Goal: Information Seeking & Learning: Learn about a topic

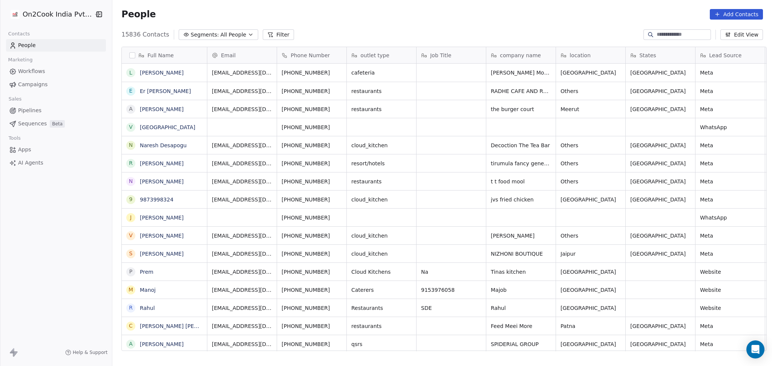
scroll to position [315, 656]
click at [651, 37] on icon at bounding box center [652, 36] width 2 height 2
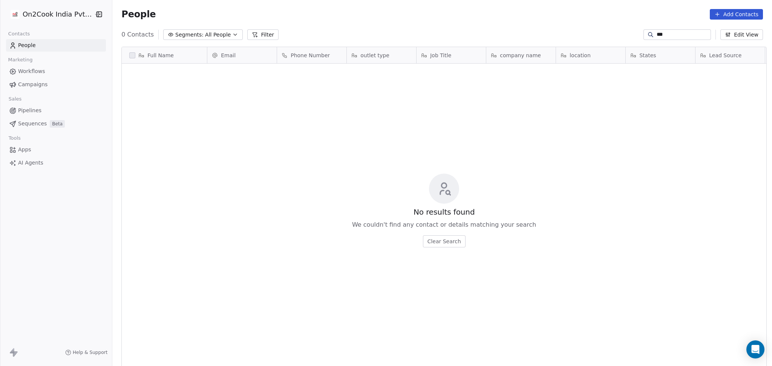
type input "***"
drag, startPoint x: 671, startPoint y: 28, endPoint x: 631, endPoint y: 32, distance: 40.3
click at [631, 32] on section "People Add Contacts 0 Contacts Segments: All People Filter *** Edit View Tag Ad…" at bounding box center [442, 183] width 660 height 366
click at [657, 32] on input "***" at bounding box center [683, 35] width 53 height 8
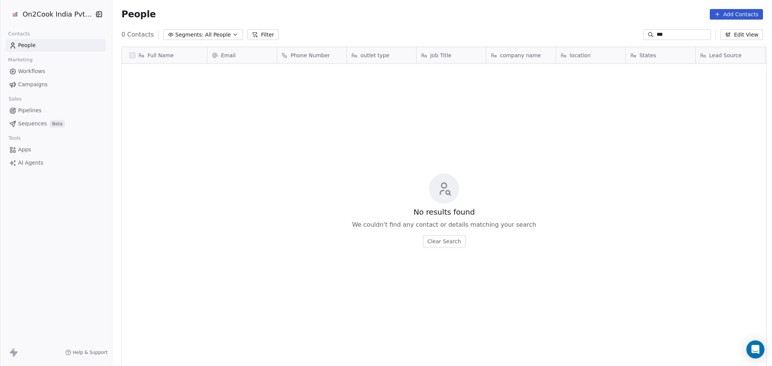
click at [657, 34] on input "***" at bounding box center [683, 35] width 53 height 8
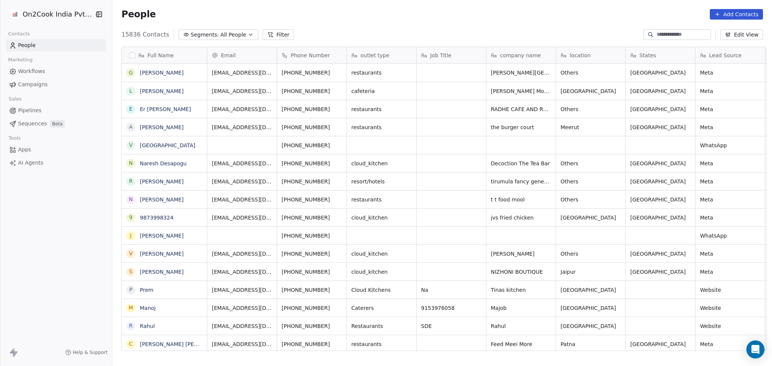
click at [267, 35] on icon at bounding box center [270, 35] width 6 height 6
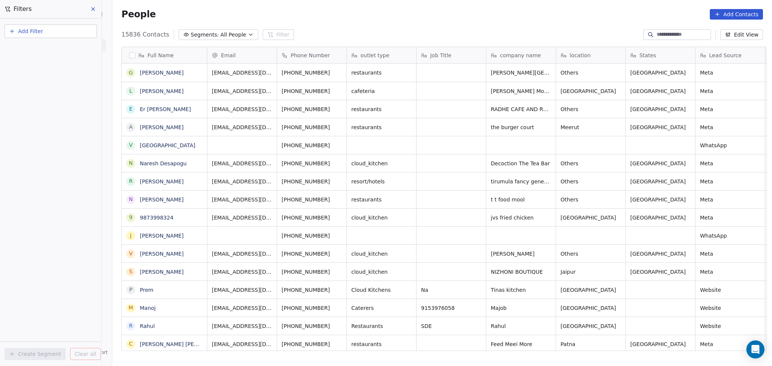
click at [17, 31] on button "Add Filter" at bounding box center [51, 32] width 92 height 14
click at [26, 47] on span "Contact properties" at bounding box center [36, 49] width 49 height 8
type input "***"
click at [614, 74] on html "On2Cook India Pvt. Ltd. Contacts People Marketing Workflows Campaigns Sales Pip…" at bounding box center [386, 183] width 772 height 366
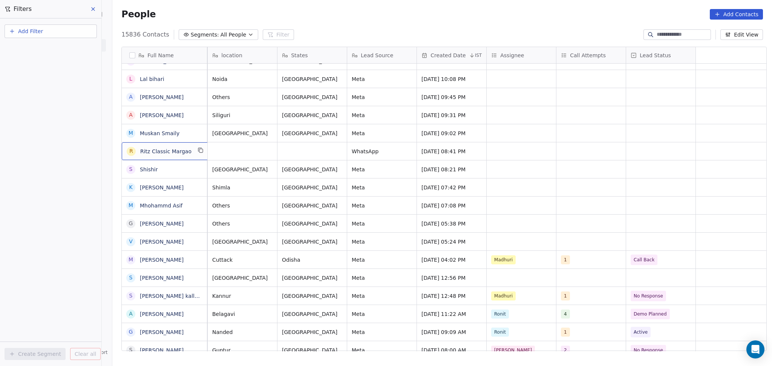
scroll to position [0, 0]
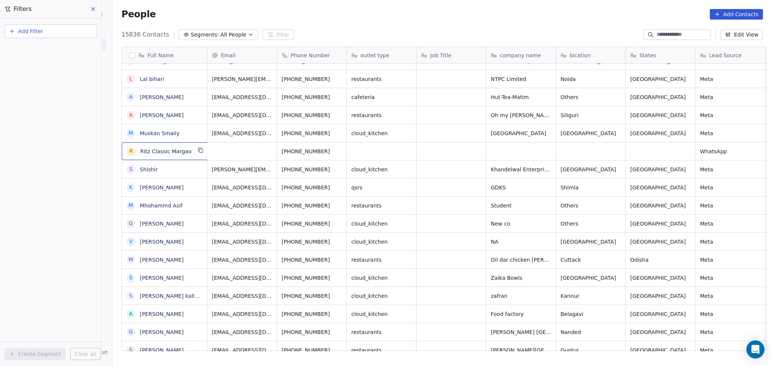
click at [201, 156] on div "R Ritz Classic Margao" at bounding box center [166, 151] width 88 height 18
click at [198, 149] on icon "grid" at bounding box center [201, 150] width 6 height 6
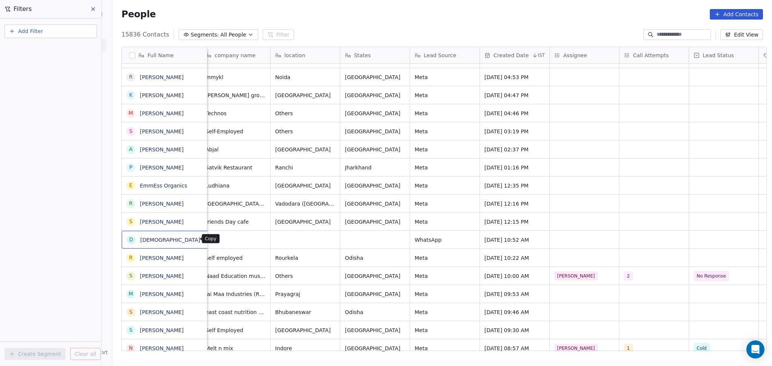
click at [206, 240] on icon "grid" at bounding box center [209, 239] width 6 height 6
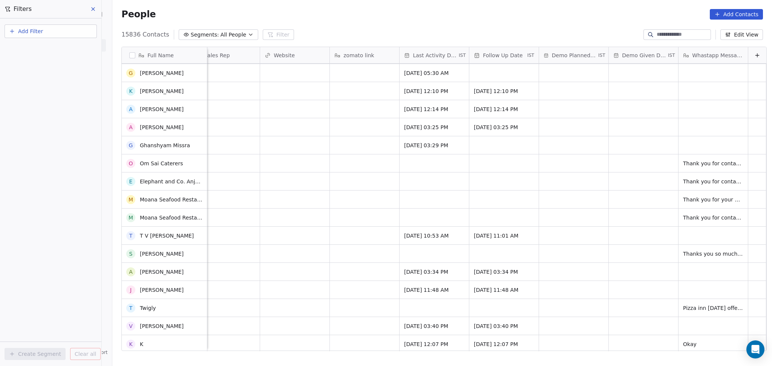
scroll to position [2965, 0]
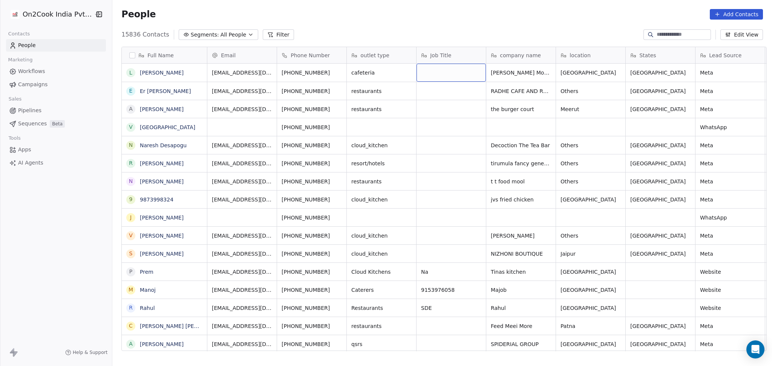
click at [449, 74] on div "grid" at bounding box center [451, 73] width 69 height 18
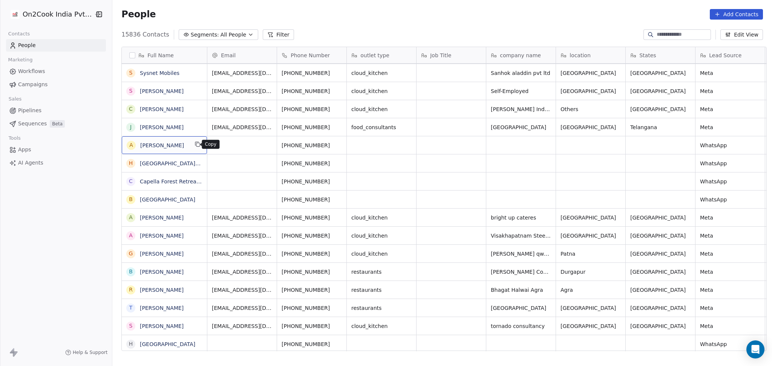
click at [196, 144] on icon "grid" at bounding box center [198, 144] width 6 height 6
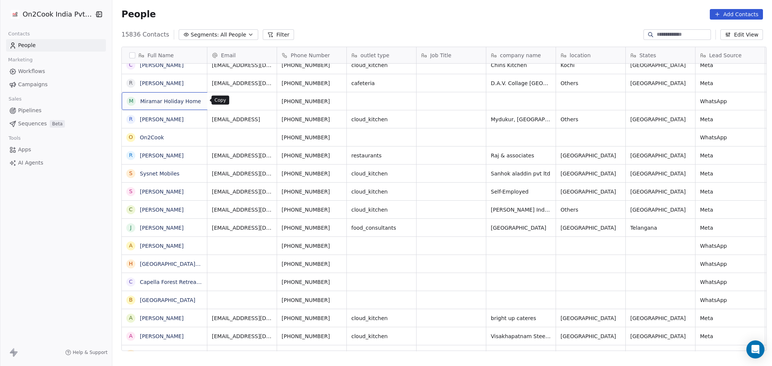
click at [209, 102] on icon "grid" at bounding box center [210, 100] width 3 height 3
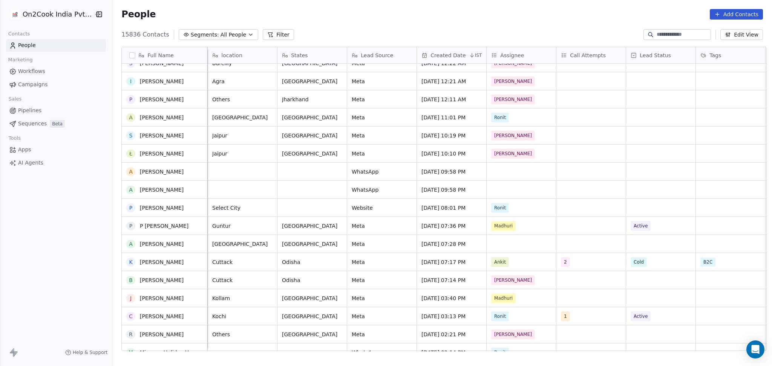
scroll to position [905, 0]
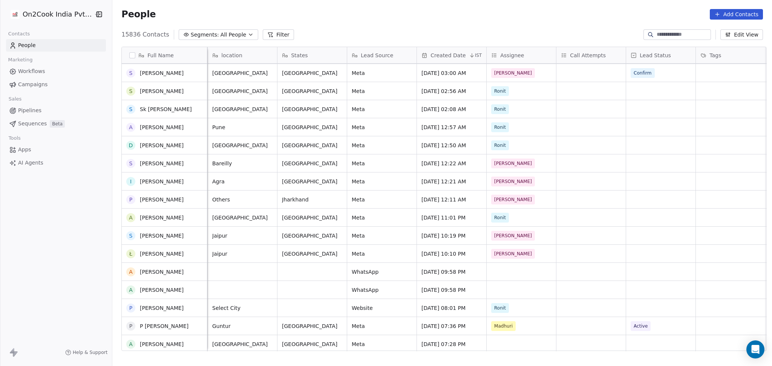
click at [580, 135] on div "+919892464646 restaurants Technos Others Maharashtra Meta Sep 07, 2025 04:46 PM…" at bounding box center [635, 208] width 1552 height 288
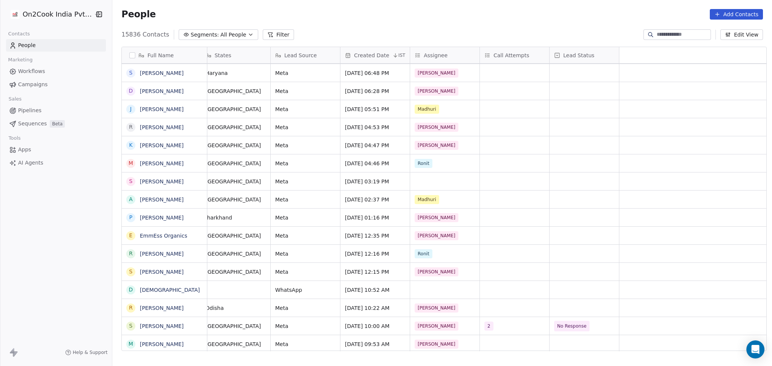
scroll to position [0, 0]
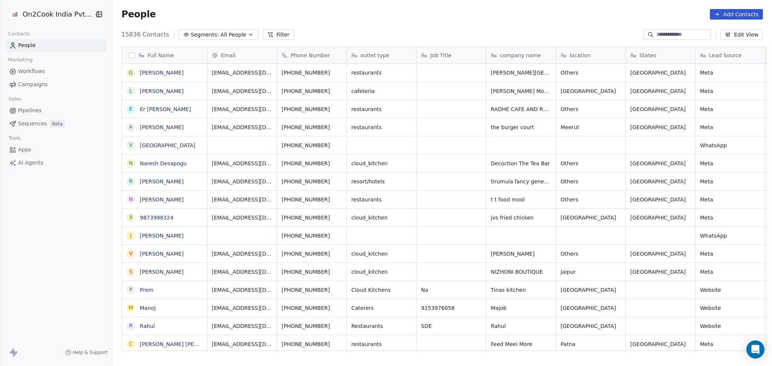
scroll to position [8, 8]
click at [659, 30] on div at bounding box center [676, 34] width 67 height 11
paste input "*********"
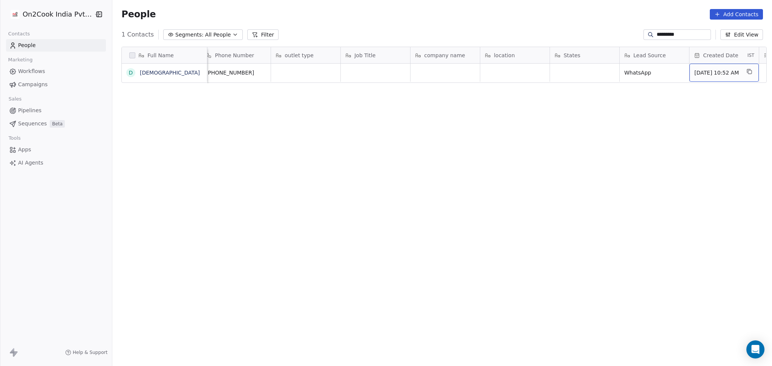
scroll to position [0, 146]
click at [657, 31] on input "*********" at bounding box center [683, 35] width 53 height 8
paste input "***"
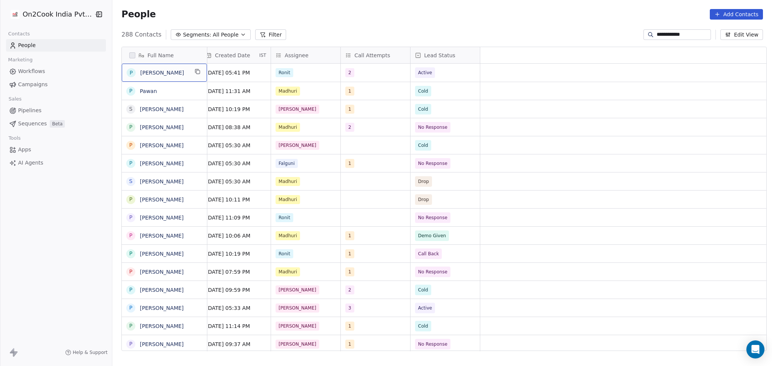
scroll to position [0, 0]
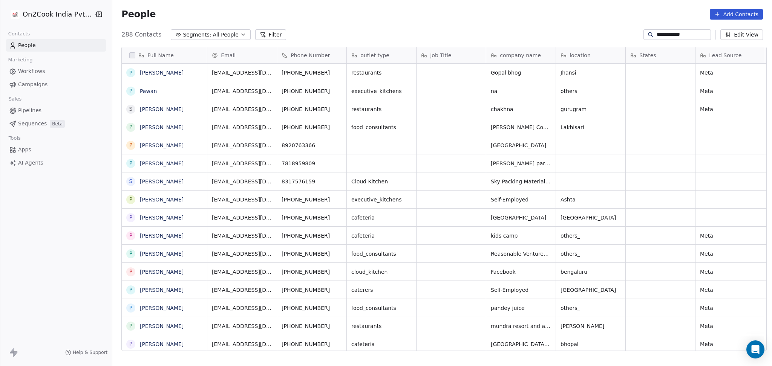
click at [668, 35] on input "**********" at bounding box center [683, 35] width 53 height 8
click at [667, 35] on input "**********" at bounding box center [683, 35] width 53 height 8
click at [668, 35] on input "**********" at bounding box center [683, 35] width 53 height 8
paste input "*********"
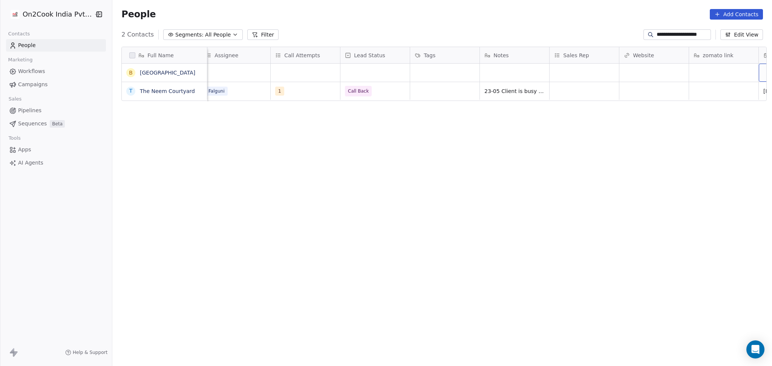
scroll to position [0, 703]
click at [674, 35] on input "**********" at bounding box center [683, 35] width 53 height 8
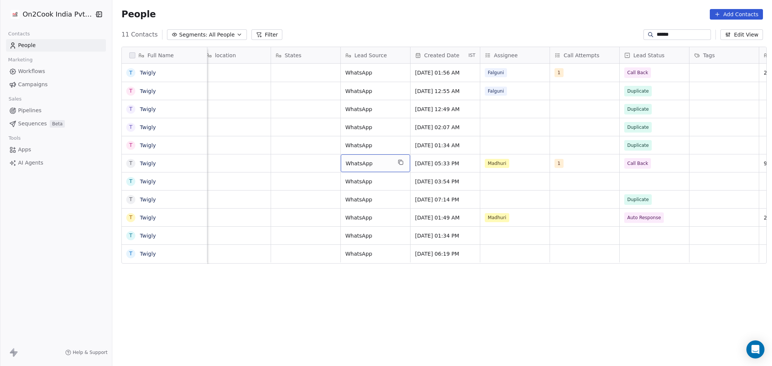
scroll to position [0, 0]
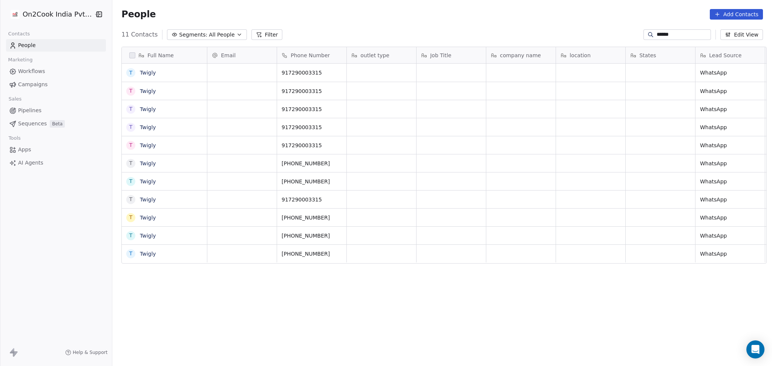
drag, startPoint x: 628, startPoint y: 41, endPoint x: 638, endPoint y: 36, distance: 11.1
click at [630, 41] on div "Full Name T Twigly T Twigly T Twigly T Twigly T Twigly T Twigly T Twigly T Twig…" at bounding box center [442, 202] width 660 height 322
click at [648, 34] on icon at bounding box center [651, 35] width 6 height 6
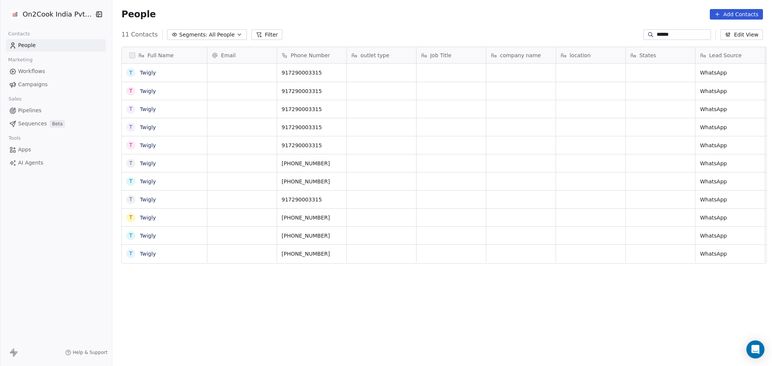
paste input "**********"
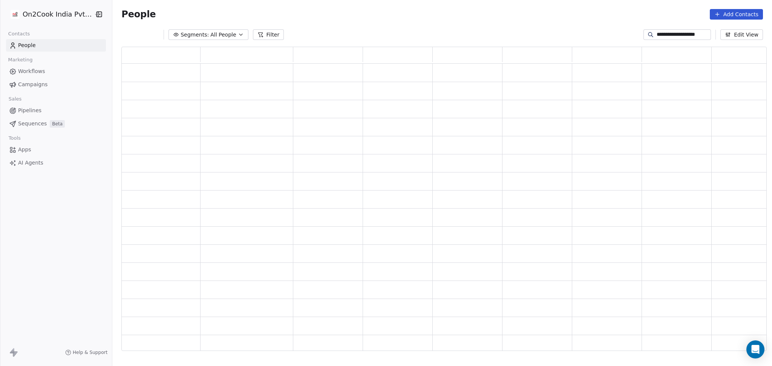
scroll to position [297, 637]
click at [678, 40] on div "**********" at bounding box center [702, 34] width 119 height 11
click at [672, 29] on div "**********" at bounding box center [442, 35] width 660 height 12
click at [672, 30] on div "**********" at bounding box center [442, 35] width 660 height 12
click at [671, 34] on input "**********" at bounding box center [683, 35] width 53 height 8
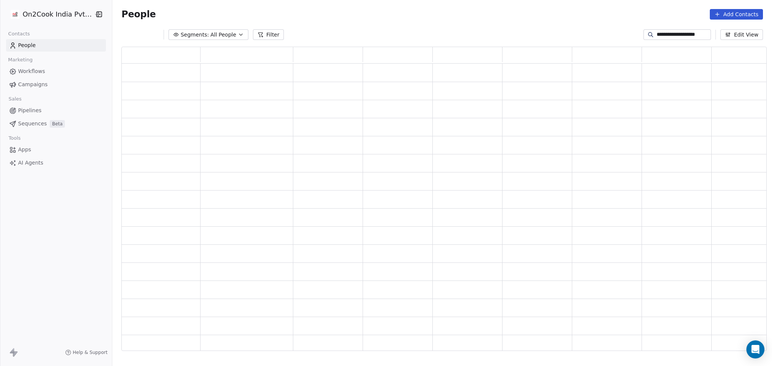
click at [671, 34] on input "**********" at bounding box center [683, 35] width 53 height 8
click at [671, 35] on input "**********" at bounding box center [683, 35] width 53 height 8
paste input
type input "**********"
click at [379, 111] on div "grid" at bounding box center [397, 109] width 63 height 12
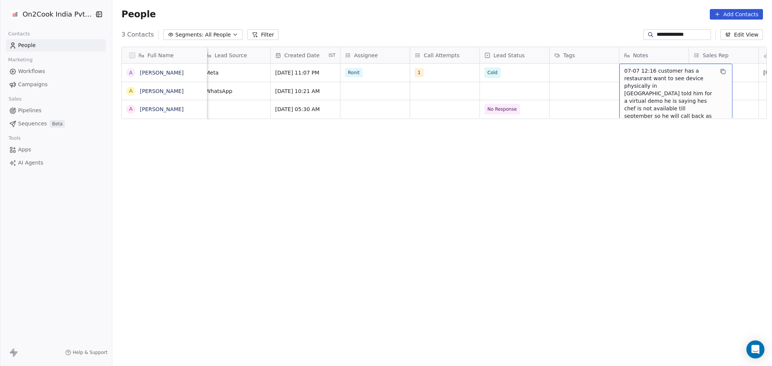
scroll to position [8, 495]
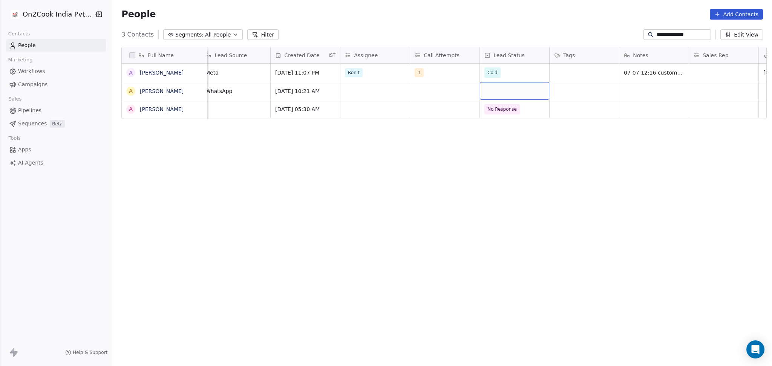
click at [501, 85] on div "grid" at bounding box center [514, 91] width 69 height 18
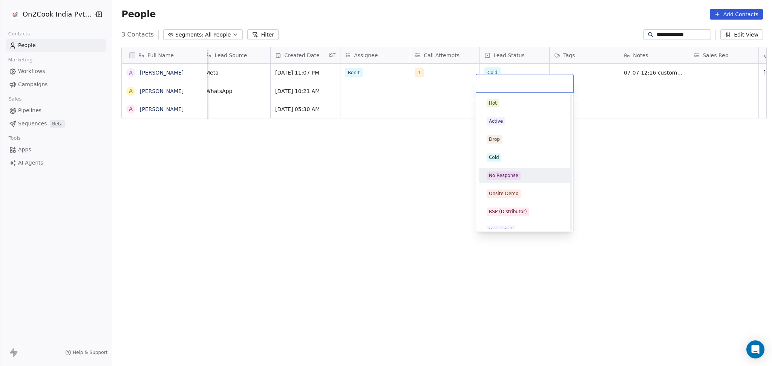
scroll to position [100, 0]
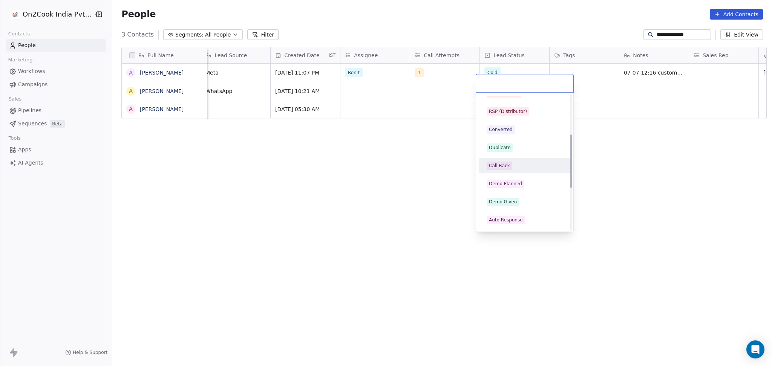
click at [515, 152] on div "Duplicate" at bounding box center [524, 148] width 85 height 12
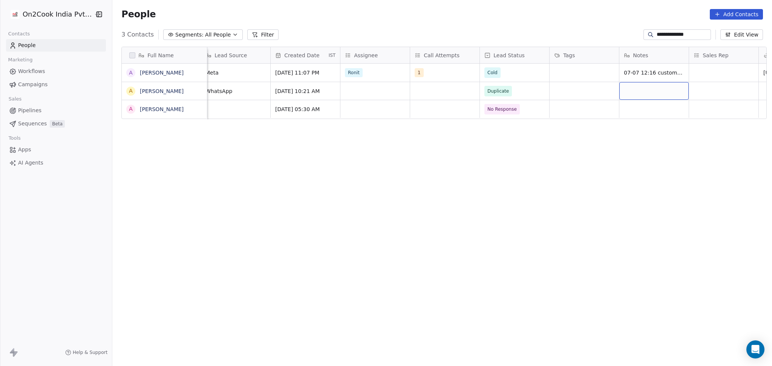
click at [659, 82] on div "grid" at bounding box center [653, 91] width 69 height 18
type textarea "**********"
click at [617, 138] on html "**********" at bounding box center [386, 183] width 772 height 366
click at [673, 30] on div "**********" at bounding box center [676, 34] width 67 height 11
click at [672, 30] on div "**********" at bounding box center [676, 34] width 67 height 11
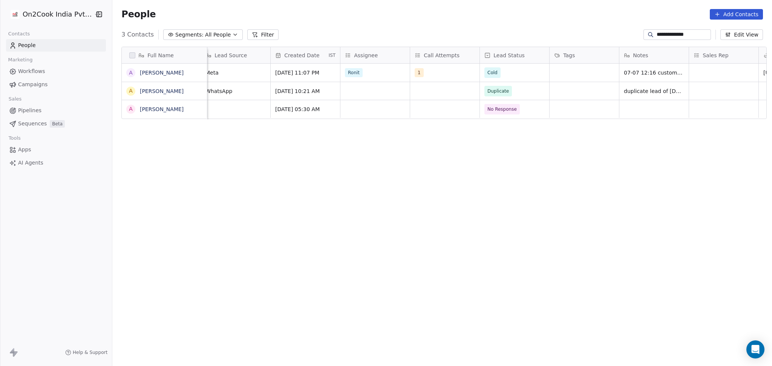
click at [672, 30] on div "**********" at bounding box center [676, 34] width 67 height 11
click at [672, 31] on input "**********" at bounding box center [683, 35] width 53 height 8
paste input "******"
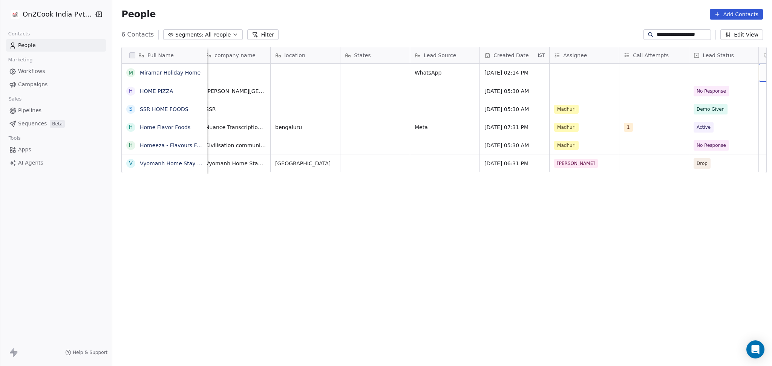
scroll to position [0, 355]
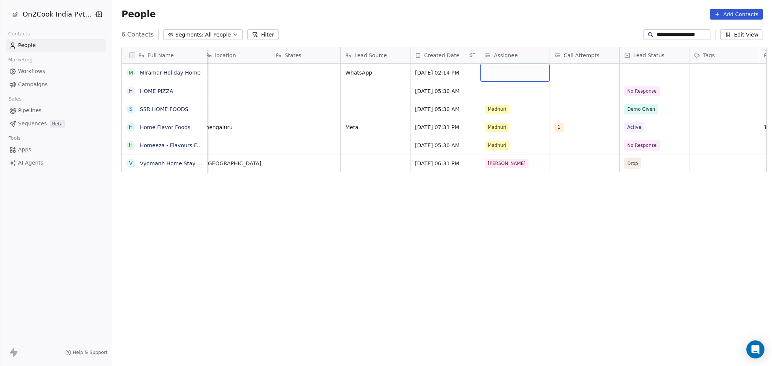
click at [498, 74] on div "grid" at bounding box center [514, 73] width 69 height 18
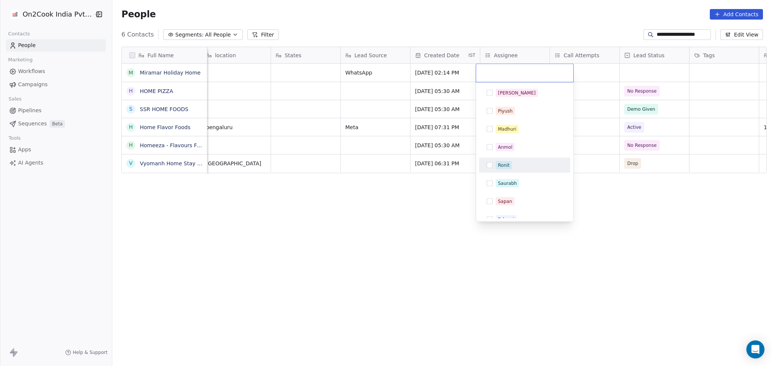
click at [505, 164] on div "Ronit" at bounding box center [504, 165] width 12 height 7
click at [326, 158] on html "**********" at bounding box center [386, 183] width 772 height 366
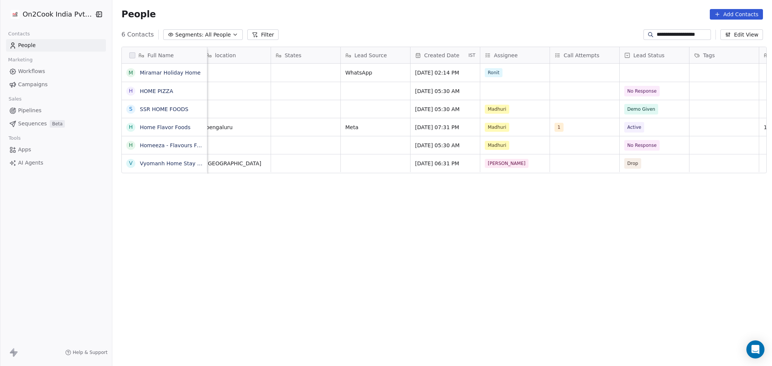
click at [674, 31] on input "**********" at bounding box center [683, 35] width 53 height 8
click at [675, 31] on input "**********" at bounding box center [683, 35] width 53 height 8
paste input
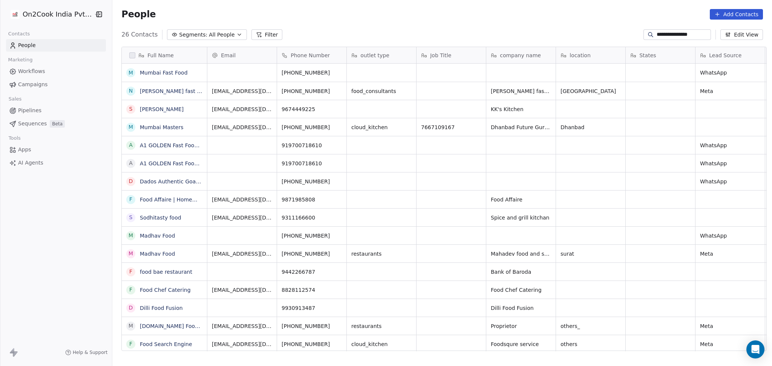
scroll to position [315, 656]
click at [679, 33] on input "**********" at bounding box center [683, 35] width 53 height 8
paste input
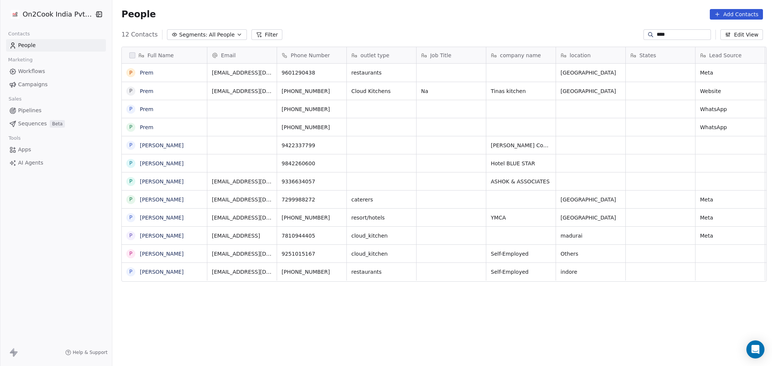
type input "****"
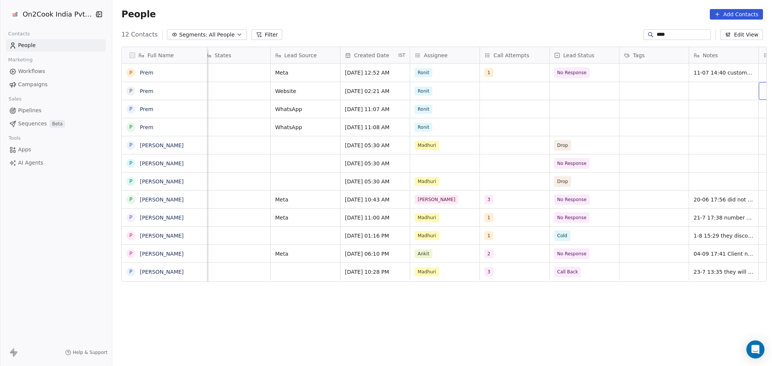
scroll to position [0, 495]
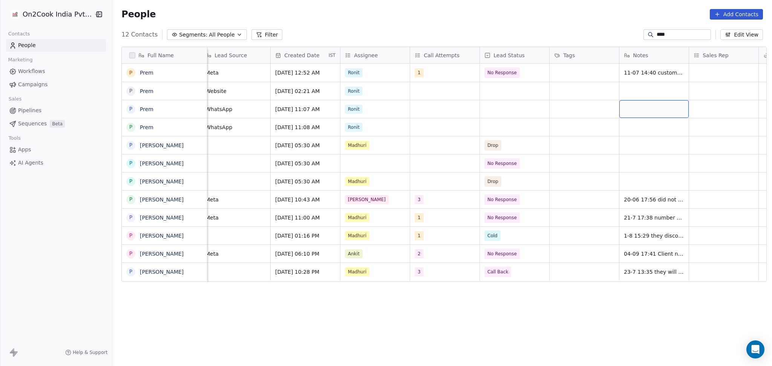
click at [628, 109] on div "grid" at bounding box center [653, 109] width 69 height 18
type textarea "**********"
click at [465, 230] on html "On2Cook India Pvt. Ltd. Contacts People Marketing Workflows Campaigns Sales Pip…" at bounding box center [386, 183] width 772 height 366
click at [692, 112] on button "grid" at bounding box center [696, 108] width 9 height 9
click at [654, 127] on div "grid" at bounding box center [653, 127] width 69 height 18
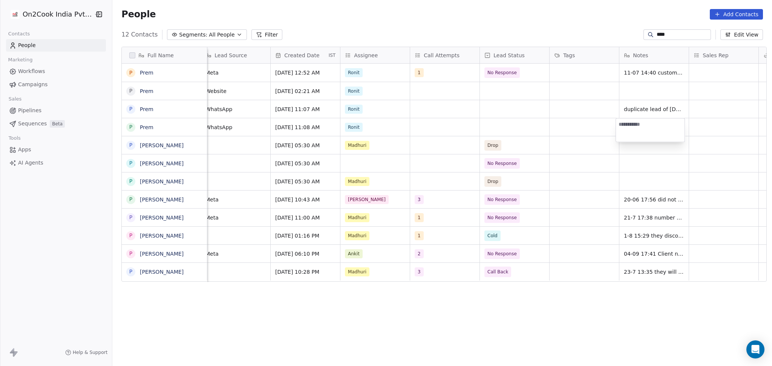
type textarea "**********"
click at [582, 133] on html "On2Cook India Pvt. Ltd. Contacts People Marketing Workflows Campaigns Sales Pip…" at bounding box center [386, 183] width 772 height 366
click at [655, 30] on div "****" at bounding box center [676, 34] width 67 height 11
click at [657, 33] on input "****" at bounding box center [683, 35] width 53 height 8
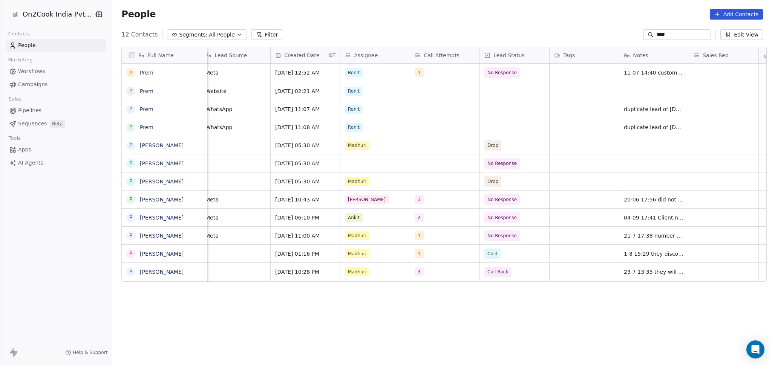
click at [657, 33] on input "****" at bounding box center [683, 35] width 53 height 8
paste input "********"
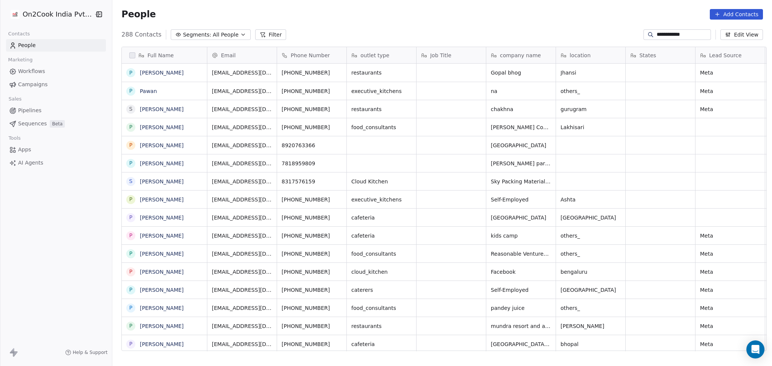
scroll to position [315, 656]
type input "**********"
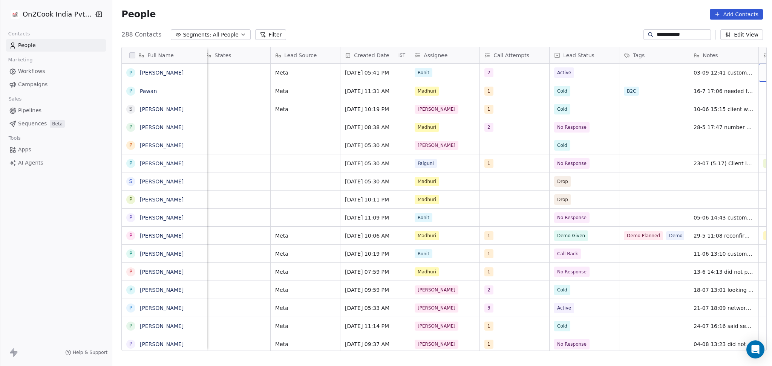
scroll to position [0, 495]
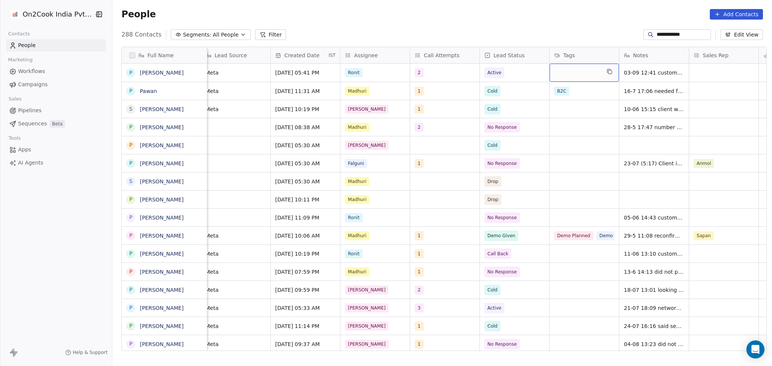
click at [566, 76] on div "grid" at bounding box center [584, 73] width 69 height 18
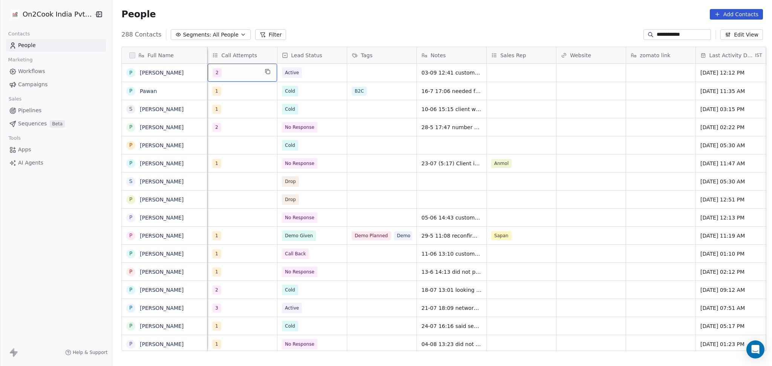
scroll to position [0, 628]
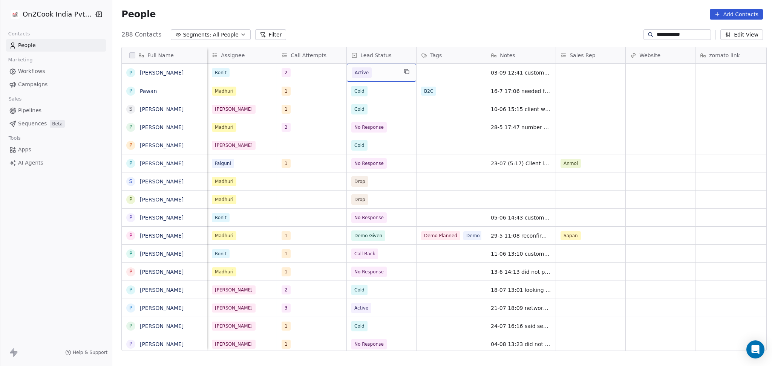
click at [363, 81] on div "Active" at bounding box center [381, 73] width 69 height 18
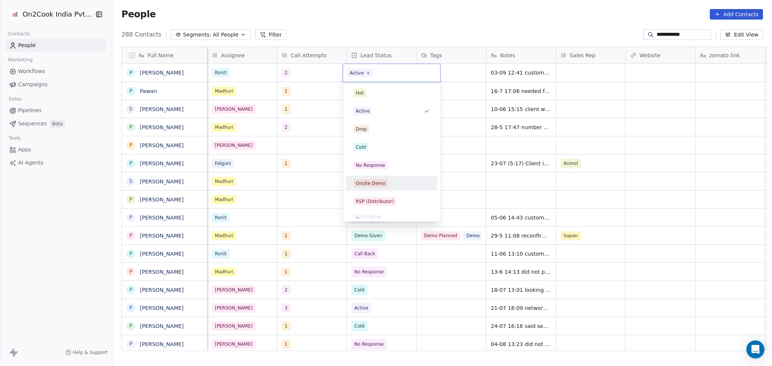
scroll to position [100, 0]
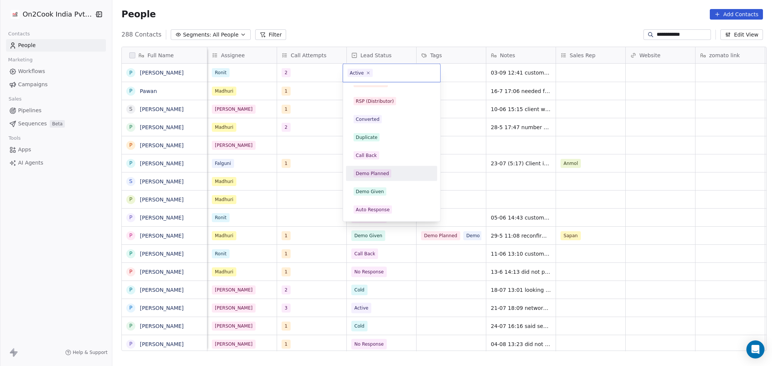
click at [382, 177] on span "Demo Planned" at bounding box center [373, 174] width 38 height 8
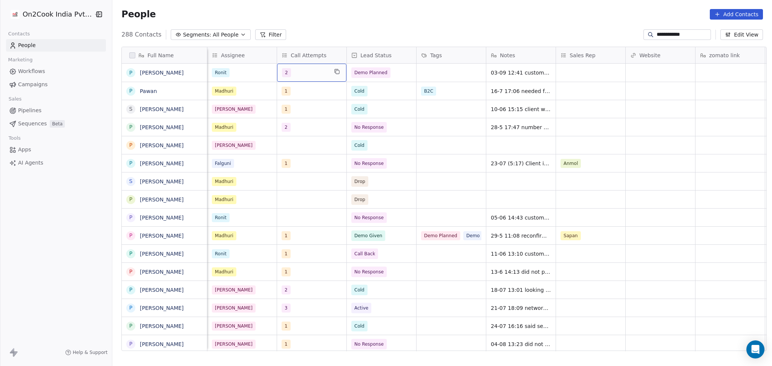
click at [302, 78] on div "2" at bounding box center [311, 73] width 69 height 18
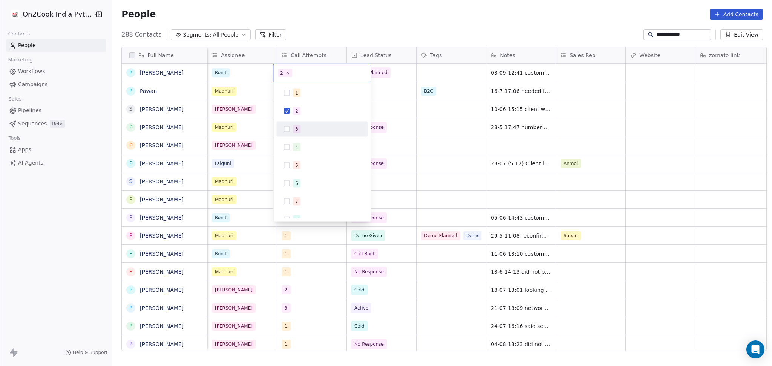
click at [300, 132] on div "3" at bounding box center [326, 129] width 67 height 8
click at [306, 115] on div "2" at bounding box center [326, 111] width 67 height 8
click at [459, 98] on html "**********" at bounding box center [386, 183] width 772 height 366
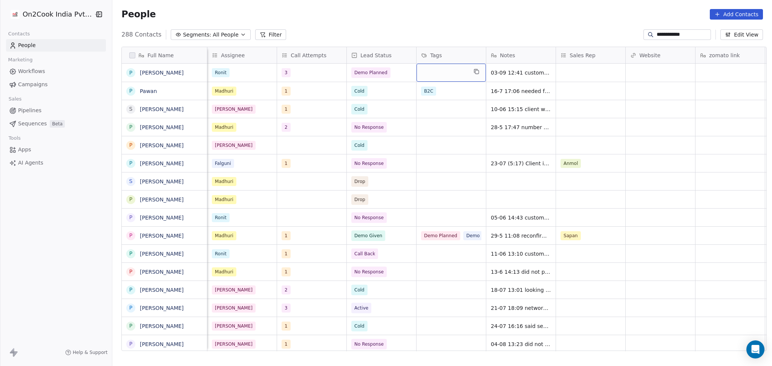
click at [442, 74] on div "grid" at bounding box center [451, 73] width 69 height 18
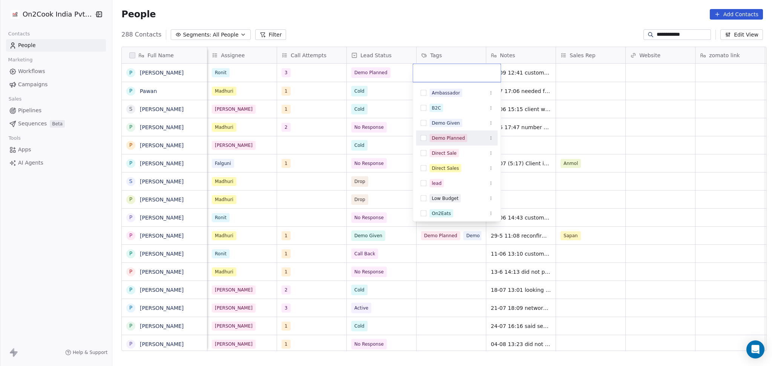
click at [458, 132] on div "Demo Planned" at bounding box center [457, 138] width 82 height 12
click at [513, 131] on html "**********" at bounding box center [386, 183] width 772 height 366
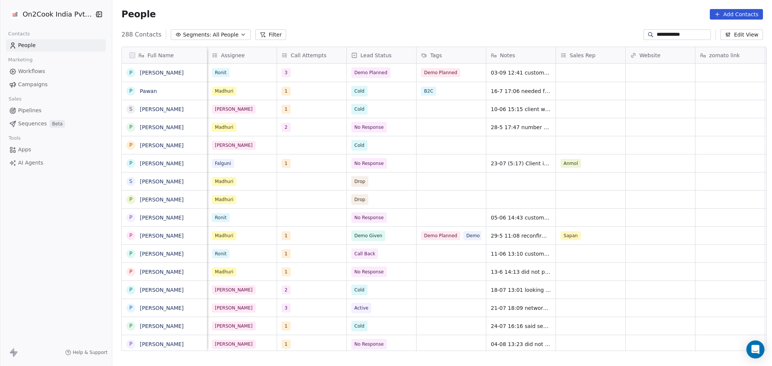
click at [568, 62] on div "Sales Rep" at bounding box center [590, 55] width 69 height 16
click at [568, 62] on html "**********" at bounding box center [386, 183] width 772 height 366
click at [552, 99] on html "**********" at bounding box center [386, 183] width 772 height 366
drag, startPoint x: 578, startPoint y: 73, endPoint x: 572, endPoint y: 79, distance: 8.5
click at [574, 75] on div "grid" at bounding box center [590, 73] width 69 height 18
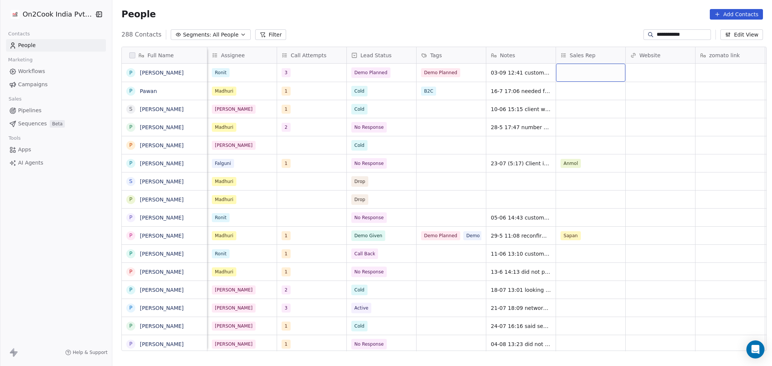
click at [576, 77] on div "grid" at bounding box center [590, 73] width 69 height 18
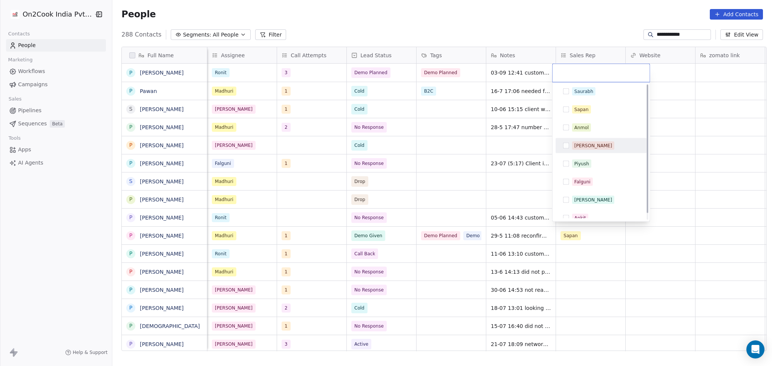
scroll to position [0, 0]
click at [581, 126] on div "Anmol" at bounding box center [581, 129] width 14 height 7
click at [418, 128] on html "**********" at bounding box center [386, 183] width 772 height 366
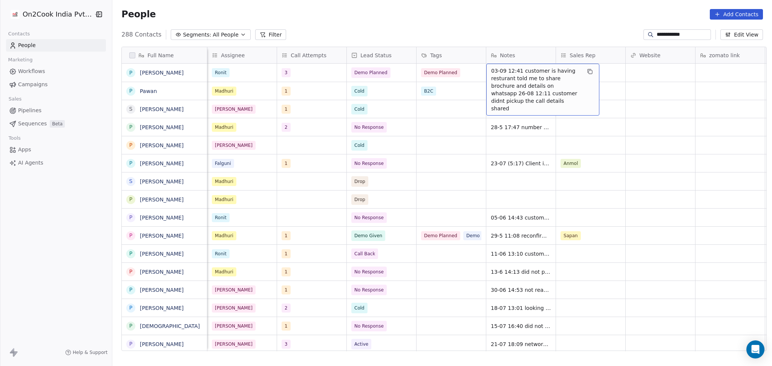
click at [507, 75] on span "03-09 12:41 customer is having resturant told me to share brochure and details …" at bounding box center [536, 89] width 90 height 45
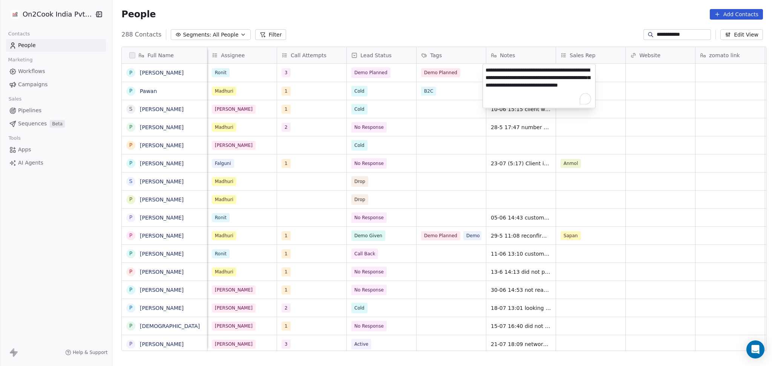
click at [484, 67] on textarea "**********" at bounding box center [539, 86] width 112 height 44
type textarea "**********"
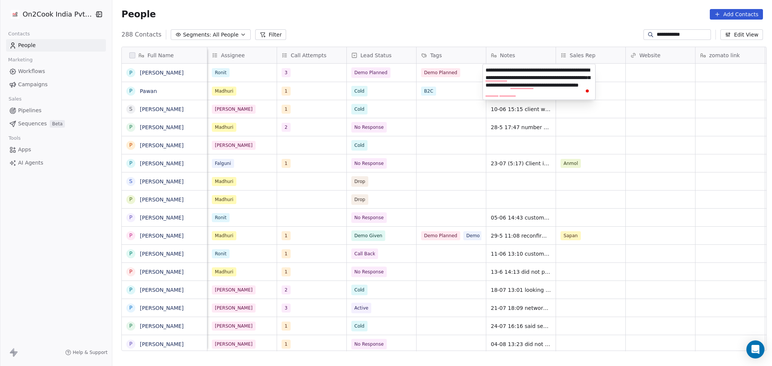
click at [626, 75] on html "**********" at bounding box center [386, 183] width 772 height 366
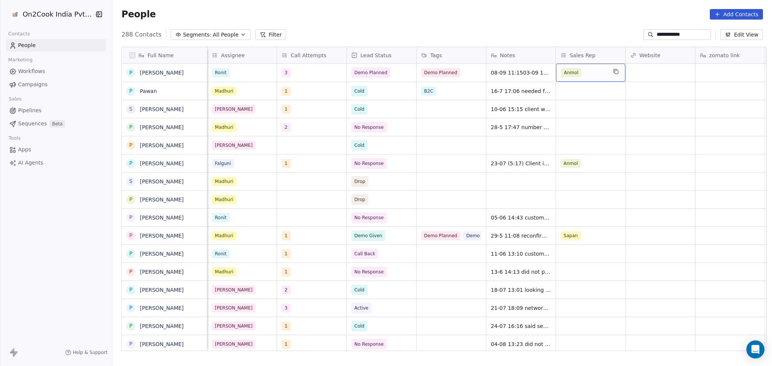
click at [572, 77] on span "Anmol" at bounding box center [571, 72] width 20 height 9
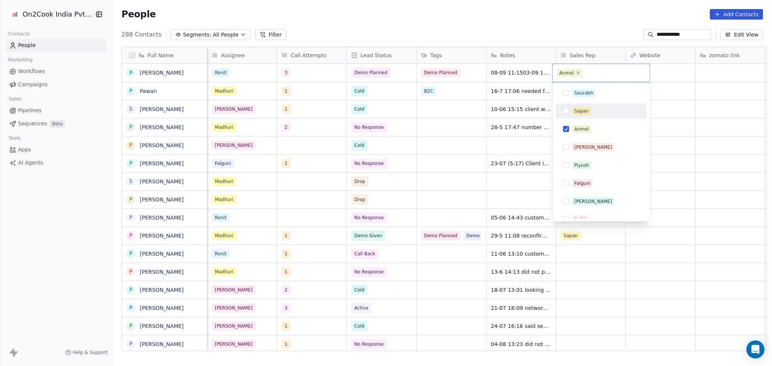
click at [702, 78] on html "**********" at bounding box center [386, 183] width 772 height 366
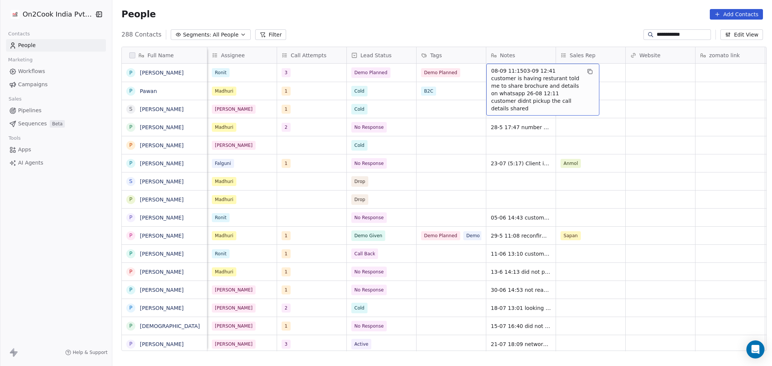
click at [522, 79] on span "08-09 11:1503-09 12:41 customer is having resturant told me to share brochure a…" at bounding box center [536, 89] width 90 height 45
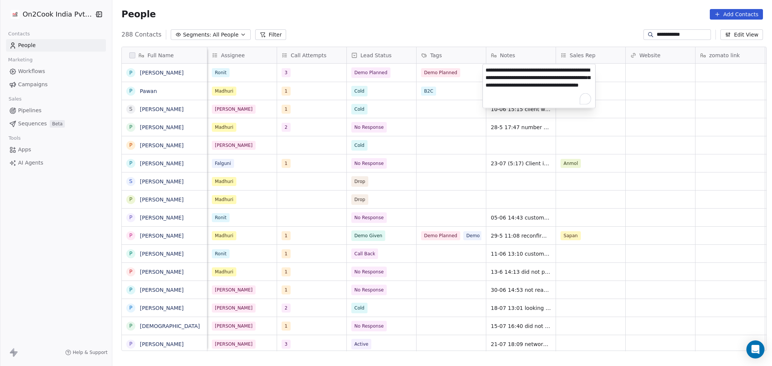
click at [515, 66] on textarea "**********" at bounding box center [539, 86] width 112 height 44
type textarea "**********"
click at [680, 70] on html "**********" at bounding box center [386, 183] width 772 height 366
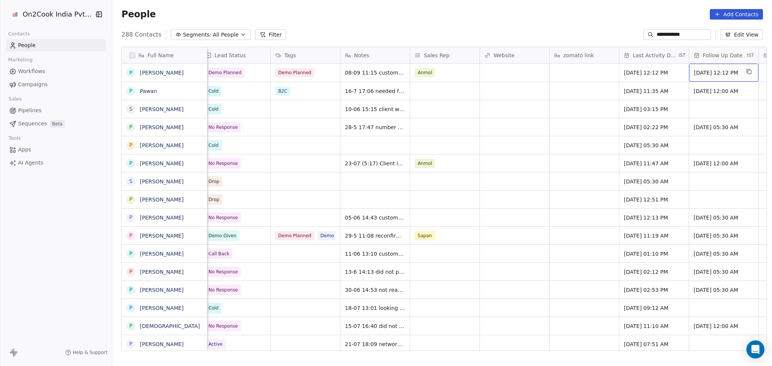
scroll to position [0, 843]
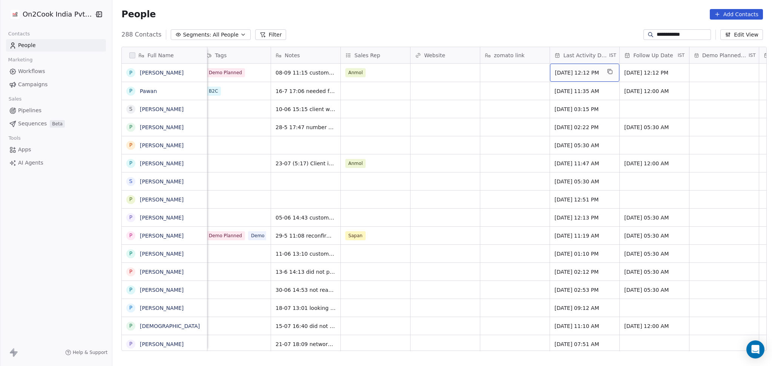
click at [574, 80] on div "Sep 03, 2025 12:12 PM" at bounding box center [584, 73] width 69 height 18
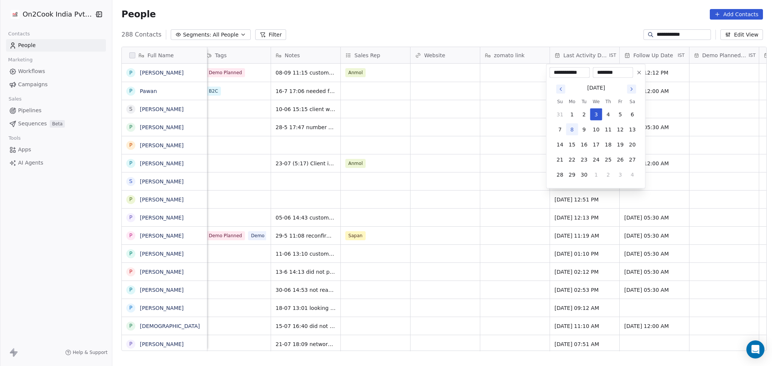
click at [571, 130] on button "8" at bounding box center [572, 130] width 12 height 12
type input "**********"
click at [492, 136] on html "**********" at bounding box center [386, 183] width 772 height 366
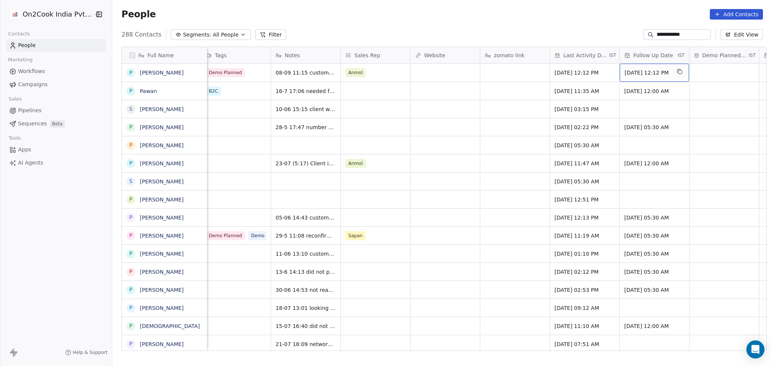
click at [650, 65] on div "08/09/2025 12:12 PM" at bounding box center [654, 73] width 69 height 18
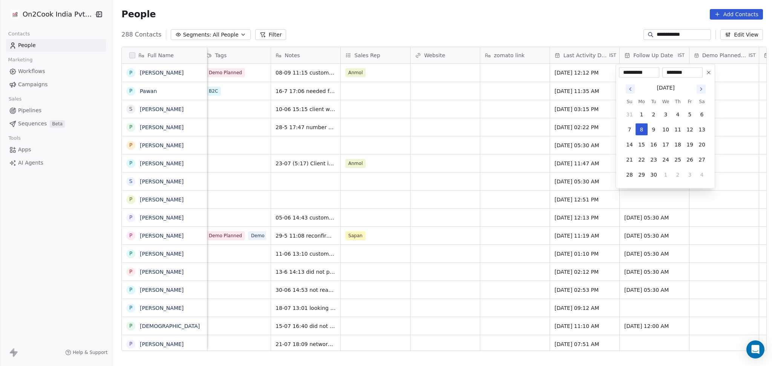
click at [516, 97] on html "**********" at bounding box center [386, 183] width 772 height 366
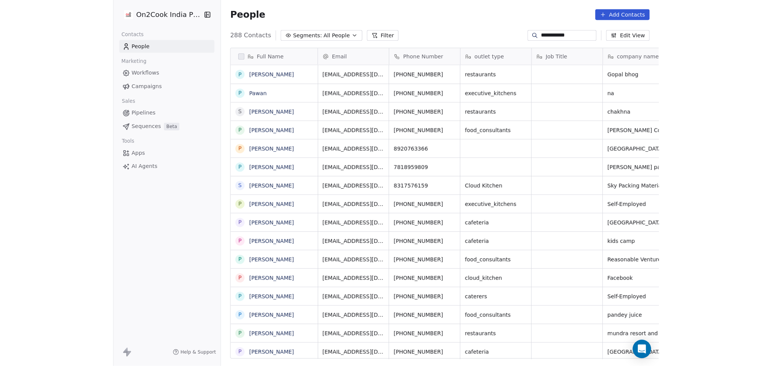
scroll to position [315, 656]
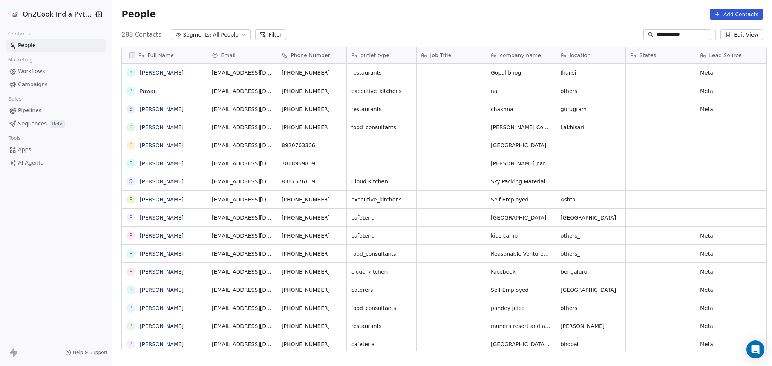
click at [390, 63] on div "Full Name P Pawan Sharma P Pawan S Sharma Sharma P Pawan Singh P Pawan Wadhwa P…" at bounding box center [444, 199] width 645 height 305
click at [662, 34] on input "**********" at bounding box center [683, 35] width 53 height 8
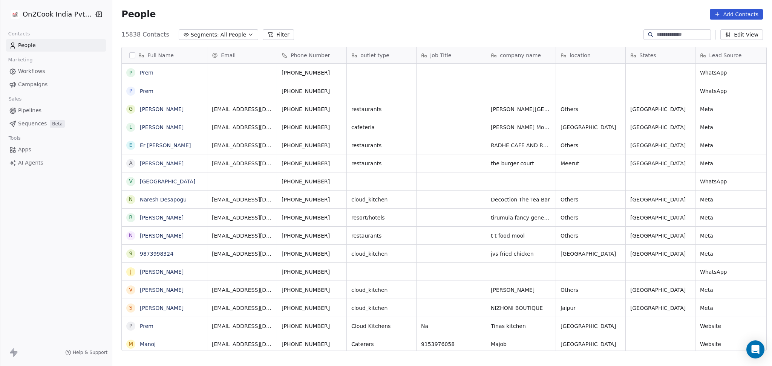
click at [339, 33] on div "15838 Contacts Segments: All People Filter Edit View" at bounding box center [442, 35] width 660 height 12
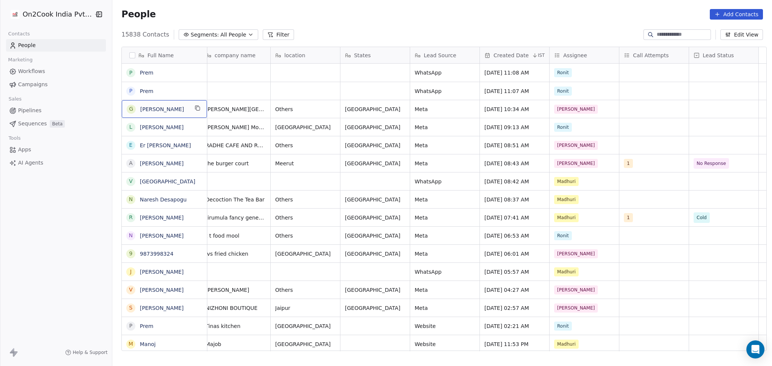
scroll to position [0, 0]
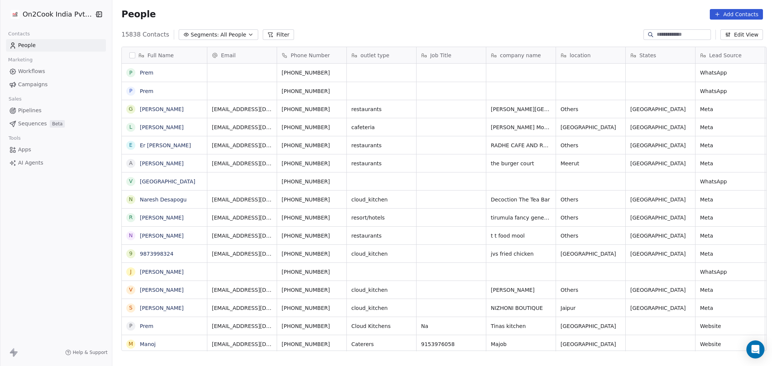
click at [265, 35] on button "Filter" at bounding box center [278, 34] width 31 height 11
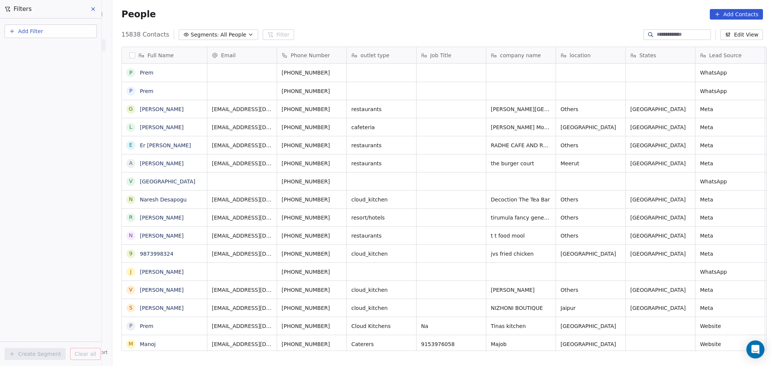
click at [27, 32] on span "Add Filter" at bounding box center [30, 32] width 25 height 8
click at [43, 49] on span "Contact properties" at bounding box center [36, 49] width 49 height 8
click at [500, 73] on html "On2Cook India Pvt. Ltd. Contacts People Marketing Workflows Campaigns Sales Pip…" at bounding box center [386, 183] width 772 height 366
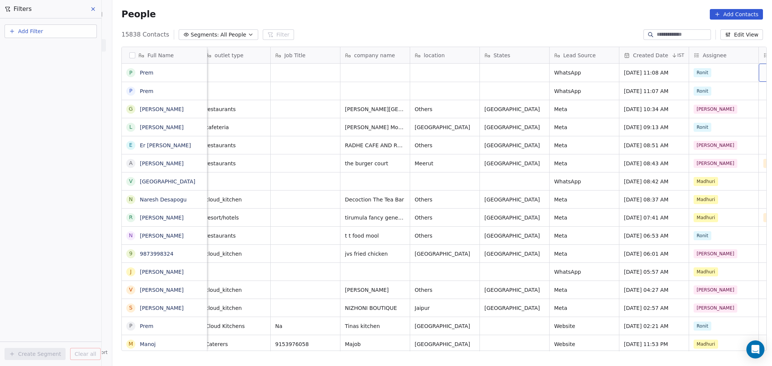
scroll to position [0, 215]
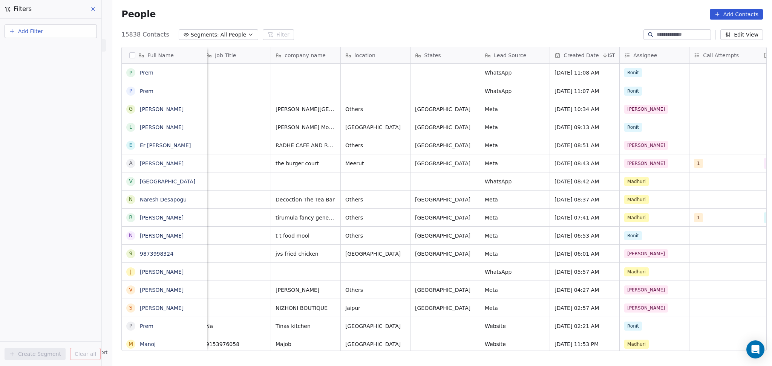
click at [53, 35] on button "Add Filter" at bounding box center [51, 32] width 92 height 14
click at [44, 51] on span "Contact properties" at bounding box center [36, 49] width 49 height 8
type input "***"
click at [31, 75] on span "Assignee" at bounding box center [24, 76] width 24 height 8
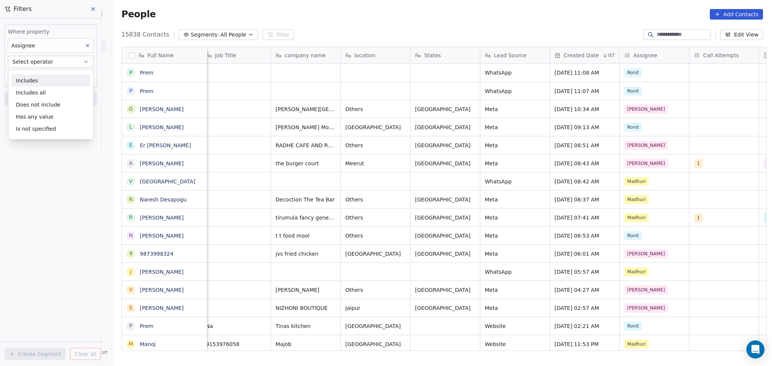
click at [37, 79] on div "Includes" at bounding box center [50, 81] width 79 height 12
click at [40, 56] on button "Includes" at bounding box center [51, 62] width 86 height 12
click at [45, 62] on button "Includes" at bounding box center [51, 62] width 86 height 12
click at [44, 83] on div "Where property Assignee Includes Select Assignee Add filter to this group" at bounding box center [51, 62] width 92 height 75
click at [44, 78] on body "On2Cook India Pvt. Ltd. Contacts People Marketing Workflows Campaigns Sales Pip…" at bounding box center [386, 183] width 772 height 366
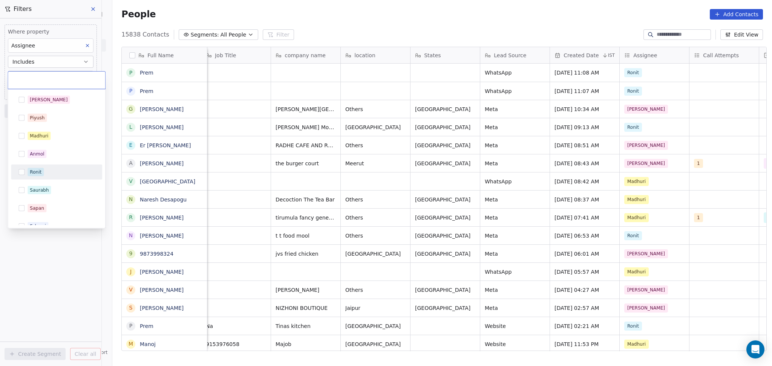
click at [28, 175] on span "Ronit" at bounding box center [36, 172] width 16 height 8
click at [49, 247] on html "On2Cook India Pvt. Ltd. Contacts People Marketing Workflows Campaigns Sales Pip…" at bounding box center [386, 183] width 772 height 366
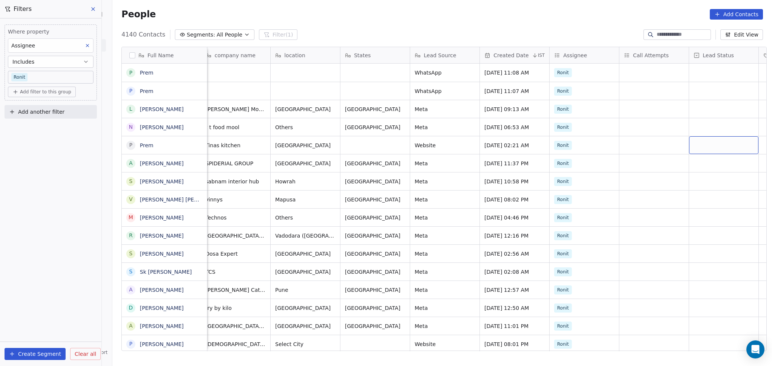
scroll to position [0, 355]
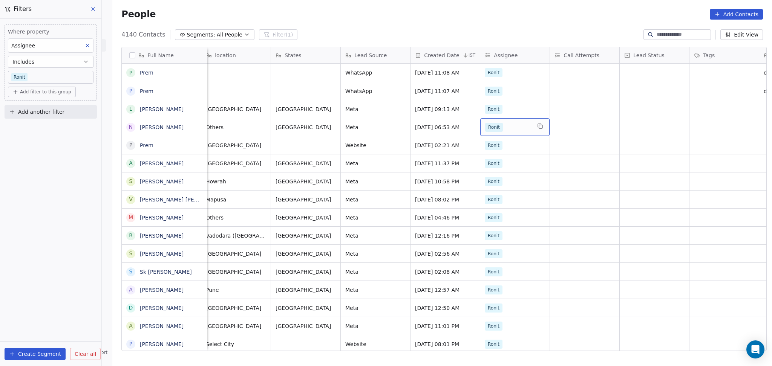
click at [524, 130] on div "Ronit" at bounding box center [508, 127] width 46 height 9
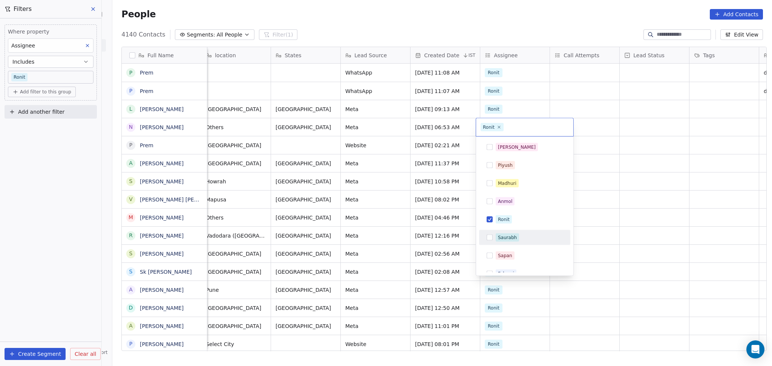
click at [605, 139] on html "On2Cook India Pvt. Ltd. Contacts People Marketing Workflows Campaigns Sales Pip…" at bounding box center [386, 183] width 772 height 366
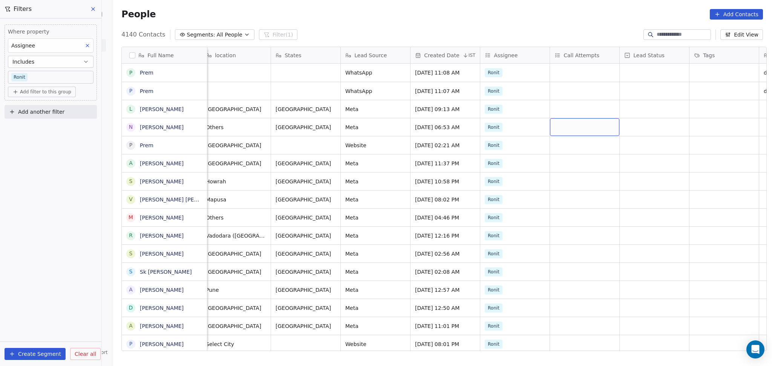
click at [576, 129] on div "grid" at bounding box center [584, 127] width 69 height 18
click at [521, 162] on html "On2Cook India Pvt. Ltd. Contacts People Marketing Workflows Campaigns Sales Pip…" at bounding box center [386, 183] width 772 height 366
click at [577, 129] on div "grid" at bounding box center [584, 127] width 69 height 18
click at [576, 127] on div "grid" at bounding box center [584, 127] width 69 height 18
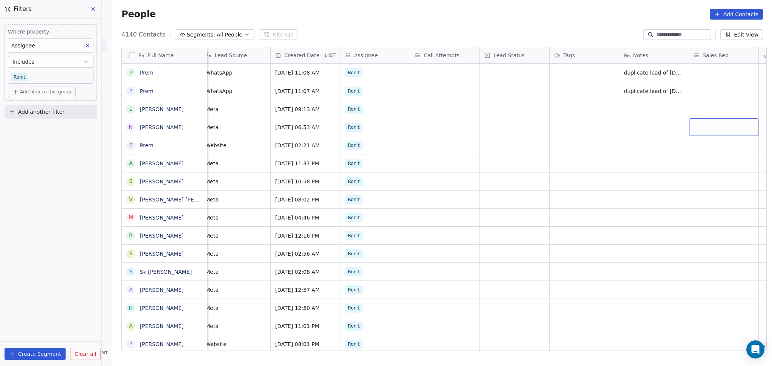
scroll to position [0, 564]
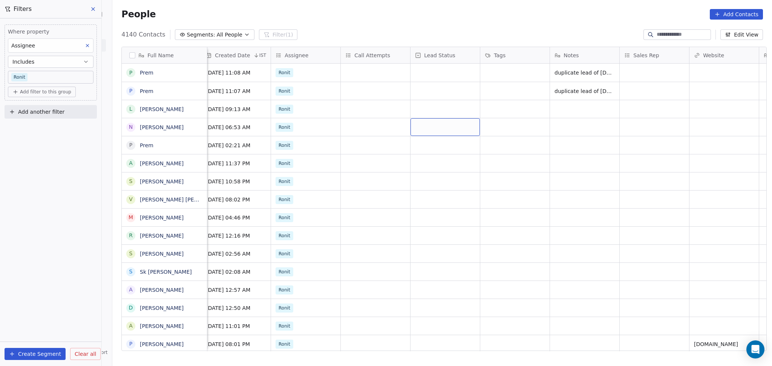
click at [434, 130] on div "grid" at bounding box center [445, 127] width 69 height 18
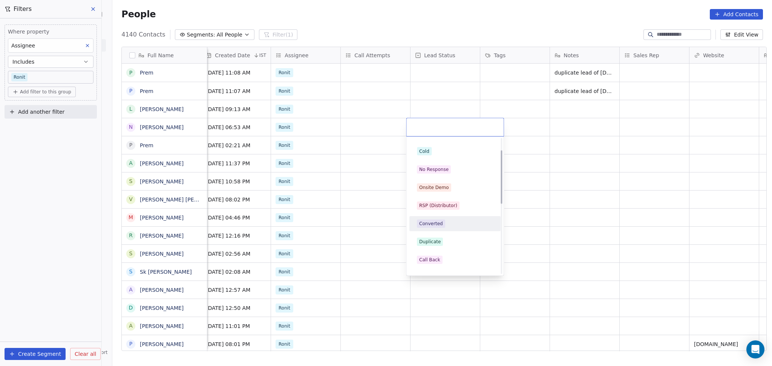
scroll to position [0, 0]
click at [373, 119] on html "On2Cook India Pvt. Ltd. Contacts People Marketing Workflows Campaigns Sales Pip…" at bounding box center [386, 183] width 772 height 366
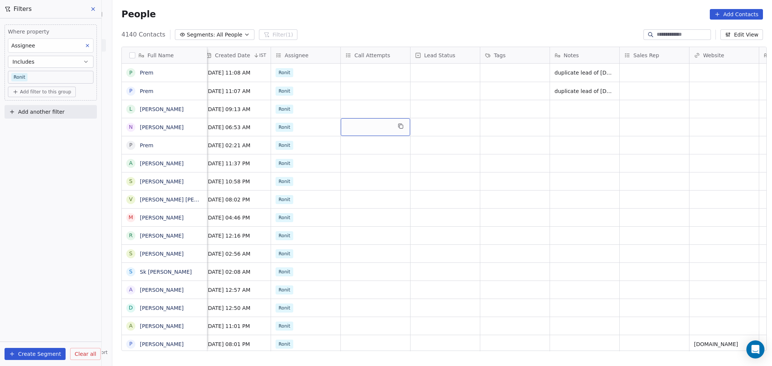
click at [368, 126] on div "grid" at bounding box center [375, 127] width 69 height 18
click at [361, 122] on div "grid" at bounding box center [375, 127] width 69 height 18
click at [360, 150] on div "1" at bounding box center [360, 147] width 3 height 7
click at [464, 153] on html "On2Cook India Pvt. Ltd. Contacts People Marketing Workflows Campaigns Sales Pip…" at bounding box center [386, 183] width 772 height 366
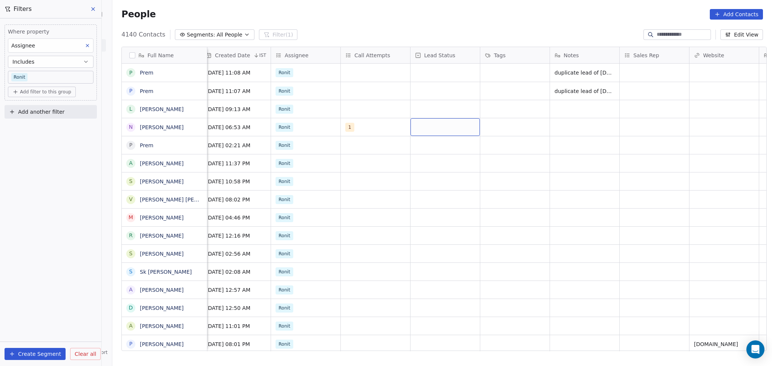
click at [431, 132] on div "grid" at bounding box center [445, 127] width 69 height 18
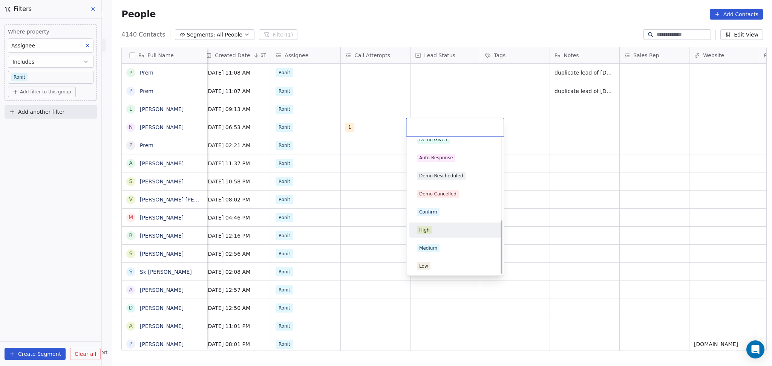
scroll to position [207, 0]
click at [574, 205] on html "On2Cook India Pvt. Ltd. Contacts People Marketing Workflows Campaigns Sales Pip…" at bounding box center [386, 183] width 772 height 366
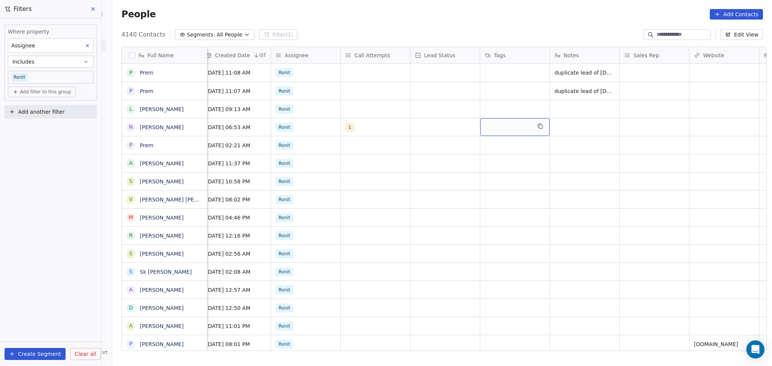
click at [503, 127] on div "grid" at bounding box center [514, 127] width 69 height 18
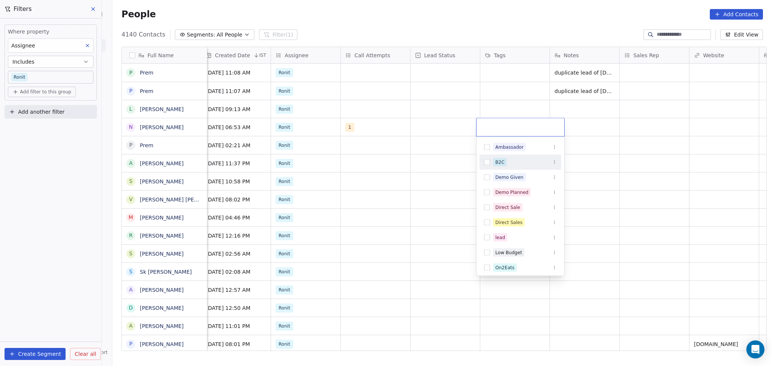
click at [425, 127] on html "On2Cook India Pvt. Ltd. Contacts People Marketing Workflows Campaigns Sales Pip…" at bounding box center [386, 183] width 772 height 366
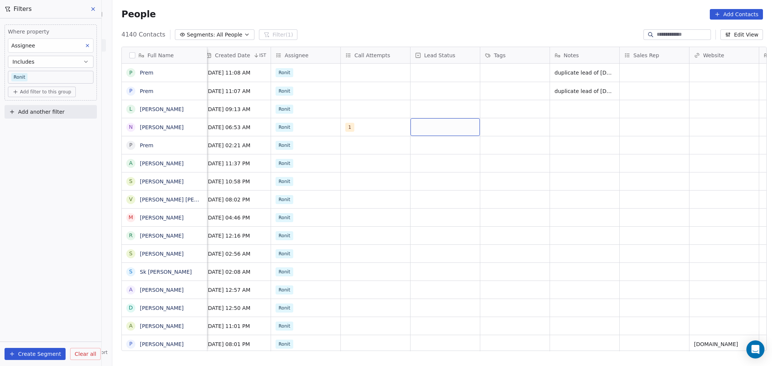
click at [425, 127] on div "grid" at bounding box center [445, 127] width 69 height 18
click at [429, 131] on div "grid" at bounding box center [445, 127] width 69 height 18
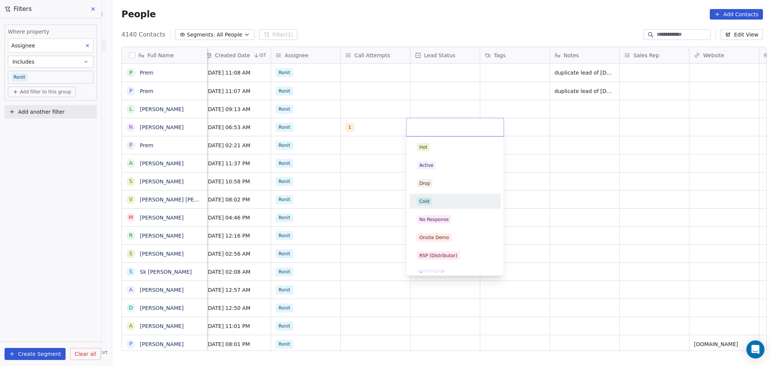
click at [430, 200] on span "Cold" at bounding box center [424, 202] width 15 height 8
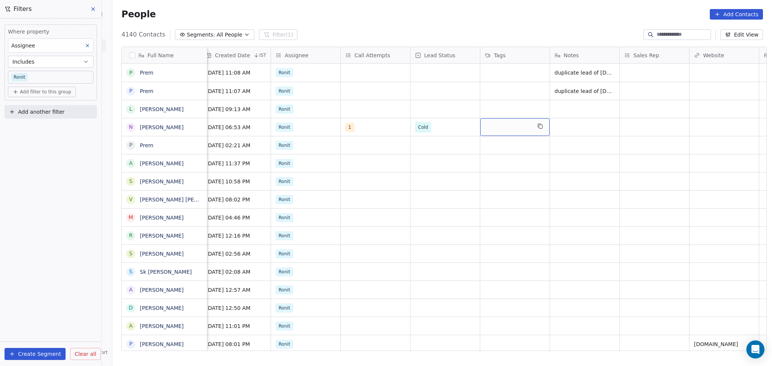
click at [504, 123] on div "grid" at bounding box center [514, 127] width 69 height 18
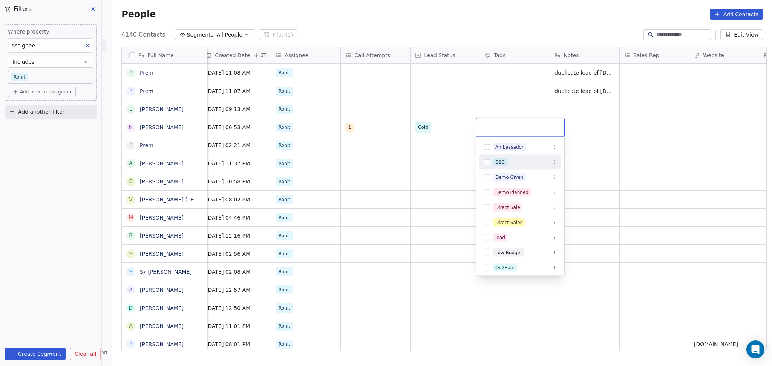
drag, startPoint x: 510, startPoint y: 164, endPoint x: 399, endPoint y: 179, distance: 112.6
click at [510, 164] on div "B2C" at bounding box center [525, 162] width 64 height 8
click at [390, 182] on html "On2Cook India Pvt. Ltd. Contacts People Marketing Workflows Campaigns Sales Pip…" at bounding box center [386, 183] width 772 height 366
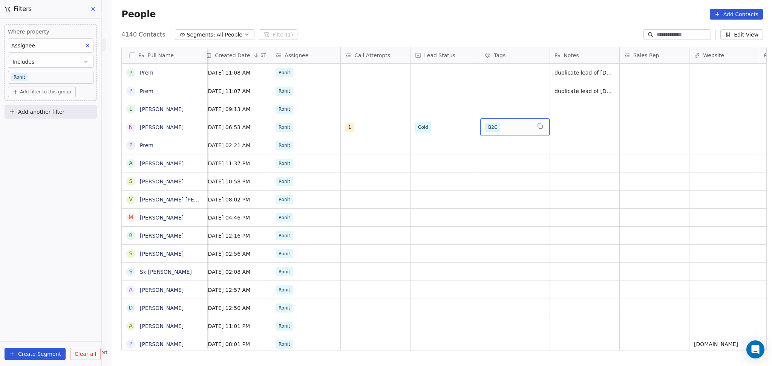
click at [507, 127] on div "B2C" at bounding box center [508, 127] width 46 height 9
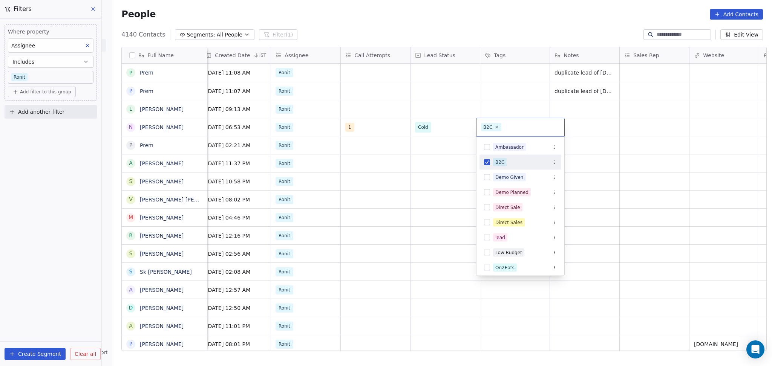
click at [498, 164] on div "B2C" at bounding box center [499, 162] width 9 height 7
click at [438, 111] on html "On2Cook India Pvt. Ltd. Contacts People Marketing Workflows Campaigns Sales Pip…" at bounding box center [386, 183] width 772 height 366
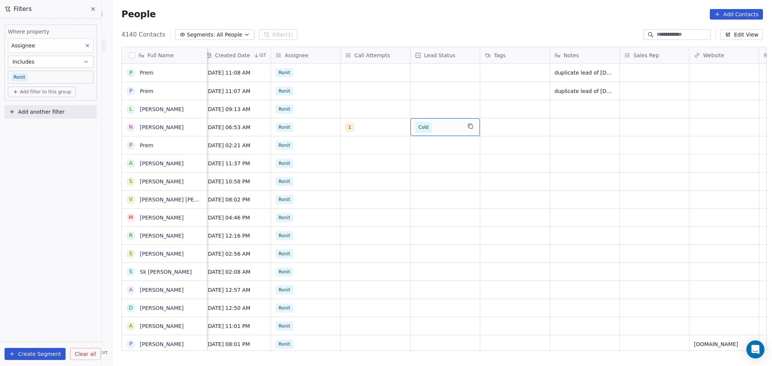
click at [439, 128] on span "Cold" at bounding box center [438, 127] width 46 height 11
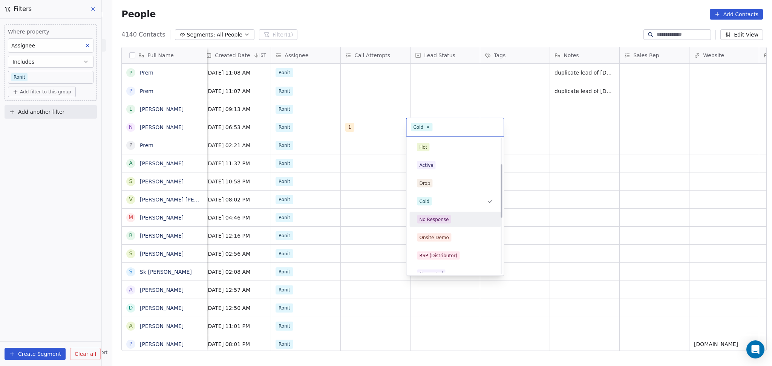
scroll to position [100, 0]
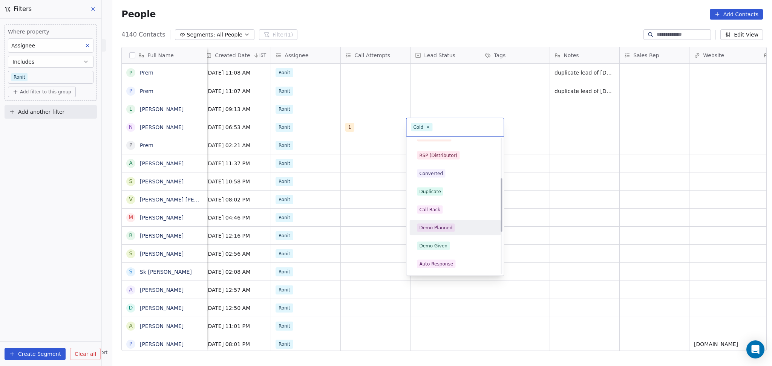
drag, startPoint x: 432, startPoint y: 231, endPoint x: 466, endPoint y: 172, distance: 68.7
click at [433, 231] on span "Demo Planned" at bounding box center [436, 228] width 38 height 8
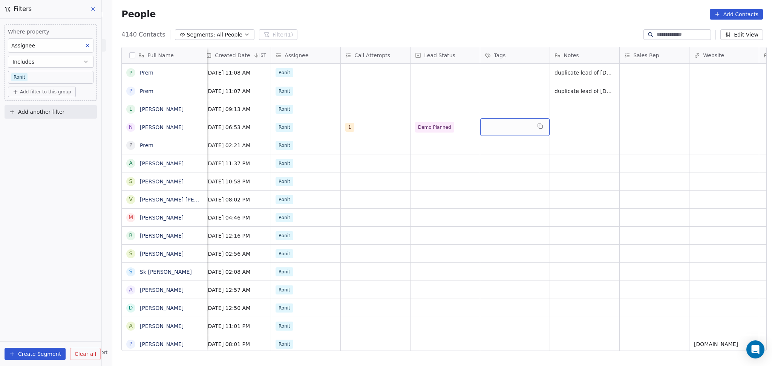
click at [497, 128] on div "grid" at bounding box center [514, 127] width 69 height 18
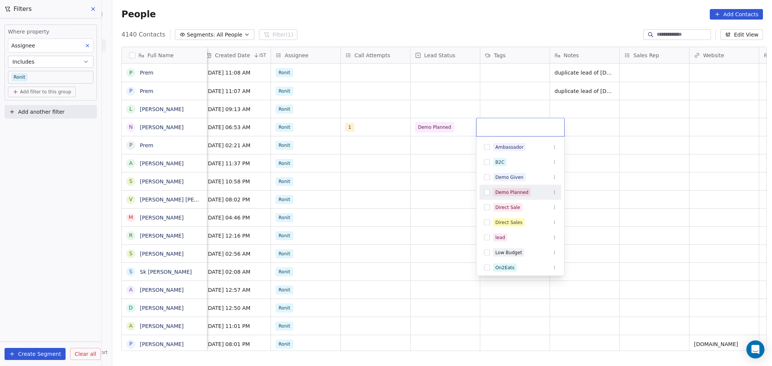
click at [501, 195] on div "Demo Planned" at bounding box center [511, 192] width 33 height 7
click at [495, 193] on div "Demo Planned" at bounding box center [511, 192] width 33 height 7
click at [659, 182] on html "On2Cook India Pvt. Ltd. Contacts People Marketing Workflows Campaigns Sales Pip…" at bounding box center [386, 183] width 772 height 366
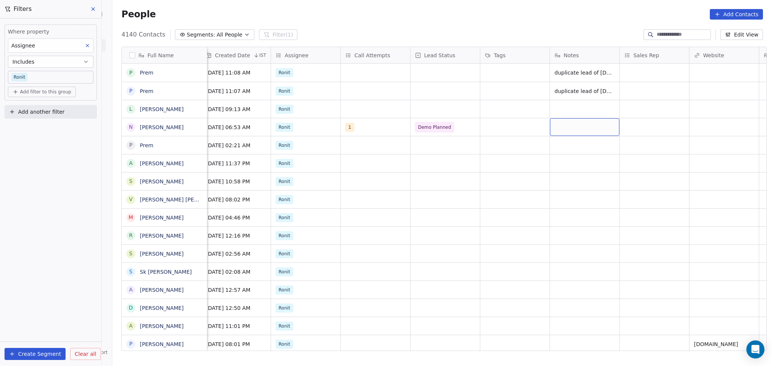
click at [577, 126] on div "grid" at bounding box center [584, 127] width 69 height 18
type textarea "*"
type textarea "**********"
click at [515, 172] on html "On2Cook India Pvt. Ltd. Contacts People Marketing Workflows Campaigns Sales Pip…" at bounding box center [386, 183] width 772 height 366
click at [373, 129] on div "1" at bounding box center [369, 127] width 46 height 9
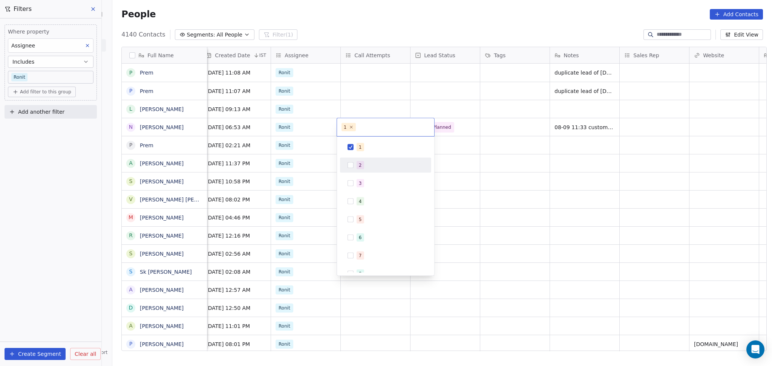
click at [360, 165] on div "2" at bounding box center [360, 165] width 3 height 7
click at [362, 150] on span "1" at bounding box center [361, 147] width 8 height 8
click at [459, 163] on html "On2Cook India Pvt. Ltd. Contacts People Marketing Workflows Campaigns Sales Pip…" at bounding box center [386, 183] width 772 height 366
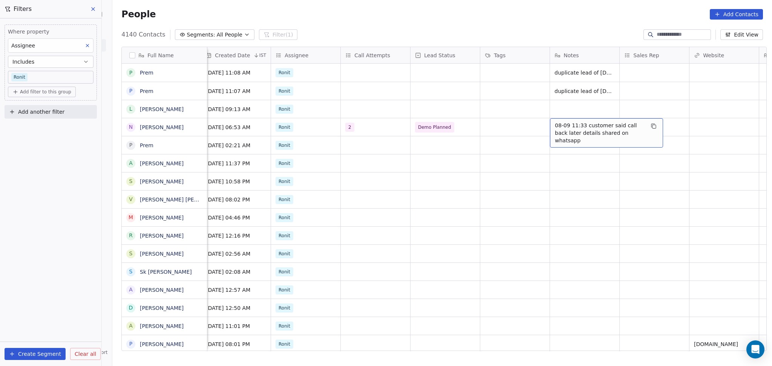
click at [563, 128] on span "08-09 11:33 customer said call back later details shared on whatsapp" at bounding box center [600, 133] width 90 height 23
click at [549, 123] on textarea "**********" at bounding box center [603, 130] width 112 height 23
click at [549, 121] on textarea "**********" at bounding box center [603, 130] width 112 height 23
type textarea "**********"
click at [547, 123] on textarea "**********" at bounding box center [603, 132] width 112 height 26
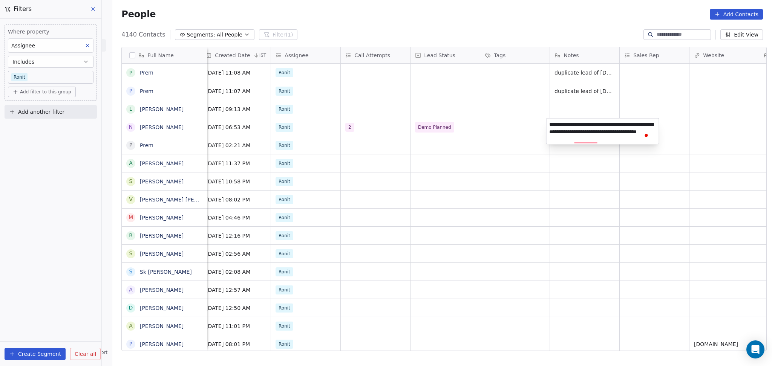
click at [341, 127] on html "On2Cook India Pvt. Ltd. Contacts People Marketing Workflows Campaigns Sales Pip…" at bounding box center [386, 183] width 772 height 366
click at [346, 121] on div "2" at bounding box center [375, 127] width 69 height 18
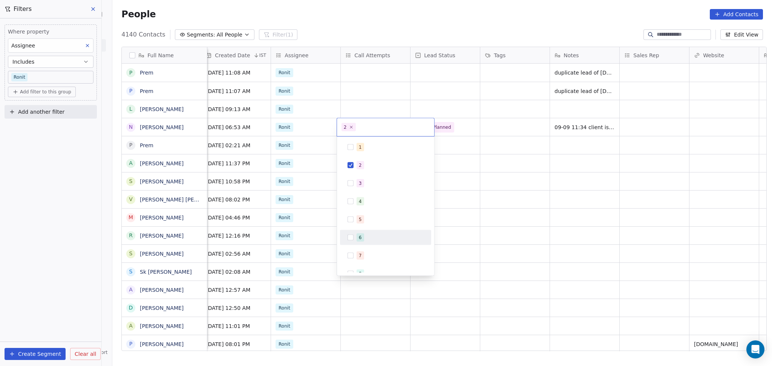
click at [557, 154] on html "On2Cook India Pvt. Ltd. Contacts People Marketing Workflows Campaigns Sales Pip…" at bounding box center [386, 183] width 772 height 366
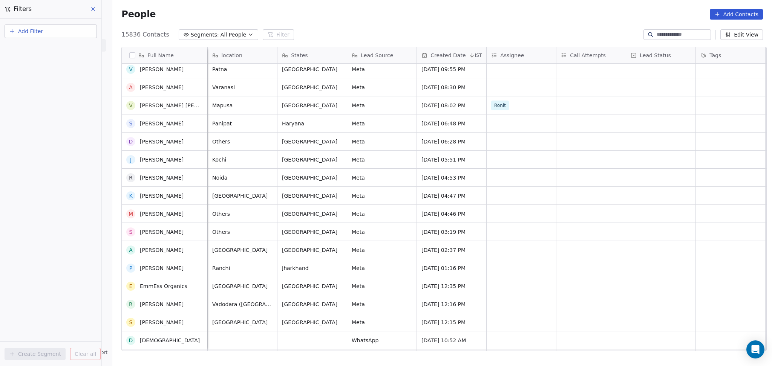
scroll to position [452, 0]
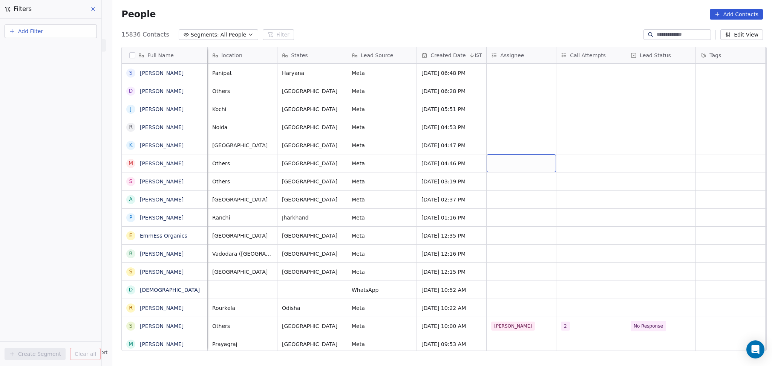
click at [514, 163] on div "grid" at bounding box center [521, 164] width 69 height 18
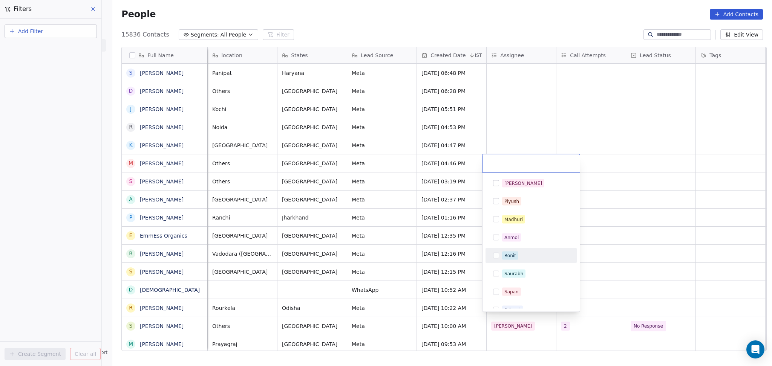
drag, startPoint x: 515, startPoint y: 254, endPoint x: 559, endPoint y: 229, distance: 51.1
click at [515, 254] on div "Ronit" at bounding box center [510, 256] width 12 height 7
click at [608, 211] on html "On2Cook India Pvt. Ltd. Contacts People Marketing Workflows Campaigns Sales Pip…" at bounding box center [386, 183] width 772 height 366
click at [509, 248] on div "grid" at bounding box center [521, 254] width 69 height 18
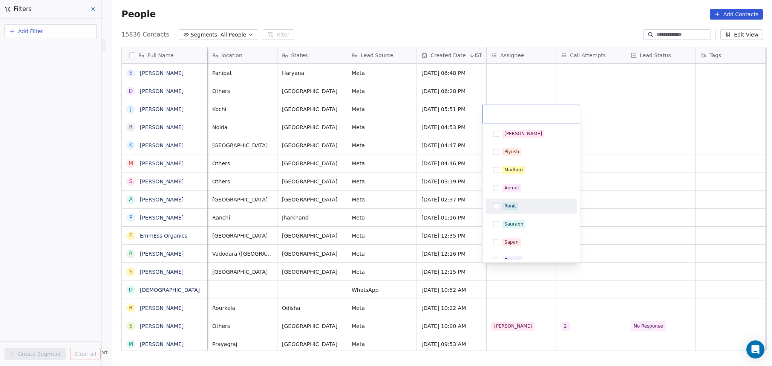
click at [508, 201] on div "Ronit" at bounding box center [531, 206] width 85 height 12
click at [583, 210] on html "On2Cook India Pvt. Ltd. Contacts People Marketing Workflows Campaigns Sales Pip…" at bounding box center [386, 183] width 772 height 366
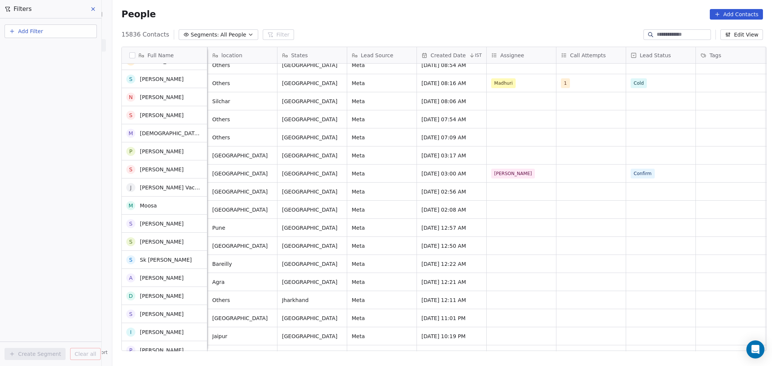
scroll to position [804, 0]
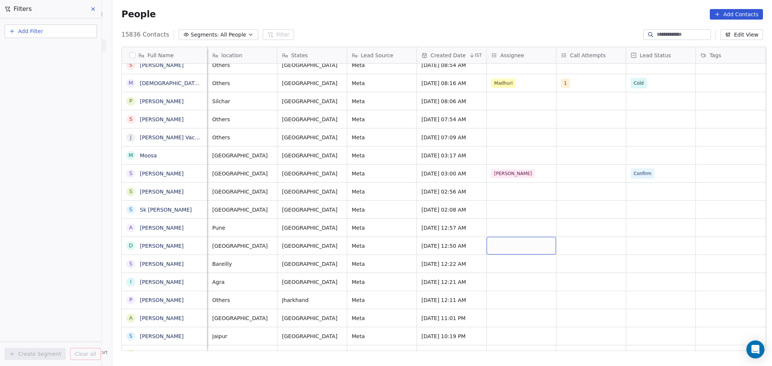
click at [507, 242] on div "grid" at bounding box center [521, 246] width 69 height 18
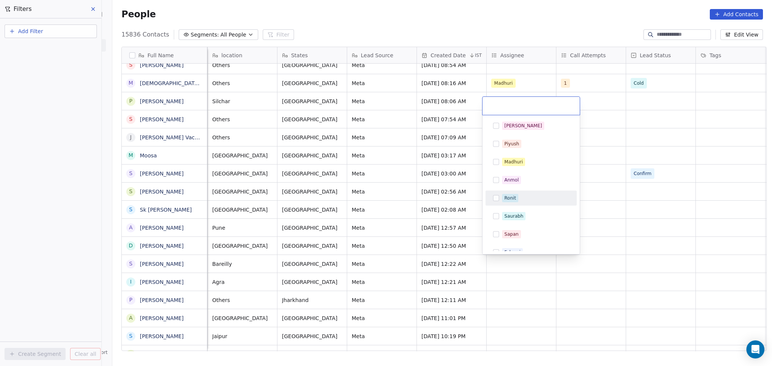
click at [505, 195] on div "Ronit" at bounding box center [510, 198] width 12 height 7
click at [608, 205] on html "On2Cook India Pvt. Ltd. Contacts People Marketing Workflows Campaigns Sales Pip…" at bounding box center [386, 183] width 772 height 366
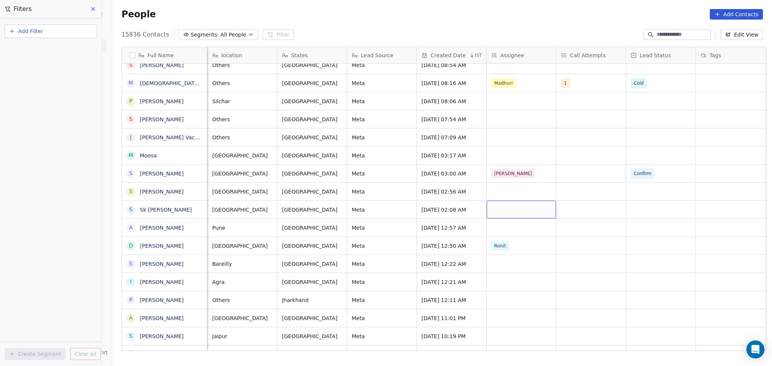
click at [511, 211] on div "grid" at bounding box center [521, 210] width 69 height 18
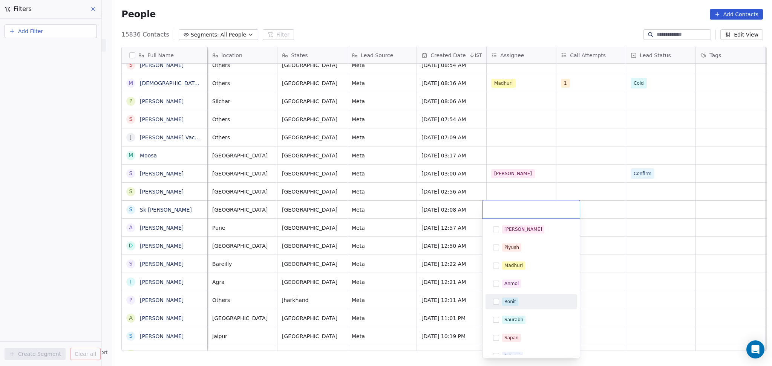
drag, startPoint x: 515, startPoint y: 303, endPoint x: 577, endPoint y: 293, distance: 63.0
click at [515, 303] on div "Ronit" at bounding box center [510, 302] width 12 height 7
click at [602, 286] on html "On2Cook India Pvt. Ltd. Contacts People Marketing Workflows Campaigns Sales Pip…" at bounding box center [386, 183] width 772 height 366
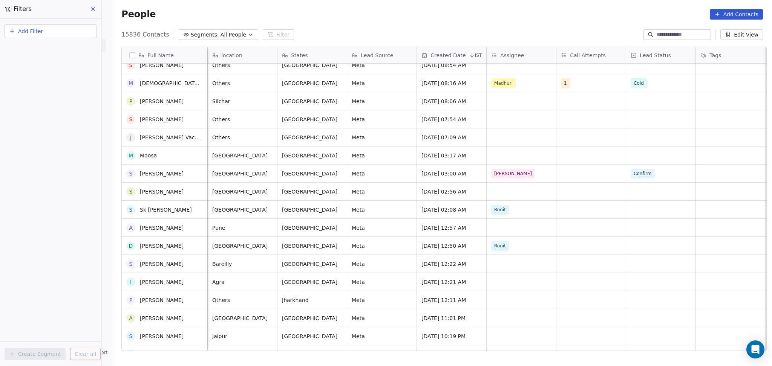
scroll to position [905, 0]
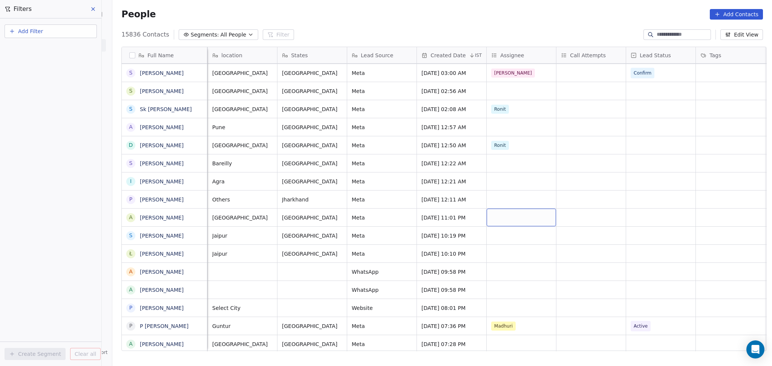
click at [493, 216] on div "grid" at bounding box center [521, 218] width 69 height 18
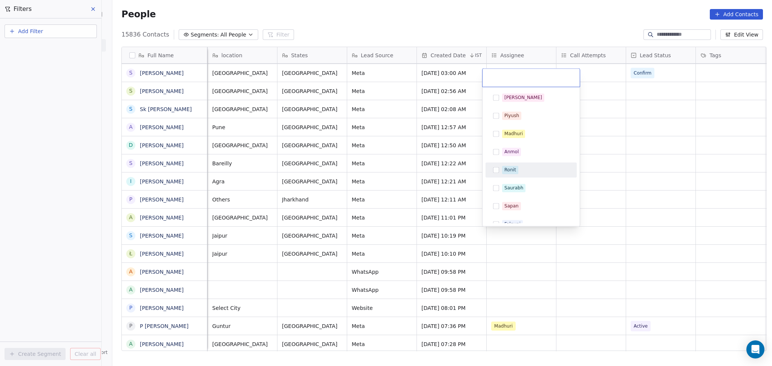
click at [520, 170] on div "Ronit" at bounding box center [535, 170] width 67 height 8
click at [672, 208] on html "On2Cook India Pvt. Ltd. Contacts People Marketing Workflows Campaigns Sales Pip…" at bounding box center [386, 183] width 772 height 366
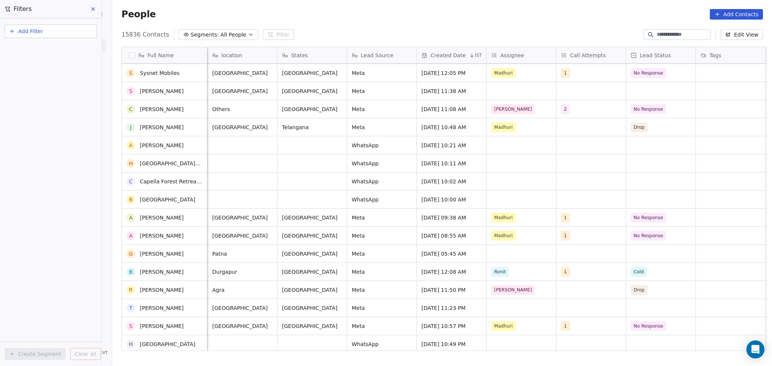
scroll to position [1407, 0]
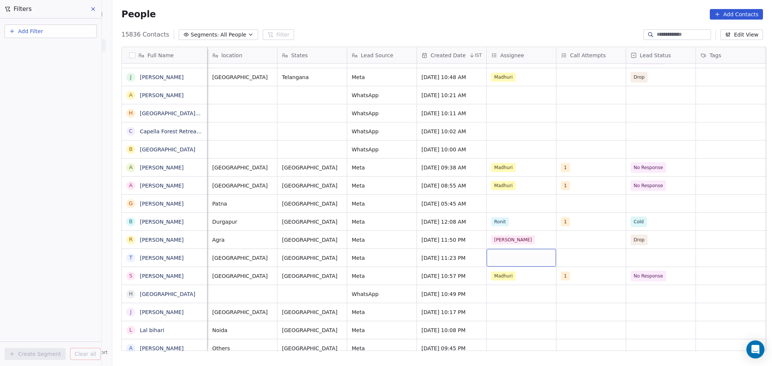
click at [497, 259] on div "grid" at bounding box center [521, 258] width 69 height 18
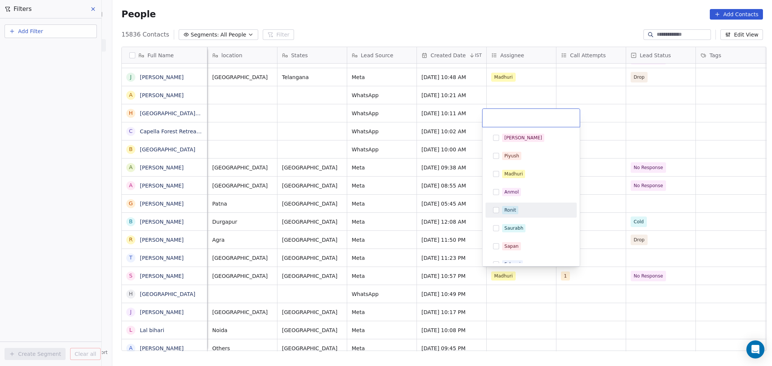
click at [510, 202] on div "[PERSON_NAME] [PERSON_NAME] [PERSON_NAME] [PERSON_NAME] Saurabh [PERSON_NAME] […" at bounding box center [531, 246] width 91 height 232
click at [510, 208] on div "Ronit" at bounding box center [510, 210] width 12 height 7
click at [625, 222] on html "On2Cook India Pvt. Ltd. Contacts People Marketing Workflows Campaigns Sales Pip…" at bounding box center [386, 183] width 772 height 366
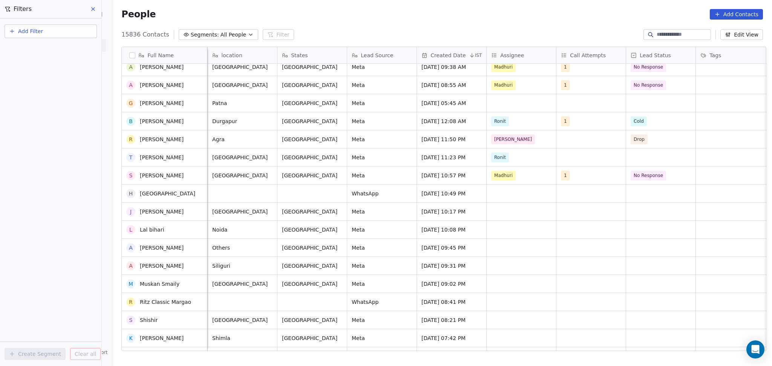
scroll to position [1558, 0]
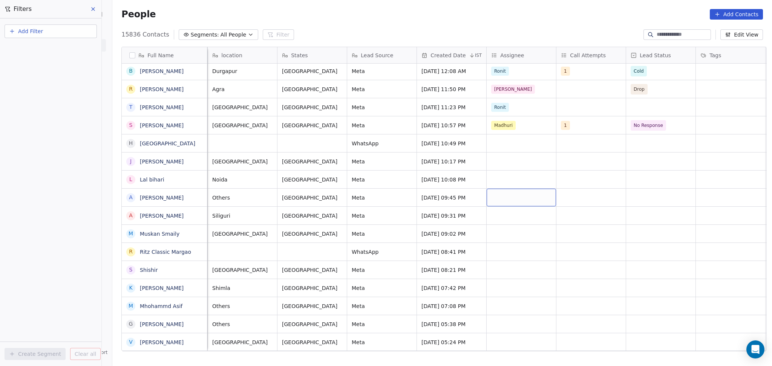
click at [504, 193] on div "grid" at bounding box center [521, 198] width 69 height 18
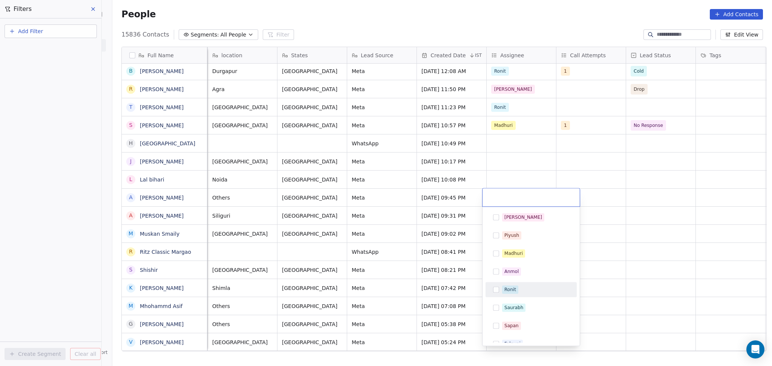
click at [504, 293] on span "Ronit" at bounding box center [510, 290] width 16 height 8
click at [670, 267] on html "On2Cook India Pvt. Ltd. Contacts People Marketing Workflows Campaigns Sales Pip…" at bounding box center [386, 183] width 772 height 366
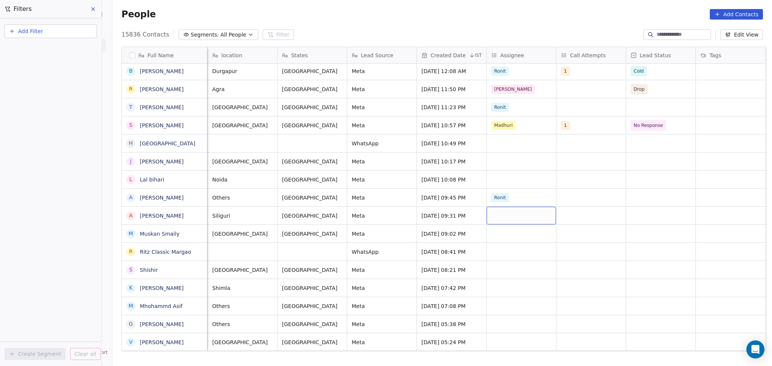
click at [511, 212] on div "grid" at bounding box center [521, 216] width 69 height 18
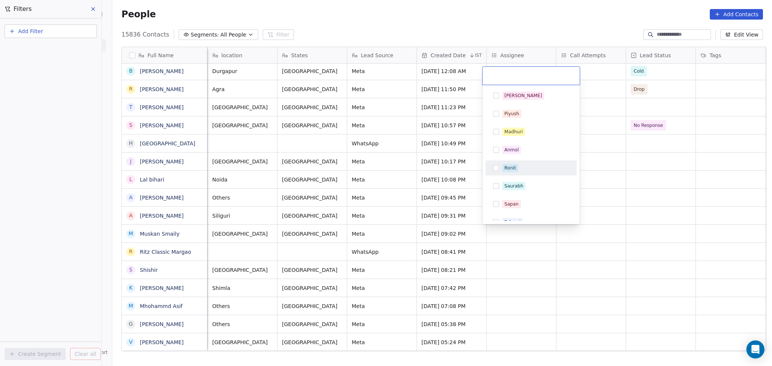
click at [511, 169] on div "Ronit" at bounding box center [510, 168] width 12 height 7
click at [640, 200] on html "On2Cook India Pvt. Ltd. Contacts People Marketing Workflows Campaigns Sales Pip…" at bounding box center [386, 183] width 772 height 366
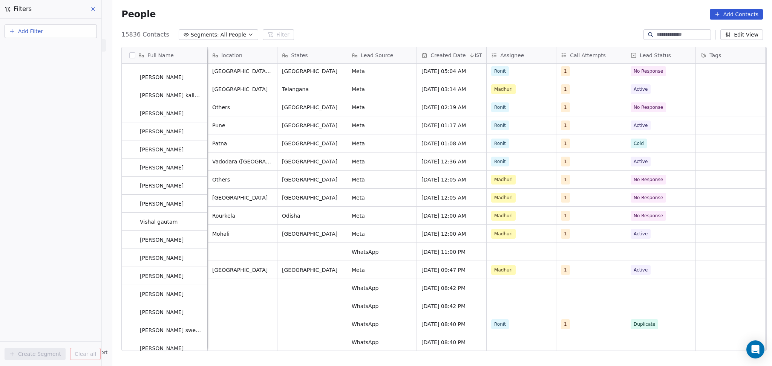
scroll to position [0, 0]
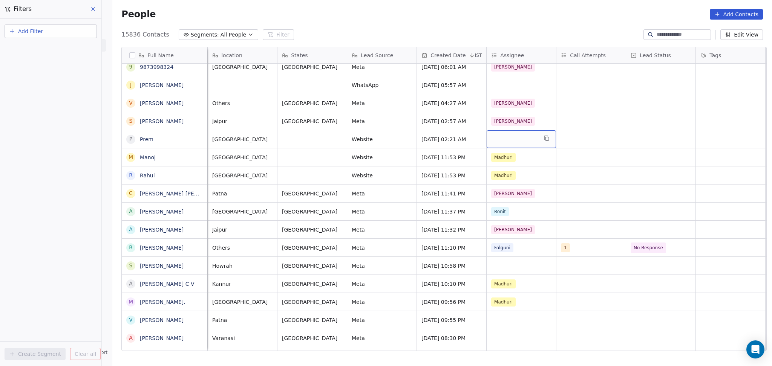
click at [502, 146] on div "grid" at bounding box center [521, 139] width 69 height 18
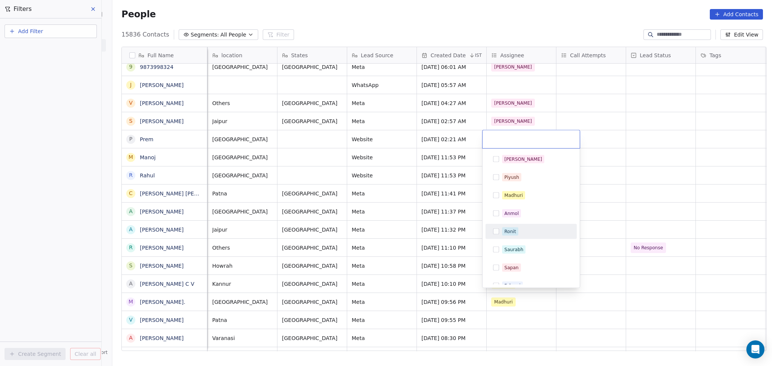
click at [517, 228] on div "Ronit" at bounding box center [535, 232] width 67 height 8
click at [653, 140] on html "On2Cook India Pvt. Ltd. Contacts People Marketing Workflows Campaigns Sales Pip…" at bounding box center [386, 183] width 772 height 366
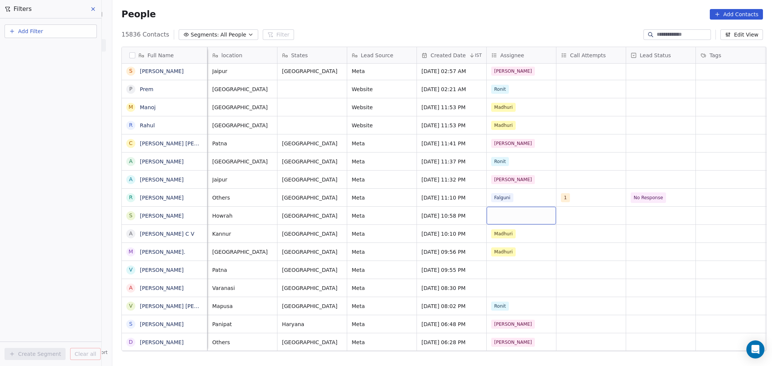
click at [507, 214] on div "grid" at bounding box center [521, 216] width 69 height 18
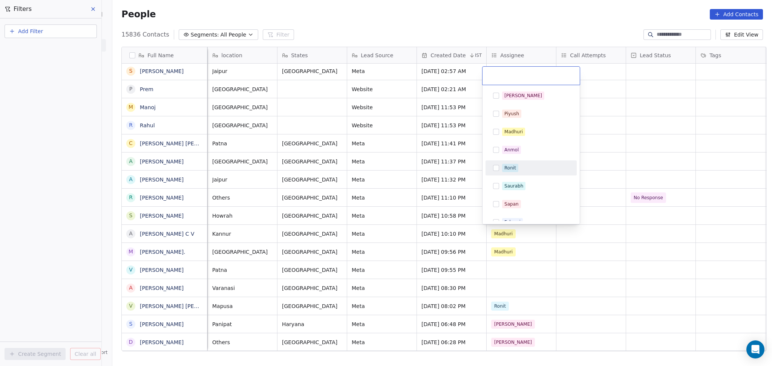
click at [505, 170] on div "Ronit" at bounding box center [510, 168] width 12 height 7
click at [613, 244] on html "On2Cook India Pvt. Ltd. Contacts People Marketing Workflows Campaigns Sales Pip…" at bounding box center [386, 183] width 772 height 366
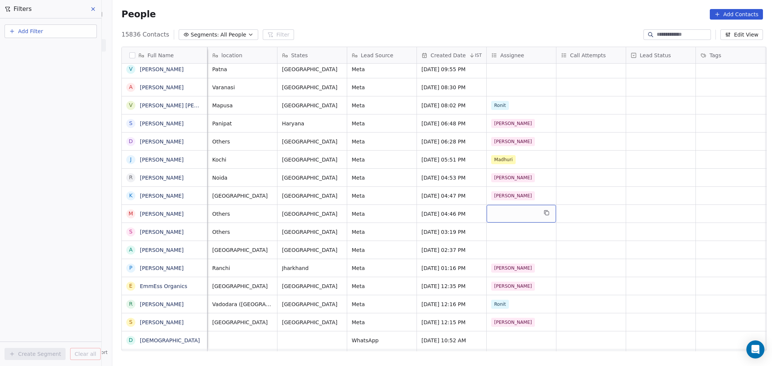
click at [495, 211] on div "grid" at bounding box center [521, 214] width 69 height 18
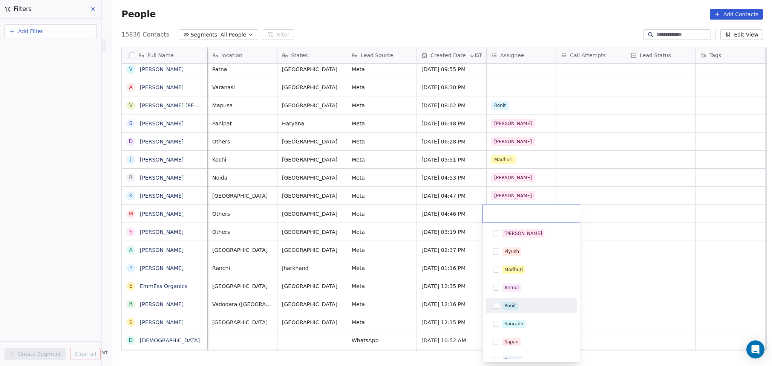
click at [514, 304] on div "Ronit" at bounding box center [510, 306] width 12 height 7
click at [606, 254] on html "On2Cook India Pvt. Ltd. Contacts People Marketing Workflows Campaigns Sales Pip…" at bounding box center [386, 183] width 772 height 366
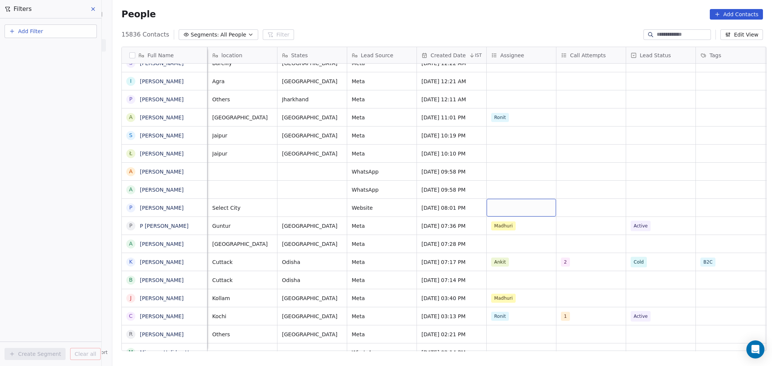
click at [504, 204] on div "grid" at bounding box center [521, 208] width 69 height 18
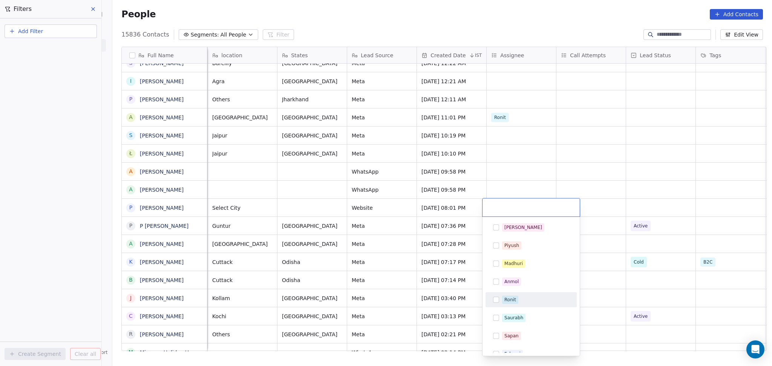
click at [507, 302] on div "Ronit" at bounding box center [510, 300] width 12 height 7
click at [557, 170] on html "On2Cook India Pvt. Ltd. Contacts People Marketing Workflows Campaigns Sales Pip…" at bounding box center [386, 183] width 772 height 366
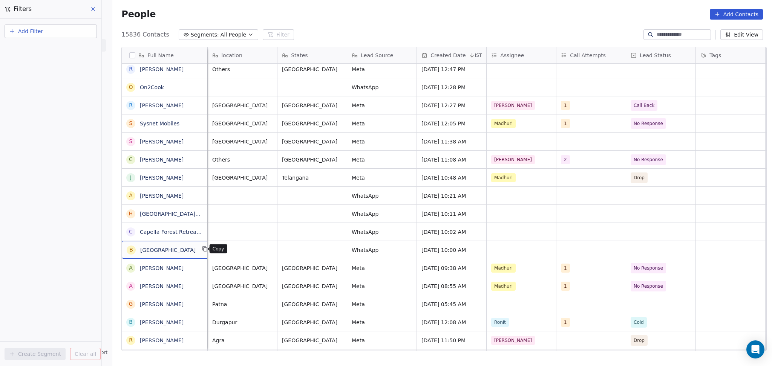
click at [204, 249] on icon "grid" at bounding box center [205, 249] width 3 height 3
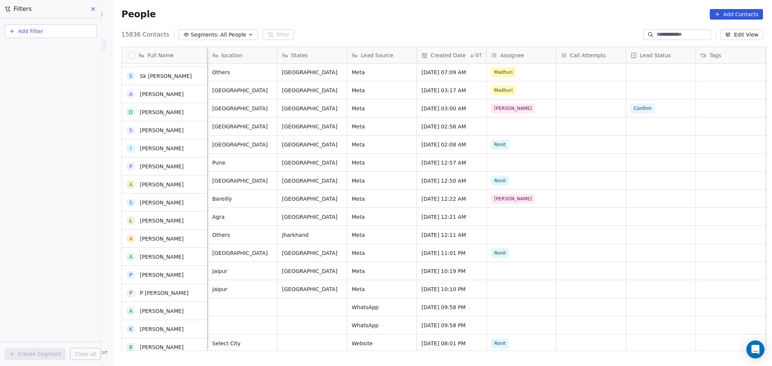
scroll to position [854, 0]
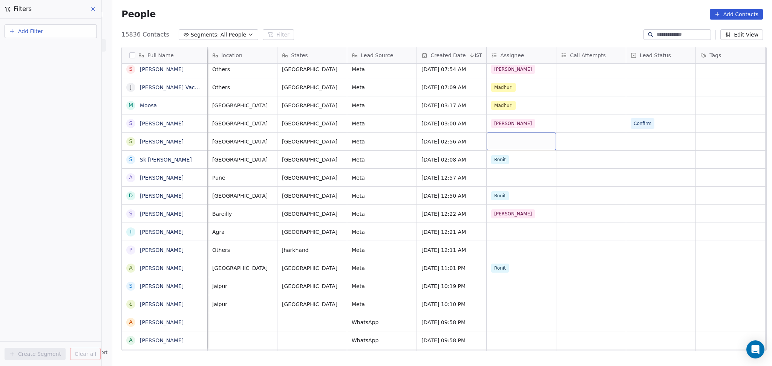
click at [499, 139] on div "grid" at bounding box center [521, 142] width 69 height 18
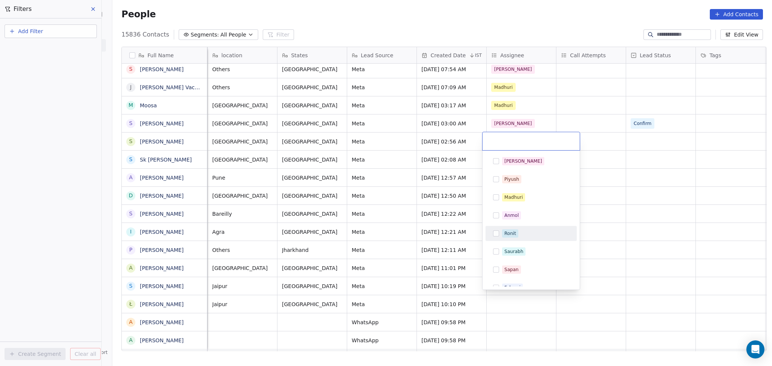
click at [513, 231] on div "Ronit" at bounding box center [510, 233] width 12 height 7
click at [617, 194] on html "On2Cook India Pvt. Ltd. Contacts People Marketing Workflows Campaigns Sales Pip…" at bounding box center [386, 183] width 772 height 366
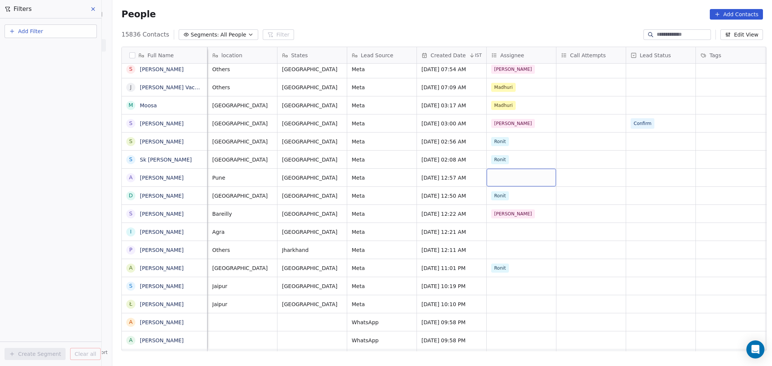
click at [507, 178] on div "grid" at bounding box center [521, 178] width 69 height 18
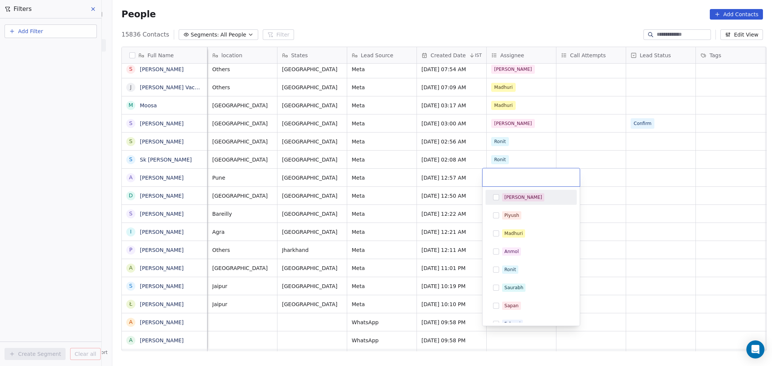
click at [527, 112] on html "On2Cook India Pvt. Ltd. Contacts People Marketing Workflows Campaigns Sales Pip…" at bounding box center [386, 183] width 772 height 366
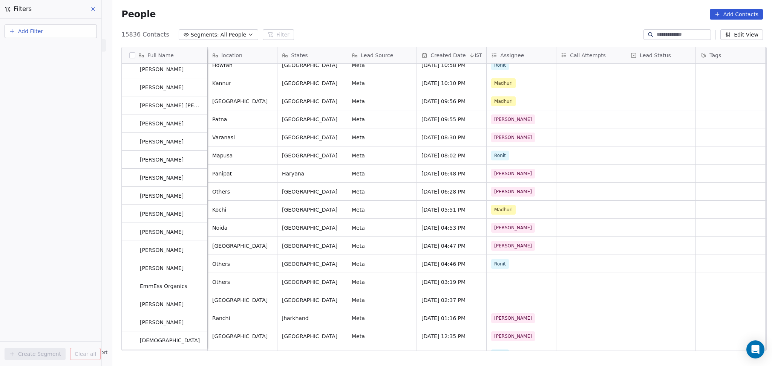
scroll to position [352, 0]
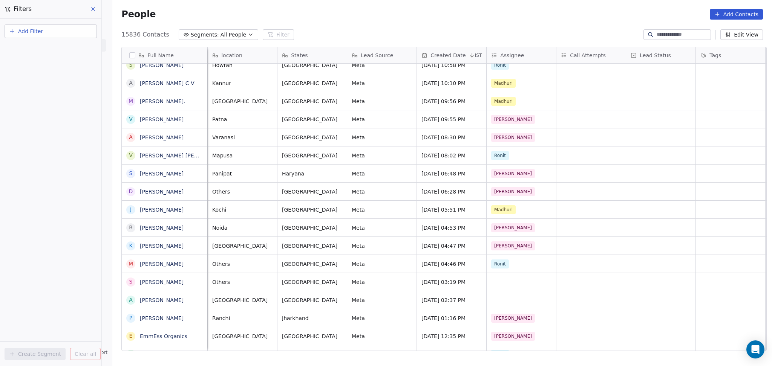
click at [74, 32] on button "Add Filter" at bounding box center [51, 32] width 92 height 14
click at [69, 41] on div "Contact properties Contact activity" at bounding box center [51, 55] width 92 height 30
click at [66, 47] on div "Contact properties" at bounding box center [50, 49] width 77 height 8
type input "***"
click at [62, 71] on div "Assignee" at bounding box center [51, 76] width 86 height 12
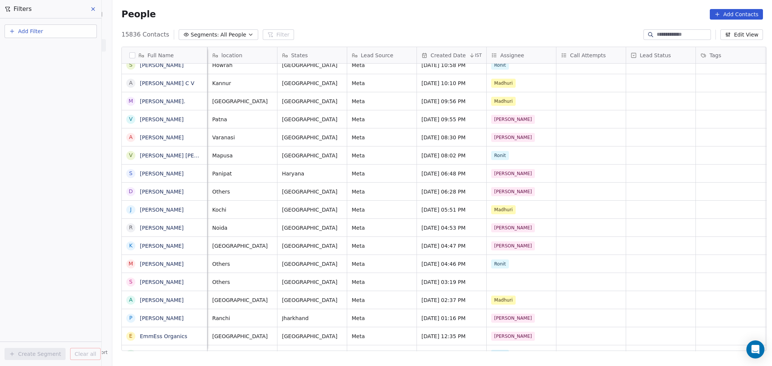
click at [60, 27] on button "Add Filter" at bounding box center [51, 32] width 92 height 14
click at [52, 44] on div "Contact properties" at bounding box center [51, 49] width 86 height 12
type input "***"
click at [49, 75] on div "Assignee" at bounding box center [50, 76] width 77 height 8
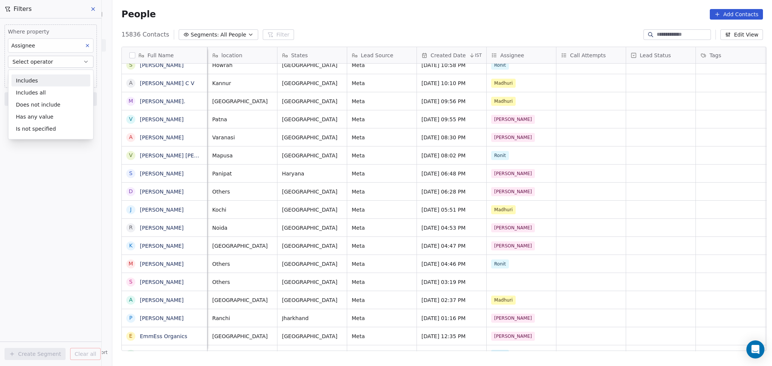
click at [46, 75] on div "Includes" at bounding box center [50, 81] width 79 height 12
click at [46, 72] on body "On2Cook India Pvt. Ltd. Contacts People Marketing Workflows Campaigns Sales Pip…" at bounding box center [386, 183] width 772 height 366
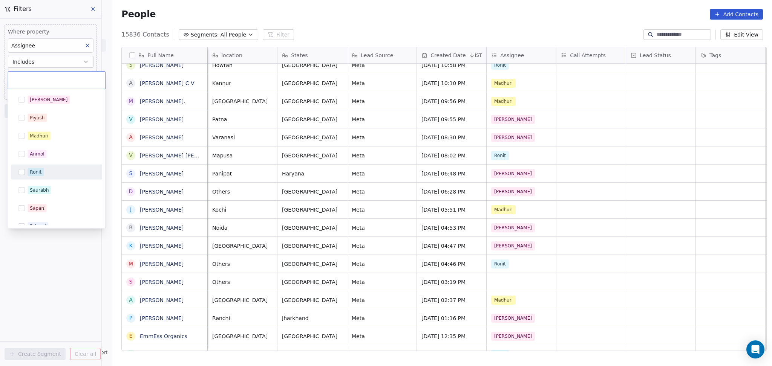
click at [42, 175] on span "Ronit" at bounding box center [36, 172] width 16 height 8
click at [551, 162] on html "On2Cook India Pvt. Ltd. Contacts People Marketing Workflows Campaigns Sales Pip…" at bounding box center [386, 183] width 772 height 366
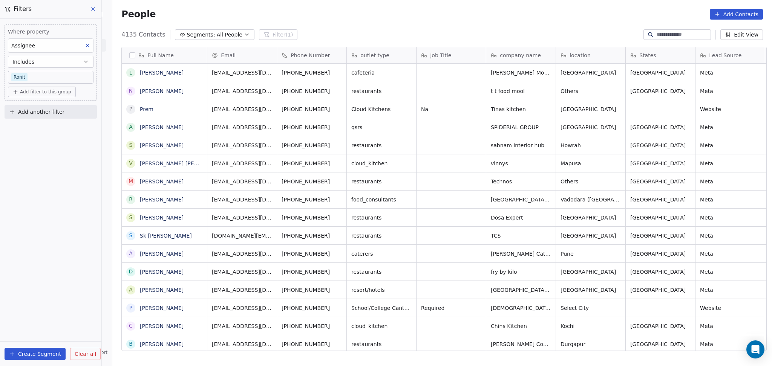
scroll to position [8, 8]
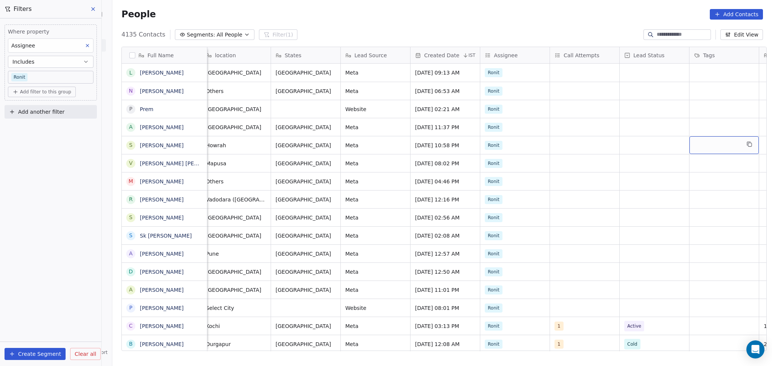
scroll to position [0, 425]
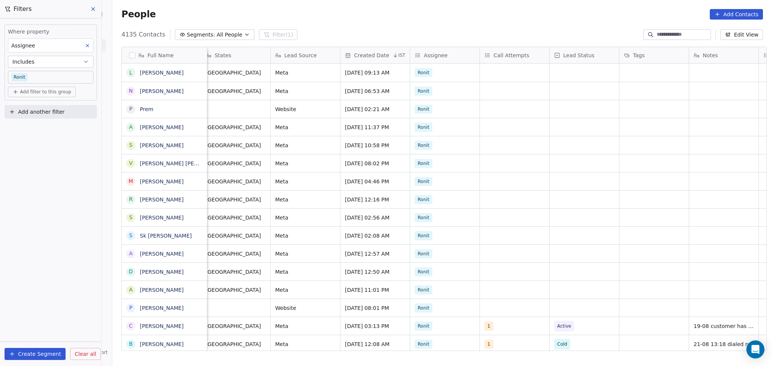
click at [512, 227] on div "TCS [GEOGRAPHIC_DATA] [GEOGRAPHIC_DATA] Meta [DATE] 02:08 AM [PERSON_NAME]" at bounding box center [558, 236] width 1552 height 18
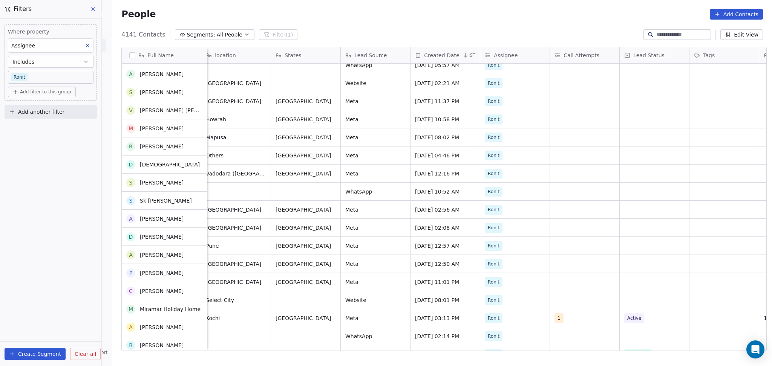
scroll to position [0, 0]
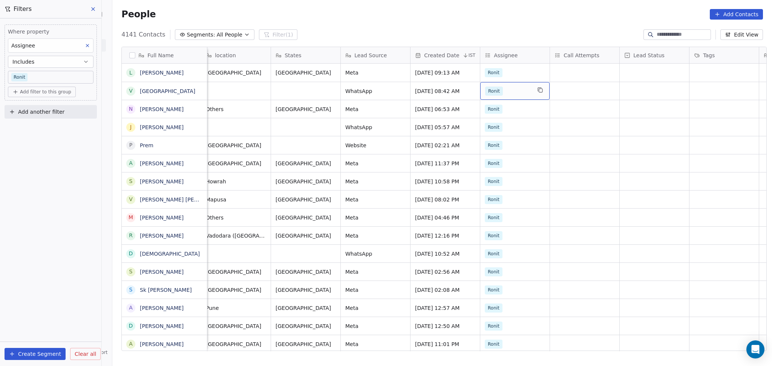
click at [510, 96] on div "Ronit" at bounding box center [514, 91] width 69 height 18
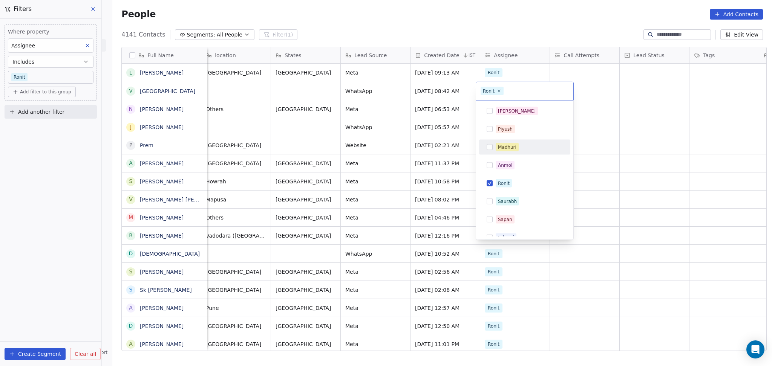
click at [503, 146] on div "Madhuri" at bounding box center [507, 147] width 18 height 7
click at [505, 178] on div "Ronit" at bounding box center [524, 184] width 85 height 12
click at [581, 170] on html "On2Cook India Pvt. Ltd. Contacts People Marketing Workflows Campaigns Sales Pip…" at bounding box center [386, 183] width 772 height 366
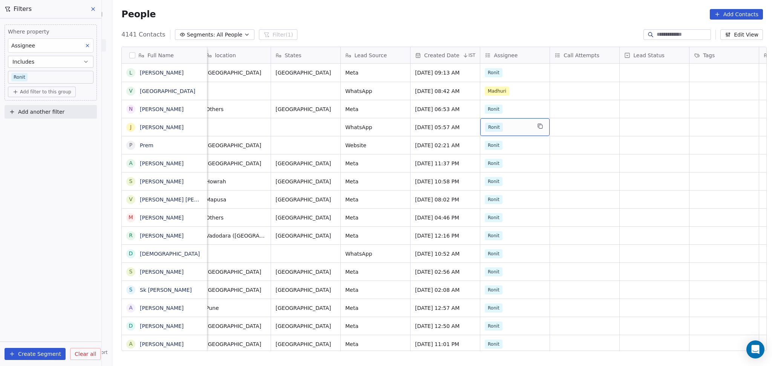
click at [505, 124] on div "Ronit" at bounding box center [508, 127] width 46 height 9
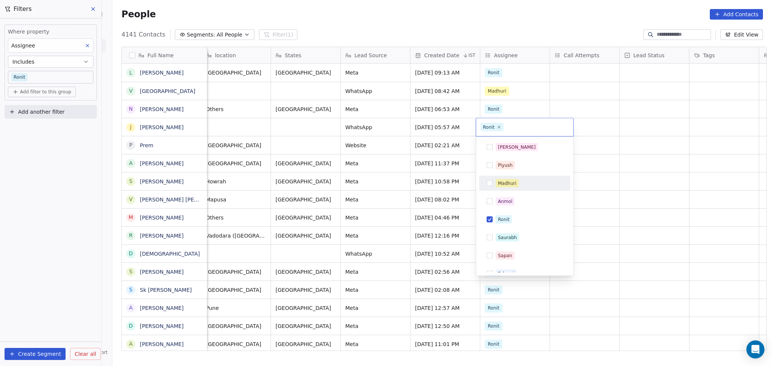
click at [502, 181] on div "Madhuri" at bounding box center [507, 183] width 18 height 7
click at [507, 223] on div "Ronit" at bounding box center [504, 219] width 12 height 7
click at [613, 214] on html "On2Cook India Pvt. Ltd. Contacts People Marketing Workflows Campaigns Sales Pip…" at bounding box center [386, 183] width 772 height 366
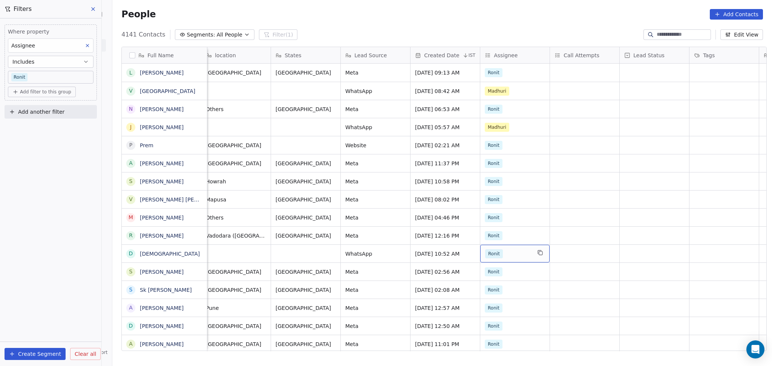
click at [501, 255] on div "Ronit" at bounding box center [508, 254] width 46 height 9
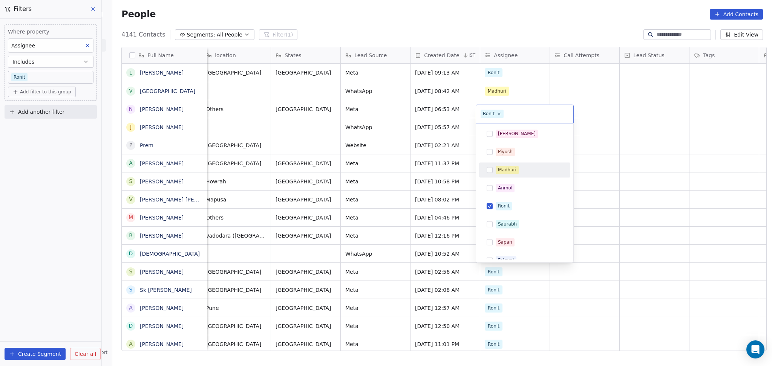
click at [507, 167] on div "Madhuri" at bounding box center [507, 170] width 18 height 7
drag, startPoint x: 505, startPoint y: 205, endPoint x: 639, endPoint y: 211, distance: 134.7
click at [505, 207] on div "Ronit" at bounding box center [504, 206] width 12 height 7
click at [646, 210] on html "On2Cook India Pvt. Ltd. Contacts People Marketing Workflows Campaigns Sales Pip…" at bounding box center [386, 183] width 772 height 366
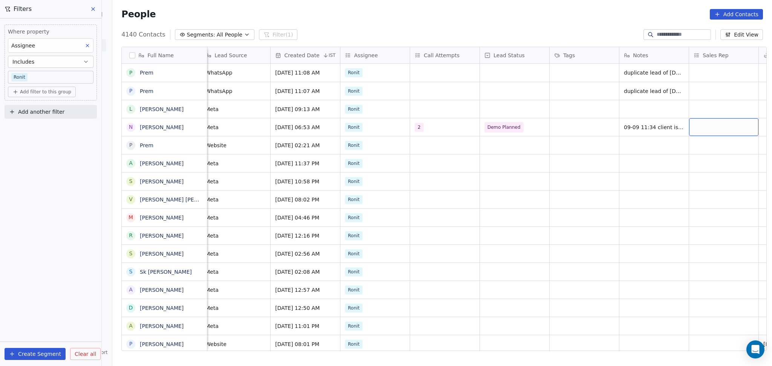
scroll to position [0, 564]
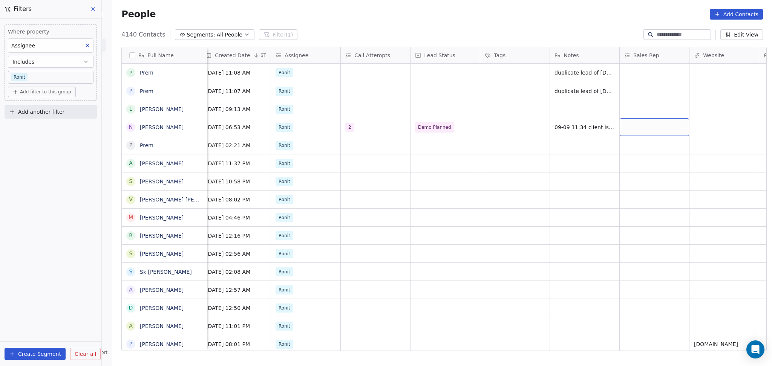
drag, startPoint x: 550, startPoint y: 130, endPoint x: 615, endPoint y: 129, distance: 65.6
click at [487, 129] on div "grid" at bounding box center [514, 127] width 69 height 18
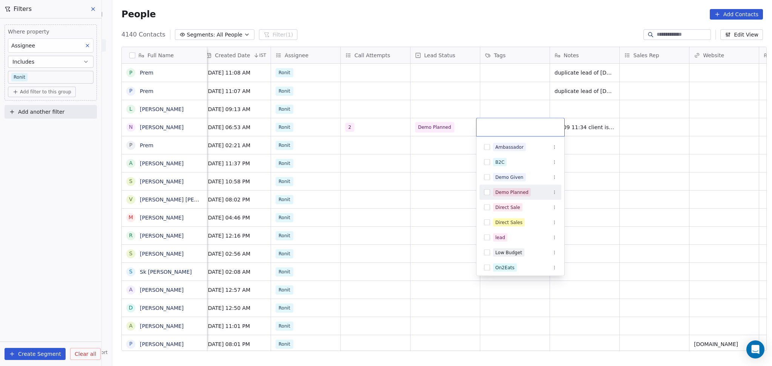
click at [501, 196] on span "Demo Planned" at bounding box center [512, 192] width 38 height 8
click at [686, 193] on html "On2Cook India Pvt. Ltd. Contacts People Marketing Workflows Campaigns Sales Pip…" at bounding box center [386, 183] width 772 height 366
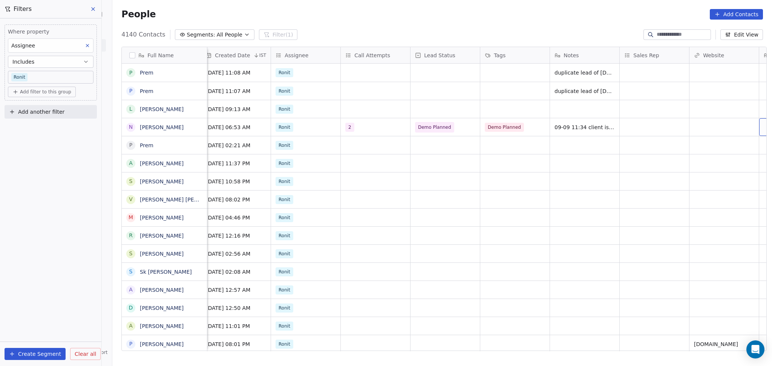
scroll to position [0, 634]
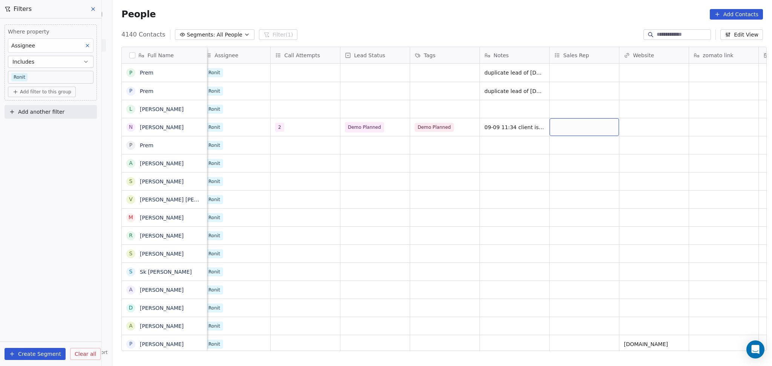
click at [565, 120] on div "grid" at bounding box center [584, 127] width 69 height 18
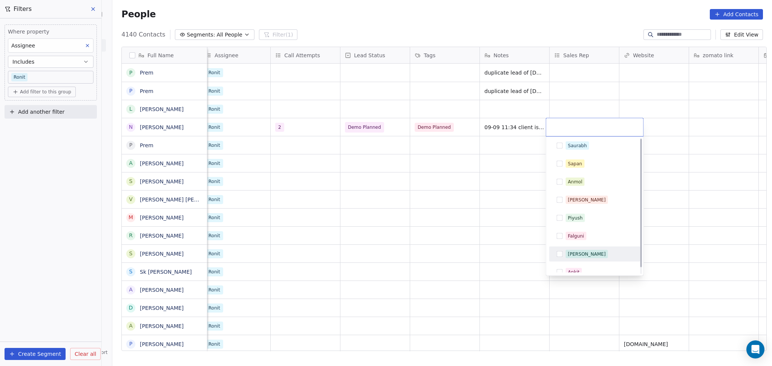
scroll to position [0, 0]
click at [562, 270] on div "Ankit" at bounding box center [594, 274] width 85 height 12
click at [508, 262] on html "On2Cook India Pvt. Ltd. Contacts People Marketing Workflows Campaigns Sales Pip…" at bounding box center [386, 183] width 772 height 366
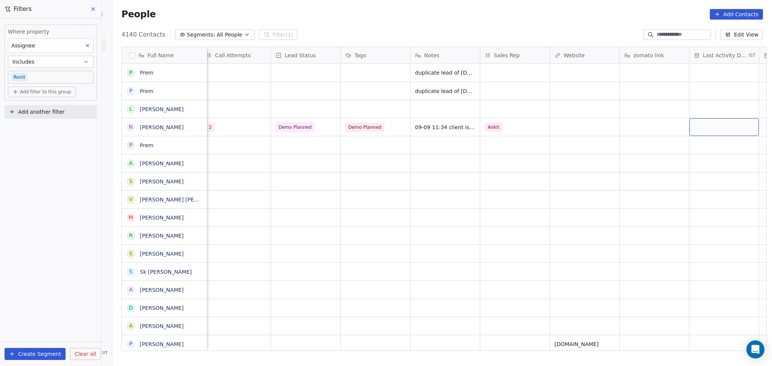
scroll to position [0, 774]
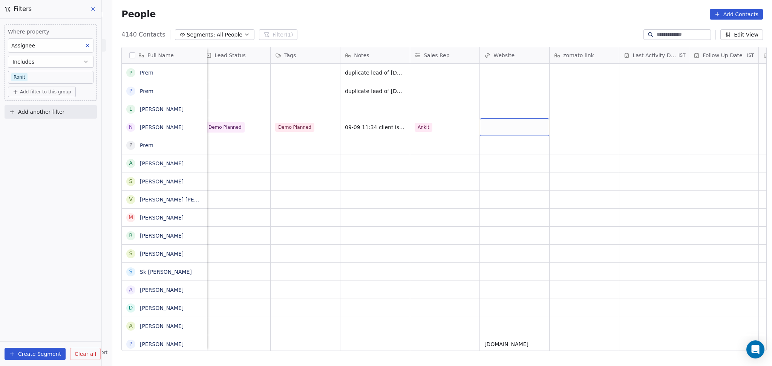
drag, startPoint x: 515, startPoint y: 126, endPoint x: 513, endPoint y: 129, distance: 3.9
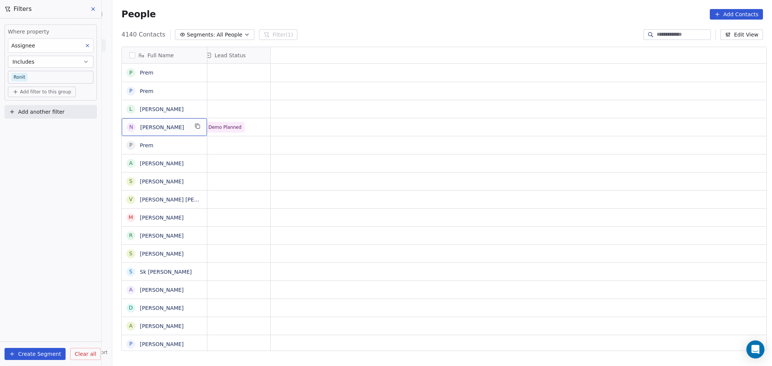
scroll to position [0, 0]
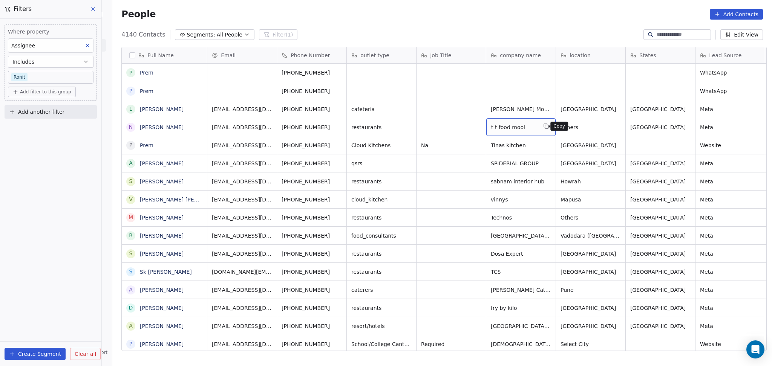
click at [544, 128] on icon "grid" at bounding box center [546, 126] width 6 height 6
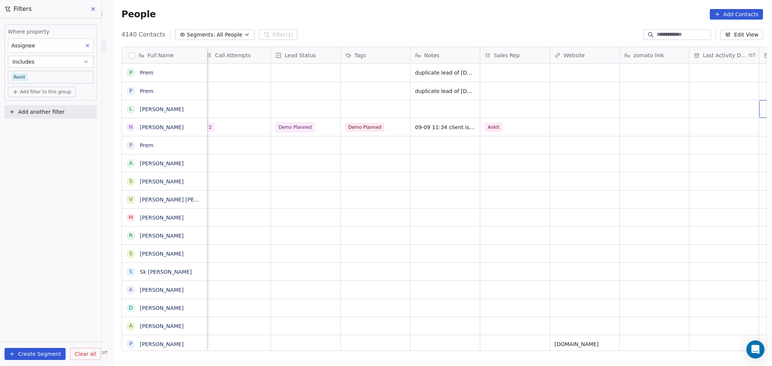
scroll to position [0, 774]
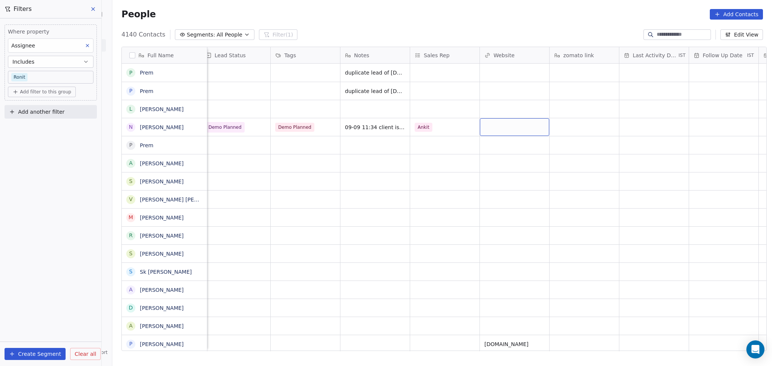
click at [504, 124] on div "grid" at bounding box center [514, 127] width 69 height 18
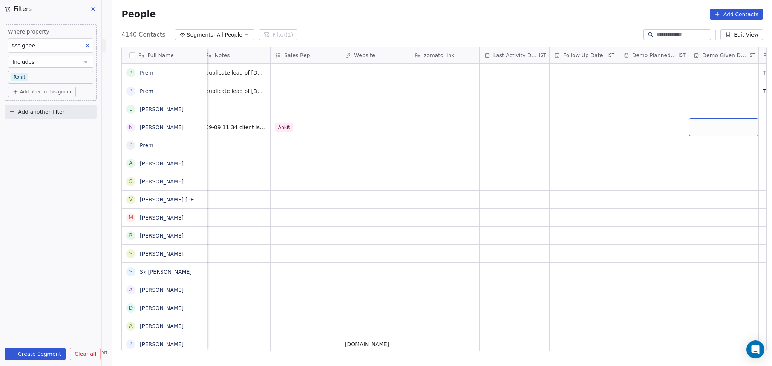
scroll to position [0, 982]
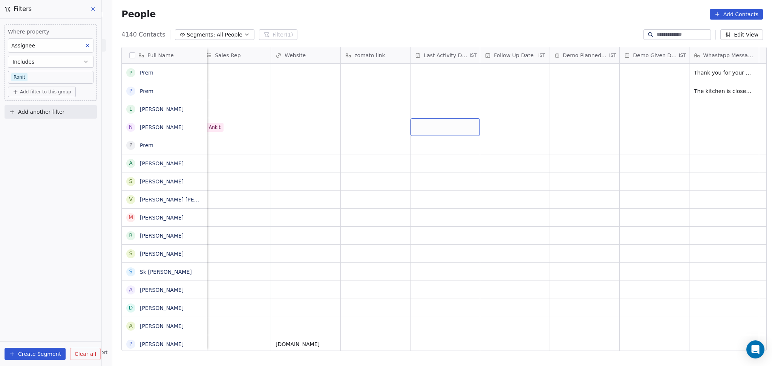
click at [424, 126] on div "grid" at bounding box center [445, 127] width 69 height 18
click at [430, 184] on button "8" at bounding box center [432, 184] width 12 height 12
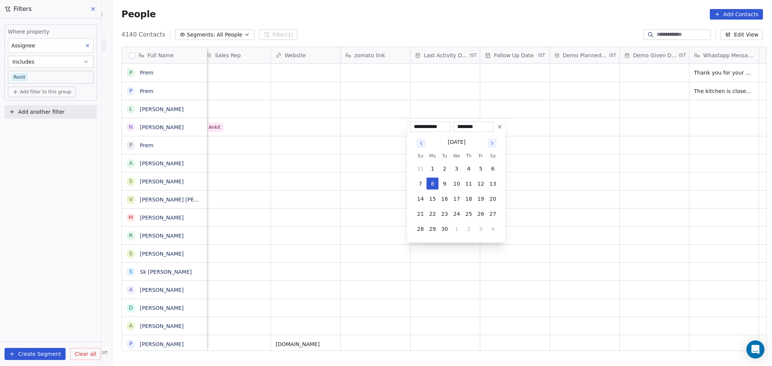
click at [364, 164] on html "On2Cook India Pvt. Ltd. Contacts People Marketing Workflows Campaigns Sales Pip…" at bounding box center [386, 183] width 772 height 366
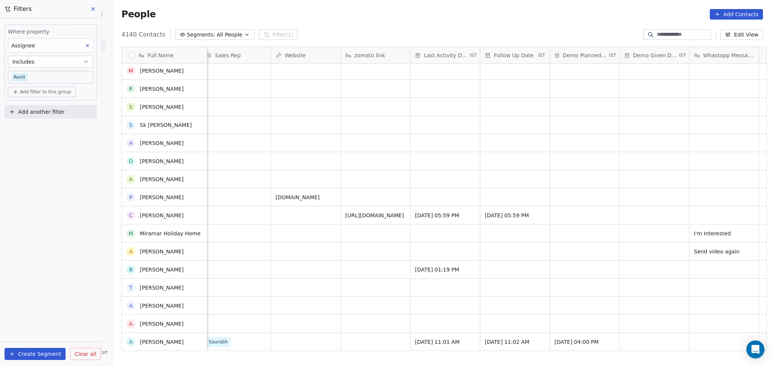
scroll to position [151, 0]
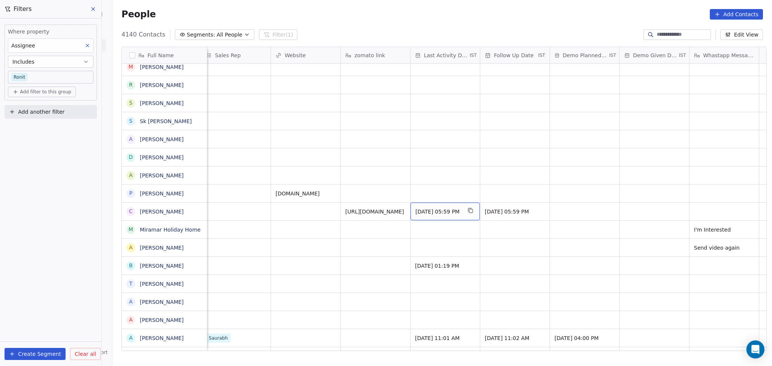
click at [438, 210] on span "[DATE] 05:59 PM" at bounding box center [438, 212] width 46 height 8
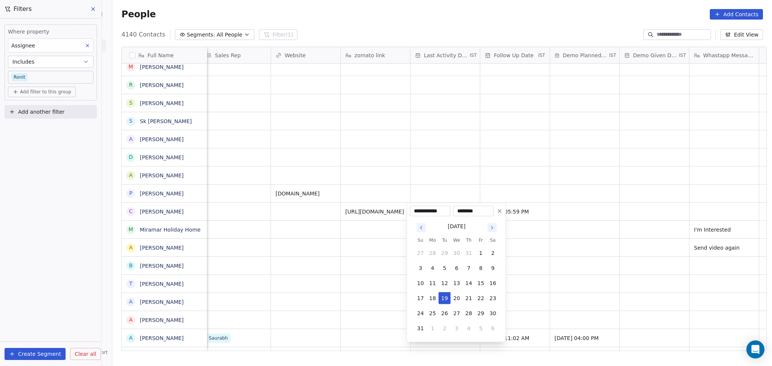
click at [495, 227] on icon "Go to next month" at bounding box center [492, 228] width 6 height 6
click at [343, 258] on html "On2Cook India Pvt. Ltd. Contacts People Marketing Workflows Campaigns Sales Pip…" at bounding box center [386, 183] width 772 height 366
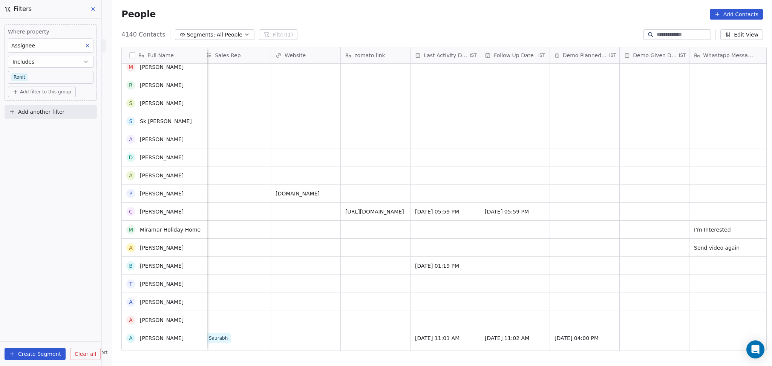
scroll to position [0, 0]
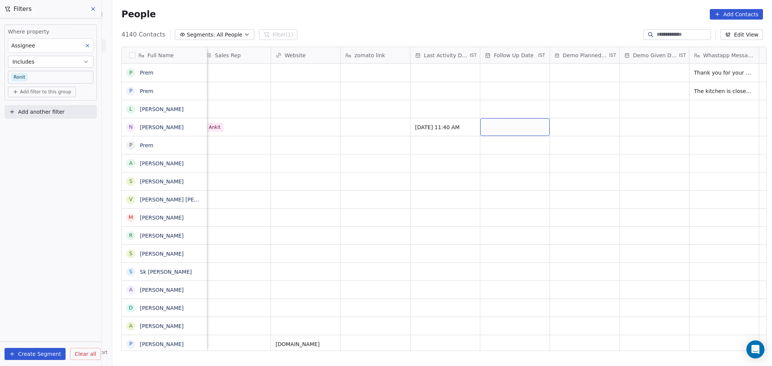
click at [498, 128] on div "grid" at bounding box center [514, 127] width 69 height 18
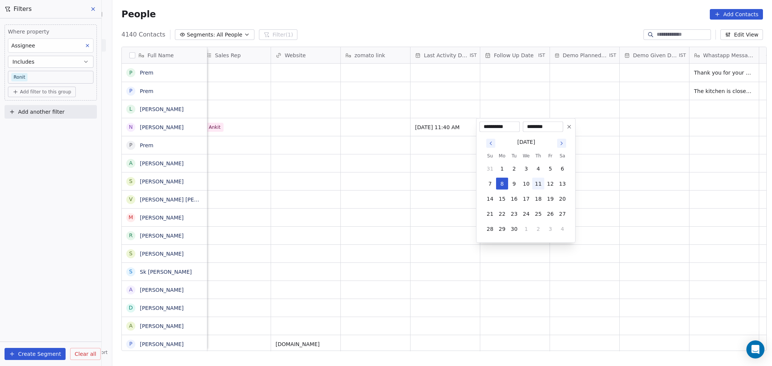
click at [538, 184] on button "11" at bounding box center [538, 184] width 12 height 12
type input "**********"
click at [411, 179] on html "On2Cook India Pvt. Ltd. Contacts People Marketing Workflows Campaigns Sales Pip…" at bounding box center [386, 183] width 772 height 366
click at [398, 144] on html "On2Cook India Pvt. Ltd. Contacts People Marketing Workflows Campaigns Sales Pip…" at bounding box center [386, 183] width 772 height 366
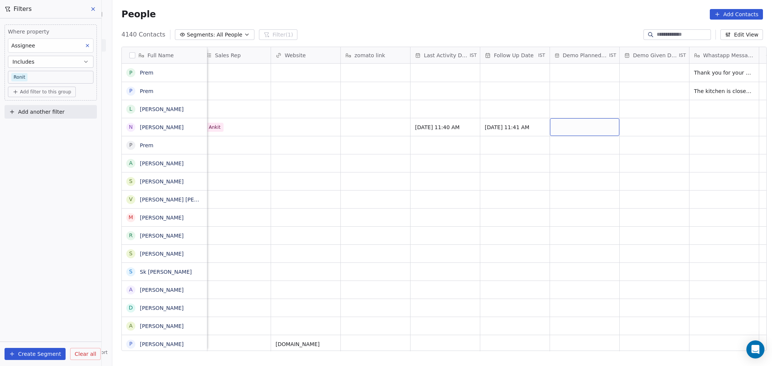
click at [577, 129] on div "grid" at bounding box center [584, 127] width 69 height 18
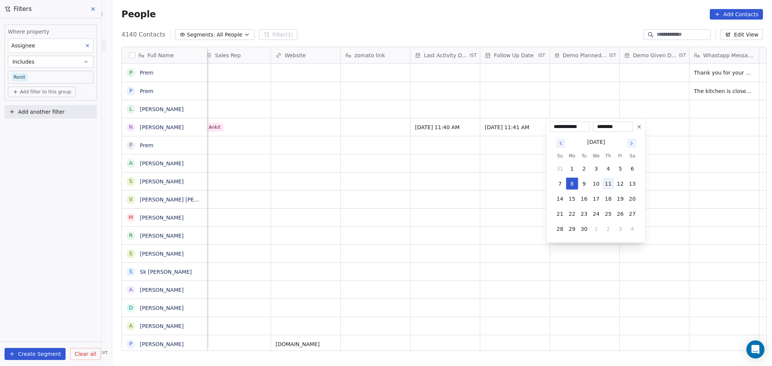
click at [608, 184] on button "11" at bounding box center [608, 184] width 12 height 12
type input "**********"
click at [607, 124] on input "********" at bounding box center [612, 127] width 37 height 8
click at [608, 127] on input "********" at bounding box center [612, 127] width 37 height 8
type input "********"
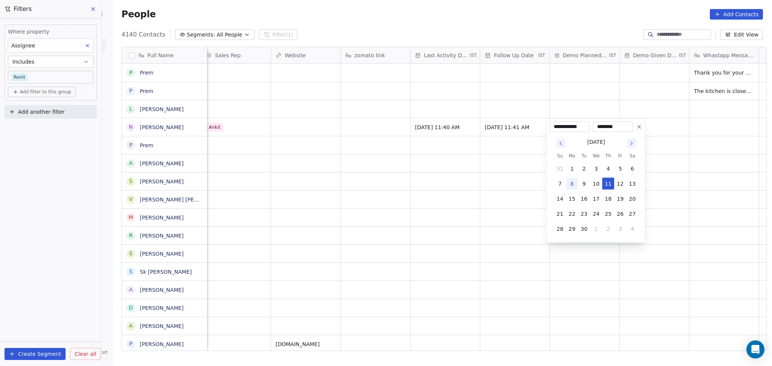
click at [510, 184] on html "On2Cook India Pvt. Ltd. Contacts People Marketing Workflows Campaigns Sales Pip…" at bounding box center [386, 183] width 772 height 366
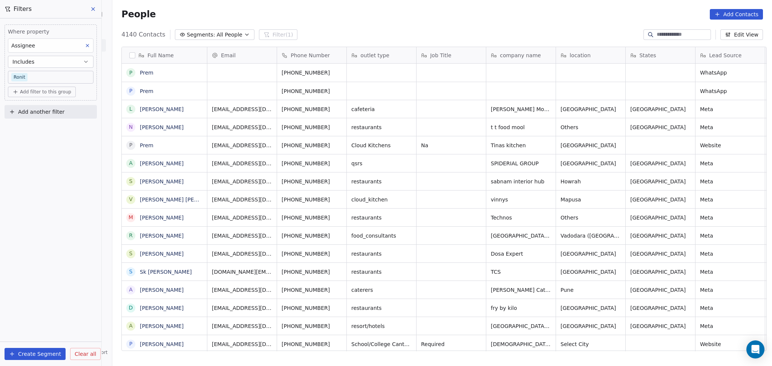
click at [689, 29] on div at bounding box center [676, 34] width 67 height 11
click at [671, 36] on input at bounding box center [683, 35] width 53 height 8
click at [28, 113] on span "Add another filter" at bounding box center [41, 112] width 46 height 8
click at [44, 195] on html "On2Cook India Pvt. Ltd. Contacts People Marketing Workflows Campaigns Sales Pip…" at bounding box center [386, 183] width 772 height 366
click at [47, 114] on span "Add another filter" at bounding box center [41, 112] width 46 height 8
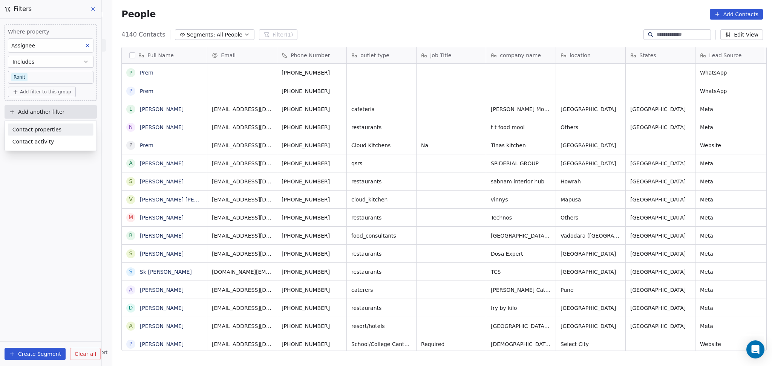
click at [34, 127] on span "Contact properties" at bounding box center [36, 130] width 49 height 8
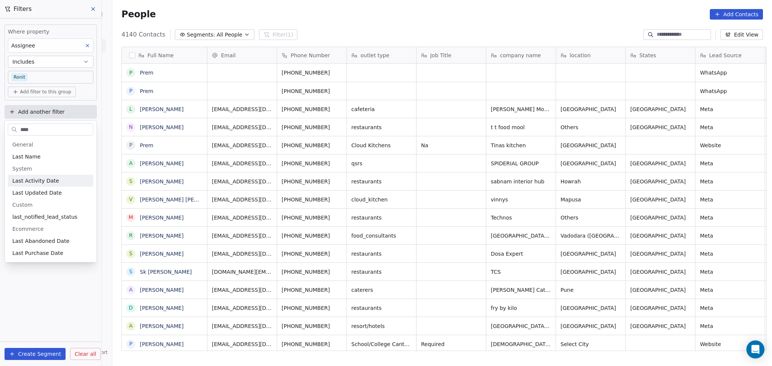
type input "****"
click at [35, 182] on span "Last Activity Date" at bounding box center [35, 181] width 47 height 8
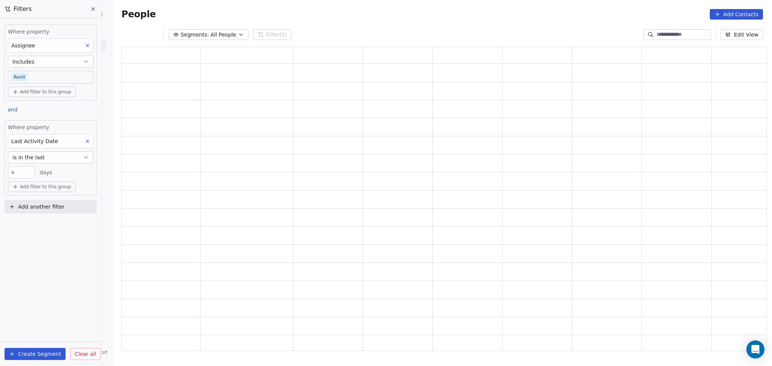
scroll to position [297, 637]
click at [27, 156] on span "is in the last" at bounding box center [28, 158] width 32 height 8
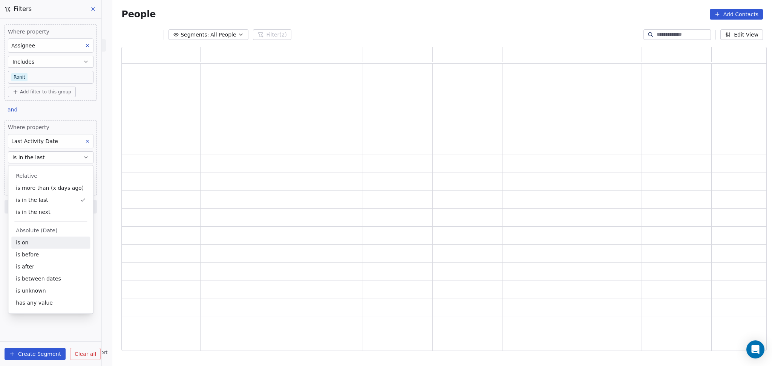
click at [37, 243] on div "is on" at bounding box center [50, 243] width 79 height 12
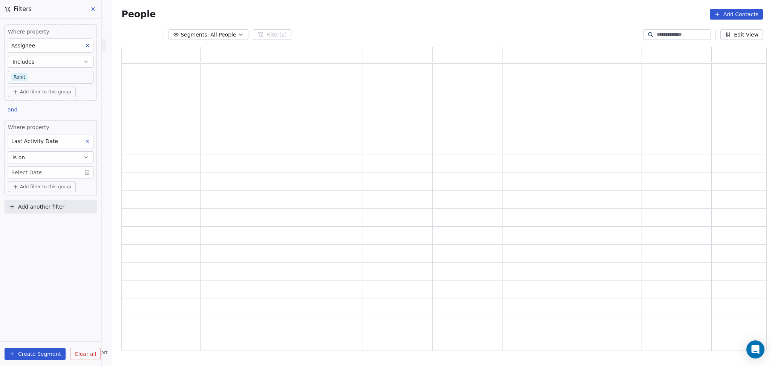
click at [25, 171] on body "On2Cook India Pvt. Ltd. Contacts People Marketing Workflows Campaigns Sales Pip…" at bounding box center [386, 183] width 772 height 366
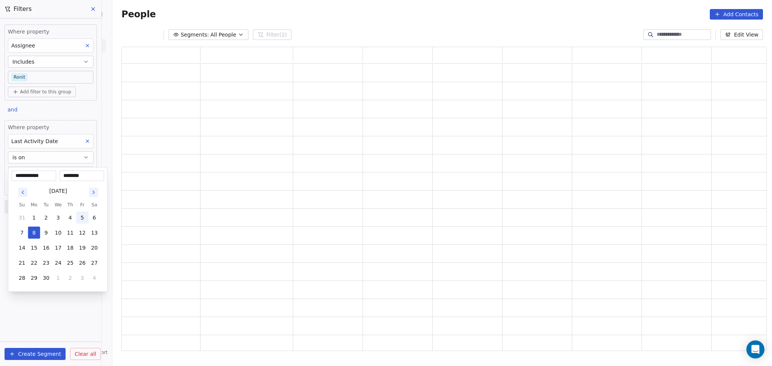
click at [80, 218] on button "5" at bounding box center [82, 218] width 12 height 12
type input "**********"
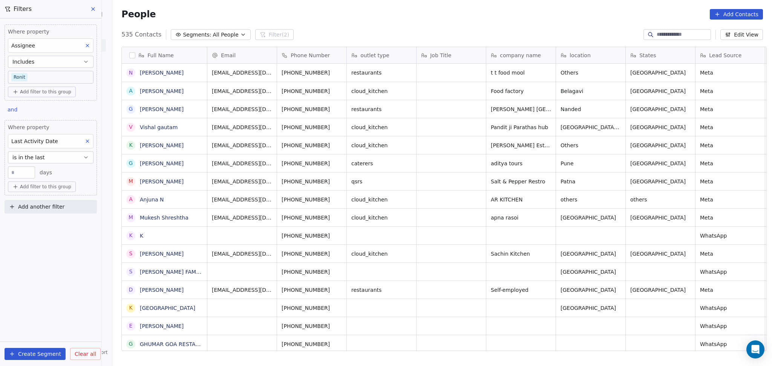
scroll to position [315, 656]
click at [26, 155] on span "is in the last" at bounding box center [28, 158] width 32 height 8
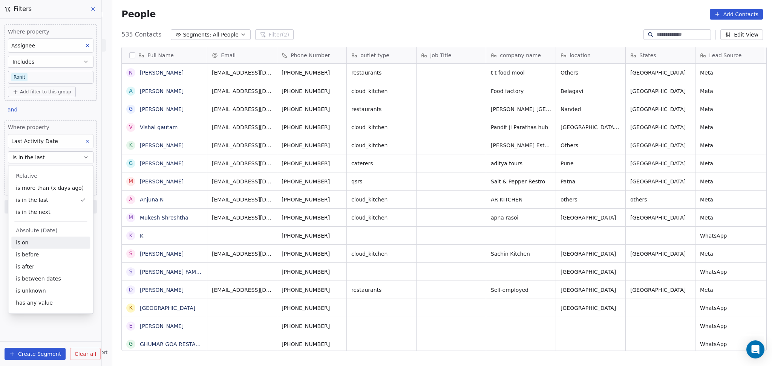
click at [37, 243] on div "is on" at bounding box center [50, 243] width 79 height 12
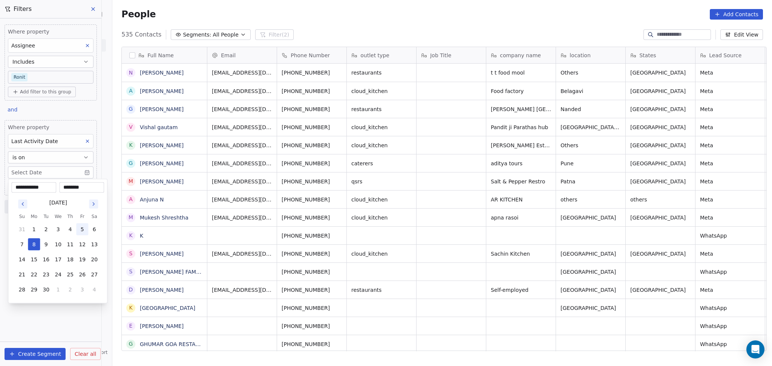
click at [84, 225] on button "5" at bounding box center [82, 230] width 12 height 12
type input "**********"
click at [294, 14] on html "On2Cook India Pvt. Ltd. Contacts People Marketing Workflows Campaigns Sales Pip…" at bounding box center [386, 183] width 772 height 366
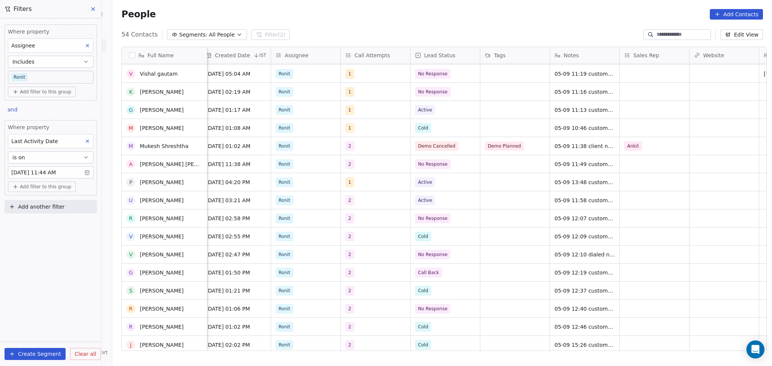
scroll to position [0, 0]
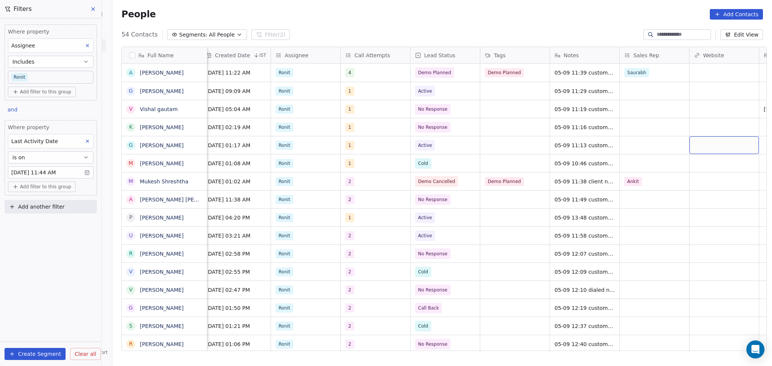
click at [37, 206] on span "Add another filter" at bounding box center [41, 207] width 46 height 8
click at [36, 225] on span "Contact properties" at bounding box center [36, 225] width 49 height 8
type input "***"
click at [34, 276] on span "Lead Status" at bounding box center [27, 277] width 31 height 8
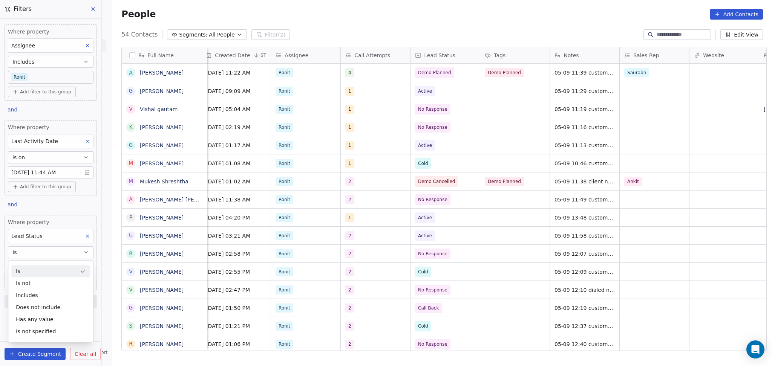
click at [37, 256] on button "Is" at bounding box center [51, 253] width 86 height 12
click at [39, 268] on body "On2Cook India Pvt. Ltd. Contacts People Marketing Workflows Campaigns Sales Pip…" at bounding box center [386, 183] width 772 height 366
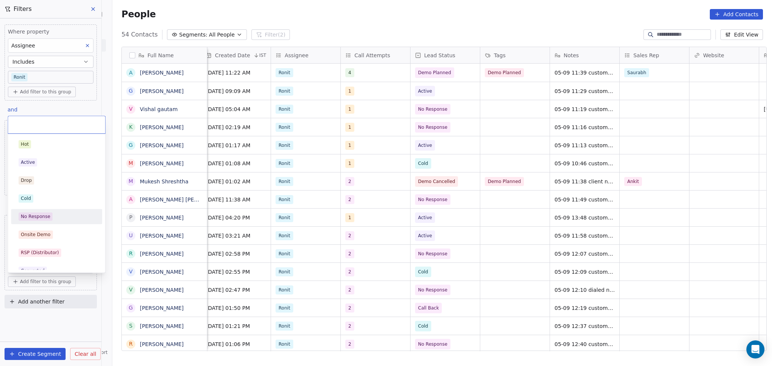
click at [33, 214] on div "No Response" at bounding box center [35, 216] width 29 height 7
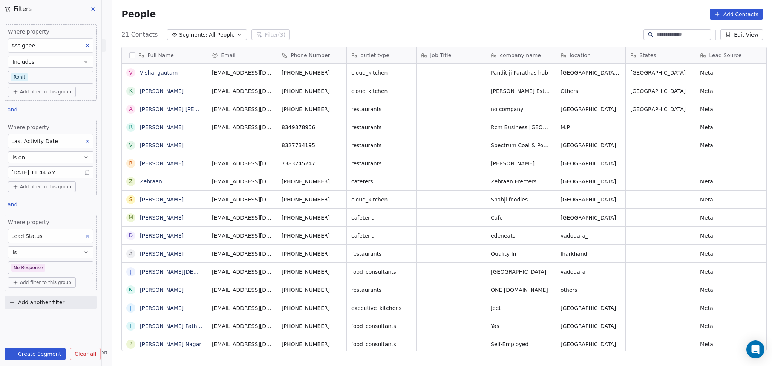
click at [65, 249] on button "Is" at bounding box center [51, 253] width 86 height 12
click at [70, 208] on div "Where property Assignee Includes Ronit Add filter to this group and Where prope…" at bounding box center [50, 165] width 101 height 294
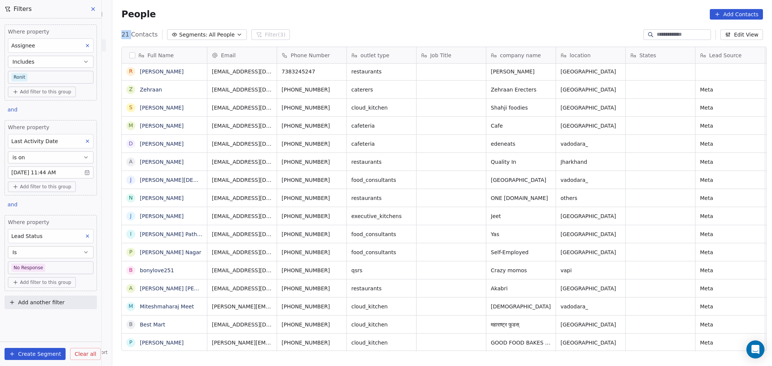
drag, startPoint x: 124, startPoint y: 30, endPoint x: 115, endPoint y: 35, distance: 10.8
click at [115, 35] on div "21 Contacts Segments: All People Filter (3) Edit View" at bounding box center [442, 35] width 660 height 12
click at [48, 267] on body "On2Cook India Pvt. Ltd. Contacts People Marketing Workflows Campaigns Sales Pip…" at bounding box center [386, 183] width 772 height 366
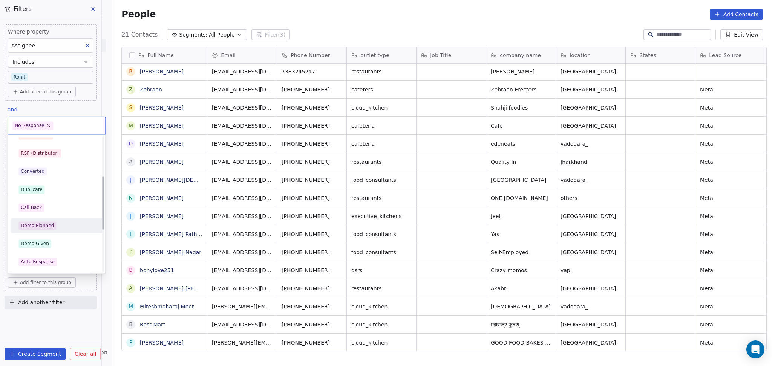
click at [349, 25] on html "On2Cook India Pvt. Ltd. Contacts People Marketing Workflows Campaigns Sales Pip…" at bounding box center [386, 183] width 772 height 366
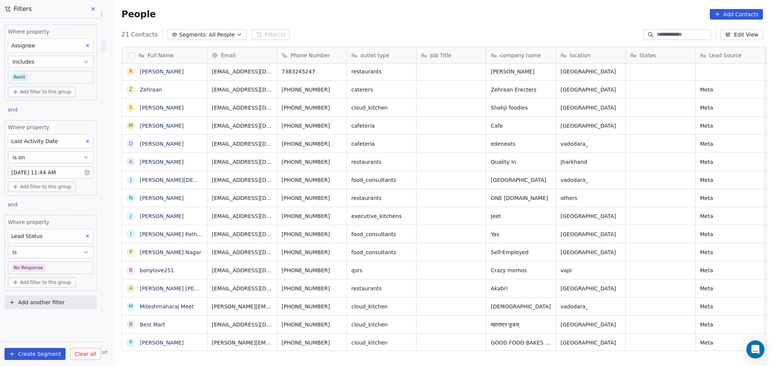
click at [32, 357] on button "Create Segment" at bounding box center [35, 354] width 61 height 12
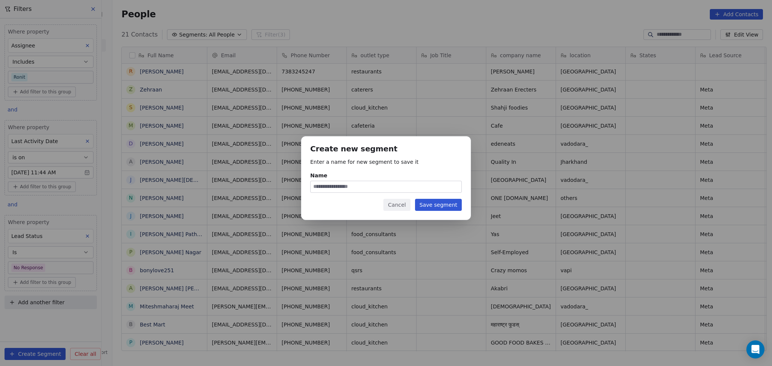
click at [366, 184] on input "Name" at bounding box center [386, 186] width 151 height 11
click at [401, 205] on button "Cancel" at bounding box center [396, 205] width 27 height 12
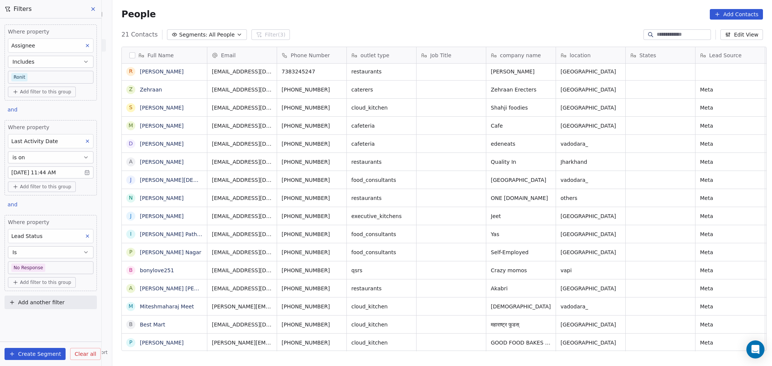
drag, startPoint x: 206, startPoint y: 31, endPoint x: 206, endPoint y: 35, distance: 4.2
click at [209, 31] on span "All People" at bounding box center [222, 35] width 26 height 8
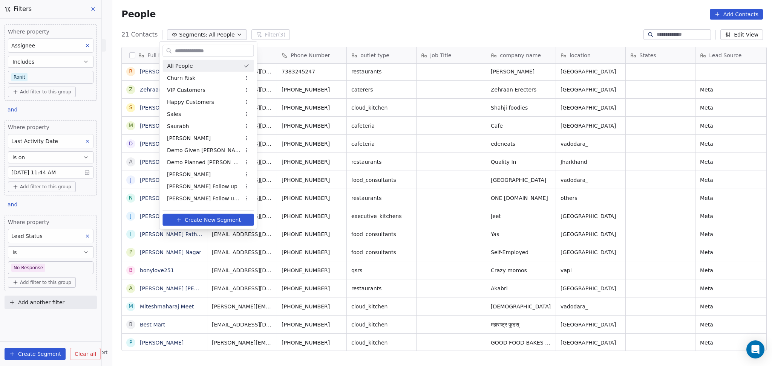
click at [86, 49] on html "On2Cook India Pvt. Ltd. Contacts People Marketing Workflows Campaigns Sales Pip…" at bounding box center [386, 183] width 772 height 366
click at [86, 48] on button at bounding box center [88, 46] width 10 height 10
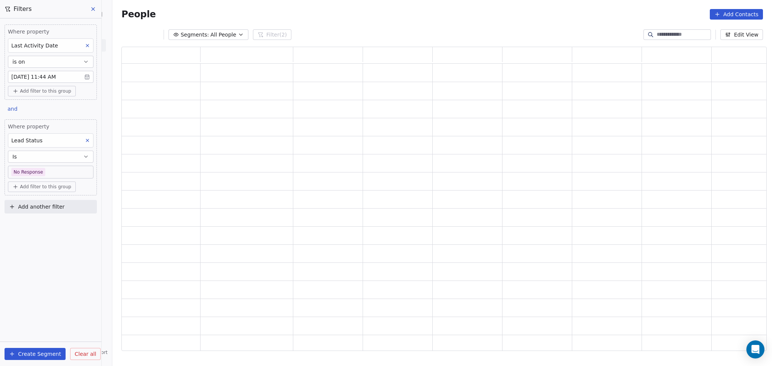
click at [86, 48] on button at bounding box center [88, 46] width 10 height 10
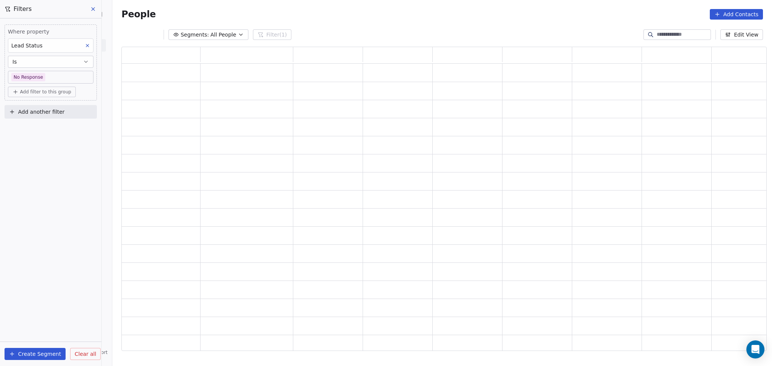
click at [87, 42] on button at bounding box center [88, 46] width 10 height 10
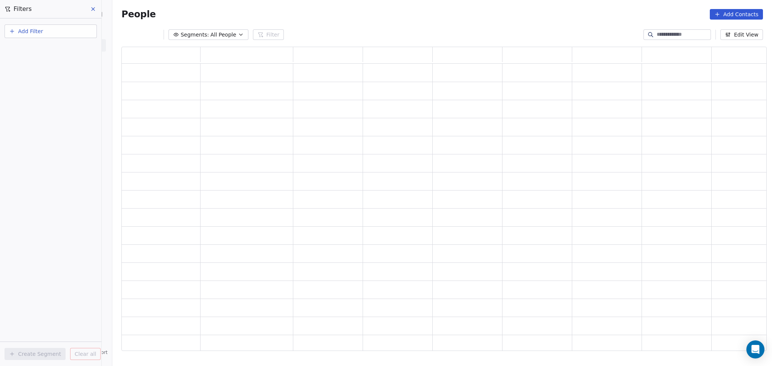
click at [87, 42] on div "Add Filter Create Segment Clear all" at bounding box center [50, 192] width 101 height 348
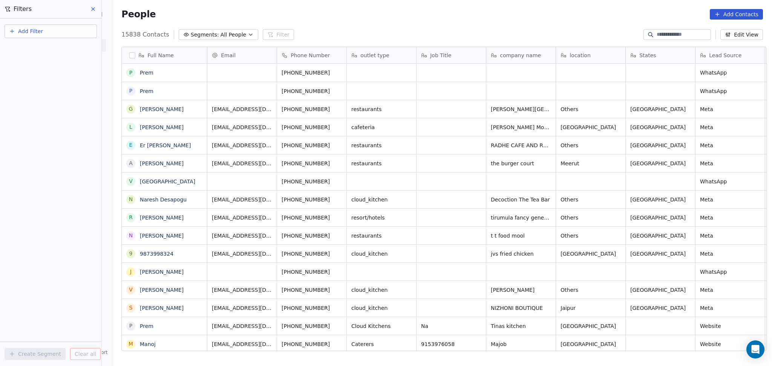
scroll to position [315, 656]
click at [207, 35] on span "Segments:" at bounding box center [205, 35] width 28 height 8
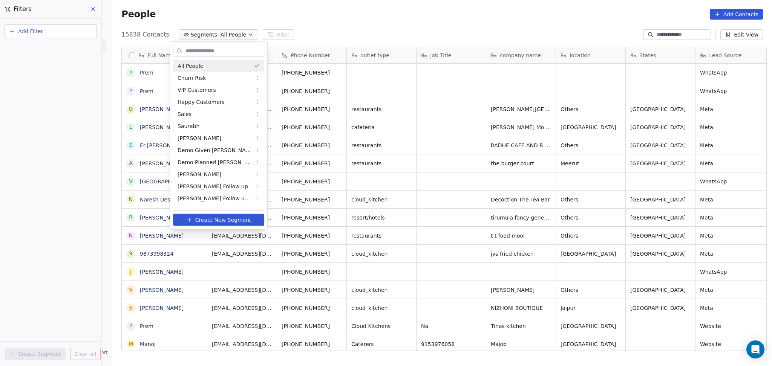
click at [204, 50] on input "text" at bounding box center [224, 50] width 80 height 11
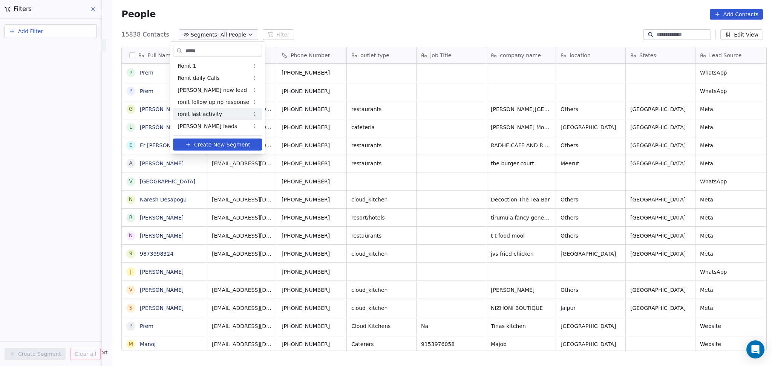
type input "*****"
click at [212, 115] on span "ronit last activity" at bounding box center [200, 114] width 44 height 8
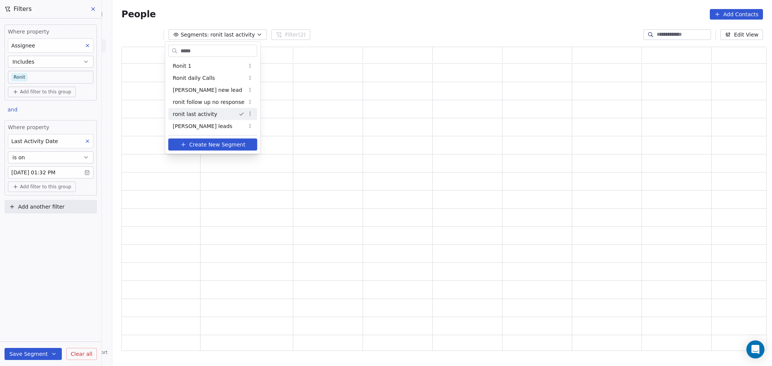
scroll to position [297, 637]
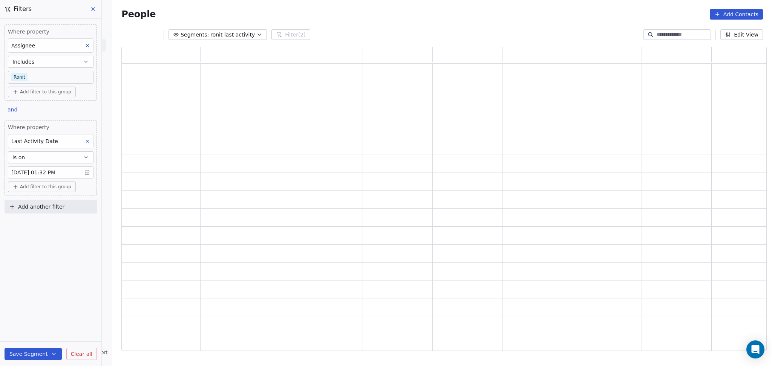
drag, startPoint x: 221, startPoint y: 35, endPoint x: 199, endPoint y: 37, distance: 21.9
click at [221, 35] on span "ronit last activity" at bounding box center [232, 35] width 44 height 8
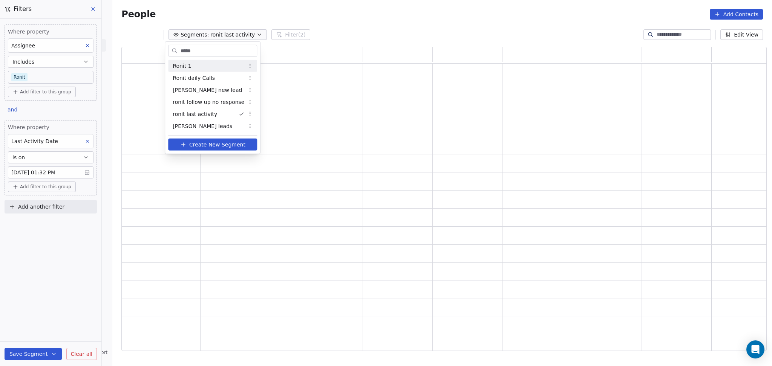
click at [87, 140] on html "On2Cook India Pvt. Ltd. Contacts People Marketing Workflows Campaigns Sales Pip…" at bounding box center [386, 183] width 772 height 366
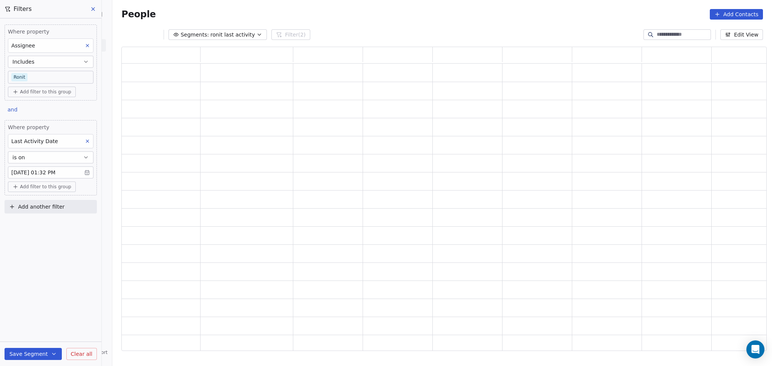
click at [85, 140] on icon at bounding box center [87, 141] width 5 height 5
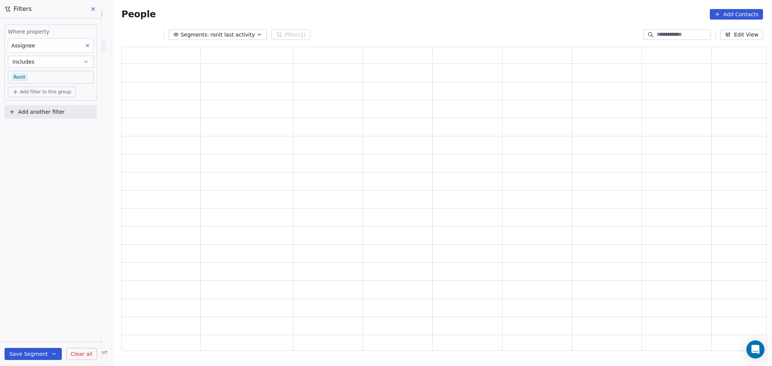
click at [87, 44] on icon at bounding box center [87, 45] width 5 height 5
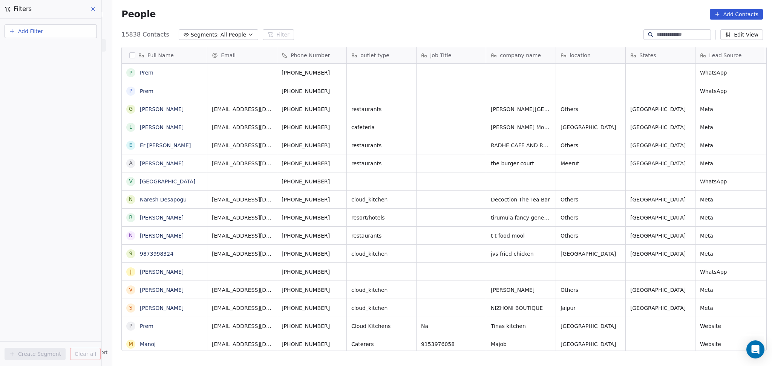
scroll to position [315, 656]
click at [221, 36] on span "All People" at bounding box center [234, 35] width 26 height 8
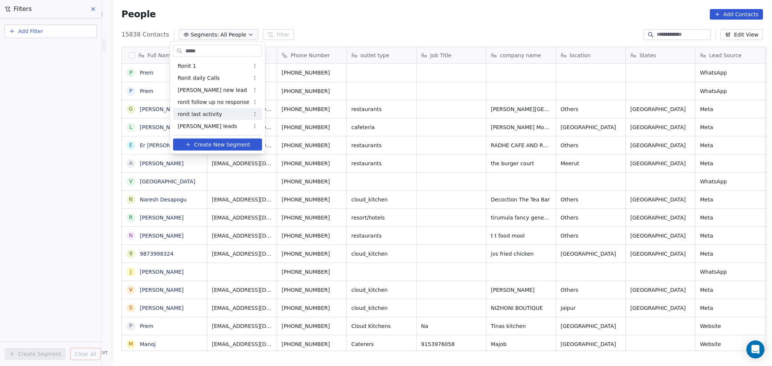
click at [200, 116] on span "ronit last activity" at bounding box center [200, 114] width 44 height 8
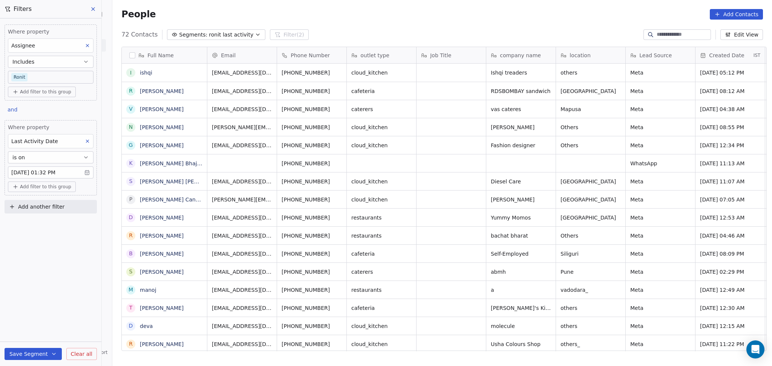
drag, startPoint x: 86, startPoint y: 139, endPoint x: 86, endPoint y: 126, distance: 13.2
click at [86, 139] on icon at bounding box center [87, 141] width 5 height 5
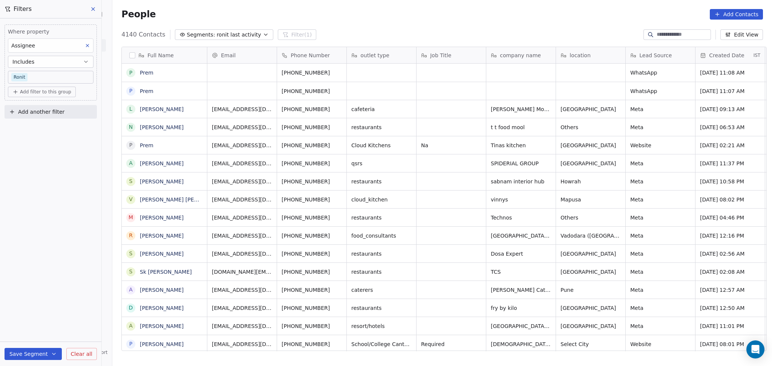
click at [89, 44] on icon at bounding box center [87, 45] width 5 height 5
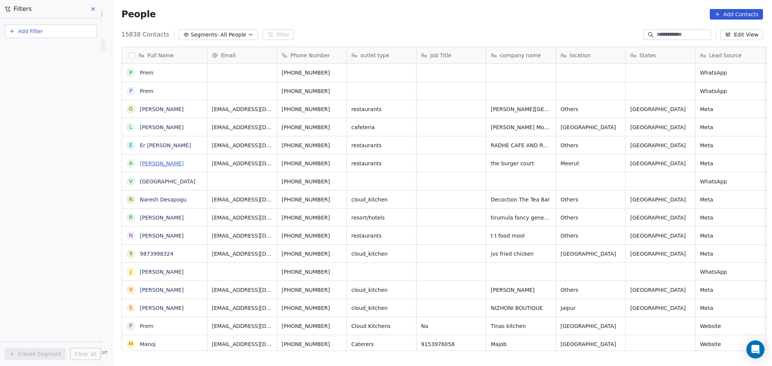
click at [157, 165] on link "[PERSON_NAME]" at bounding box center [162, 164] width 44 height 6
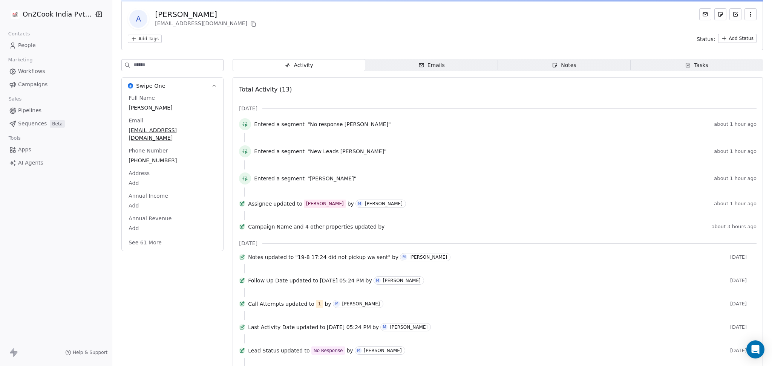
scroll to position [50, 0]
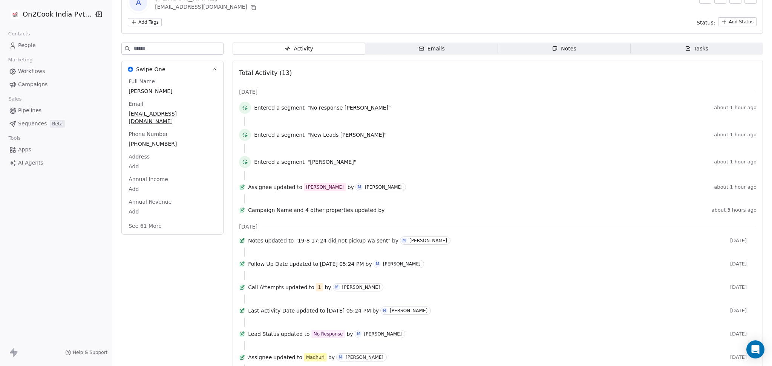
click at [210, 231] on div "Full Name Amit Choudhary Email amitchoudharyeng145@gmail.com Phone Number +9189…" at bounding box center [172, 156] width 101 height 157
click at [147, 223] on button "See 61 More" at bounding box center [145, 226] width 42 height 14
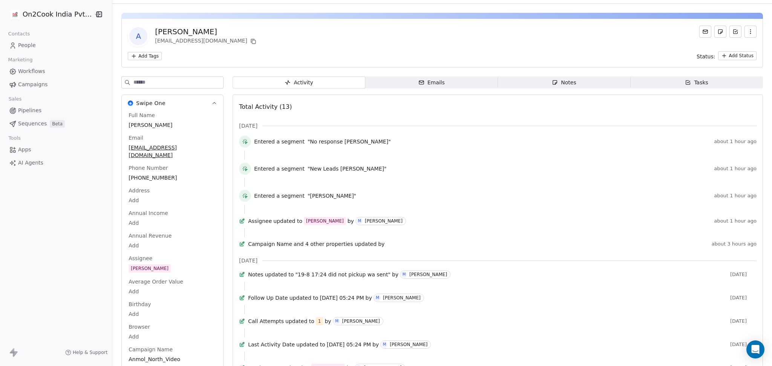
scroll to position [0, 0]
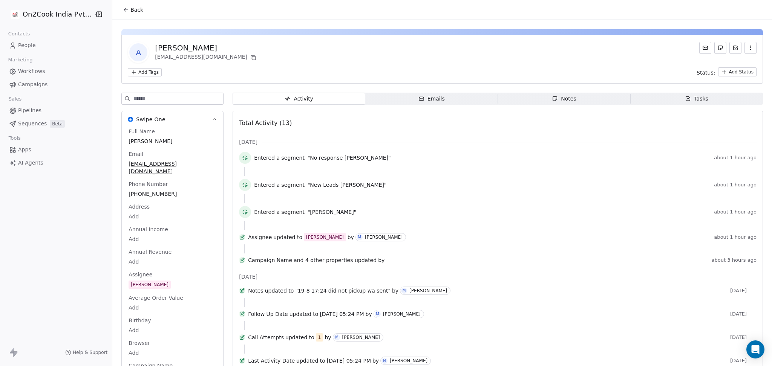
click at [450, 98] on span "Emails Emails" at bounding box center [431, 99] width 133 height 12
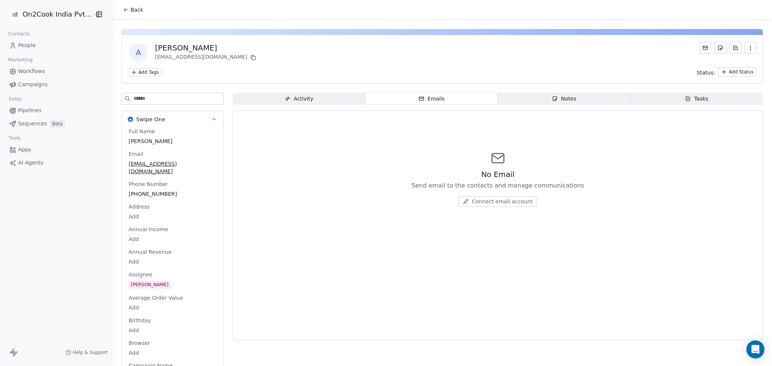
click at [555, 100] on div "Notes" at bounding box center [564, 99] width 24 height 8
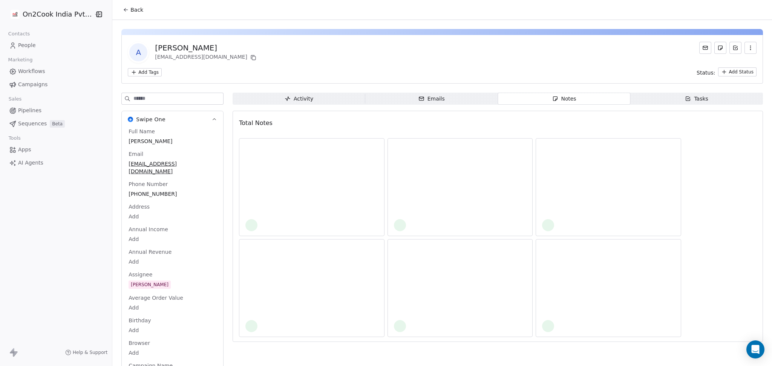
drag, startPoint x: 699, startPoint y: 101, endPoint x: 723, endPoint y: 94, distance: 24.7
click at [700, 101] on div "Tasks" at bounding box center [696, 99] width 23 height 8
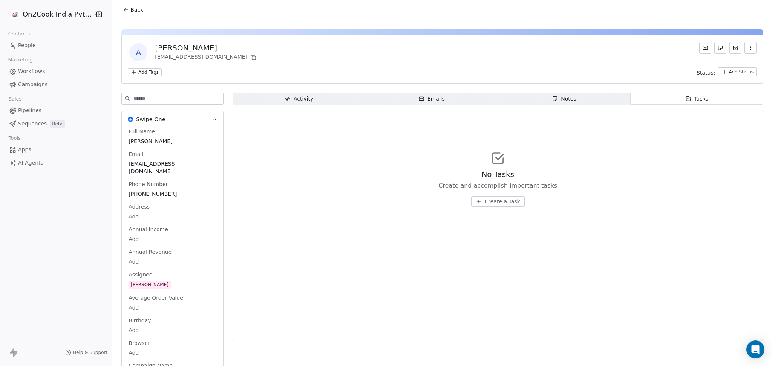
click at [123, 7] on icon at bounding box center [126, 10] width 6 height 6
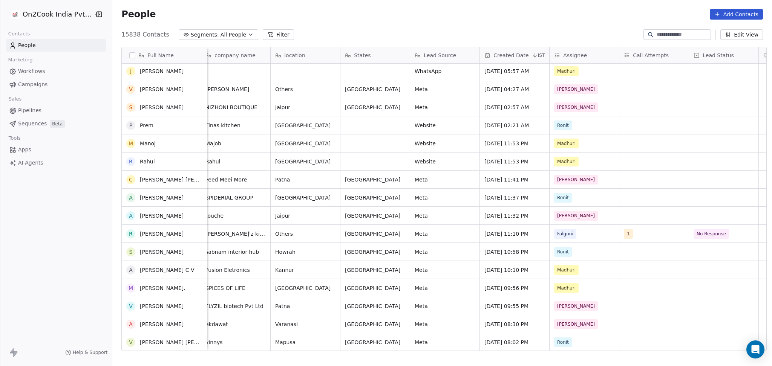
scroll to position [402, 0]
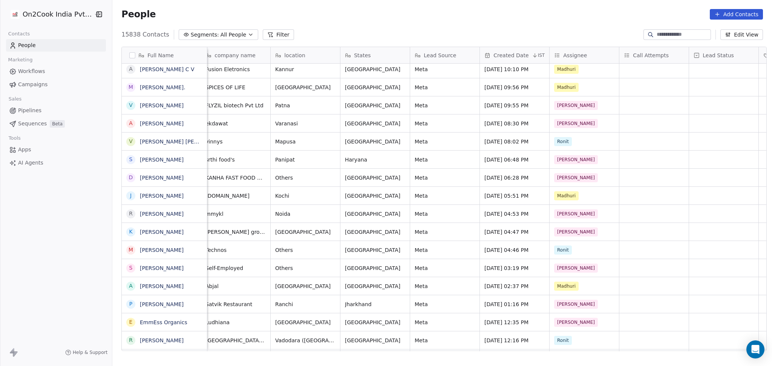
drag, startPoint x: 279, startPoint y: 37, endPoint x: 268, endPoint y: 39, distance: 11.8
click at [279, 37] on button "Filter" at bounding box center [278, 34] width 31 height 11
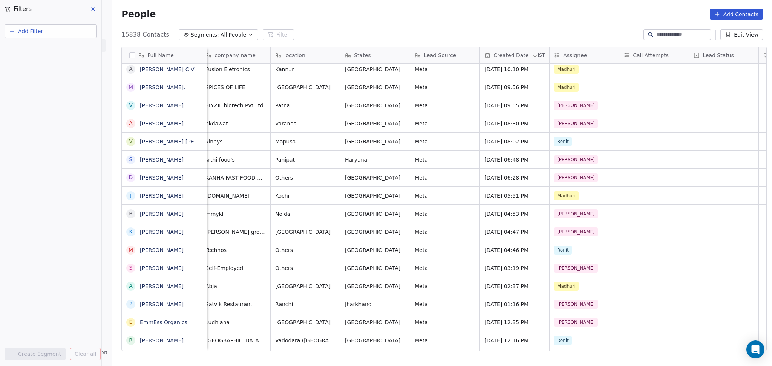
click at [57, 26] on button "Add Filter" at bounding box center [51, 32] width 92 height 14
click at [61, 53] on div "Contact properties" at bounding box center [51, 49] width 86 height 12
type input "***"
click at [58, 74] on div "Assignee" at bounding box center [50, 76] width 77 height 8
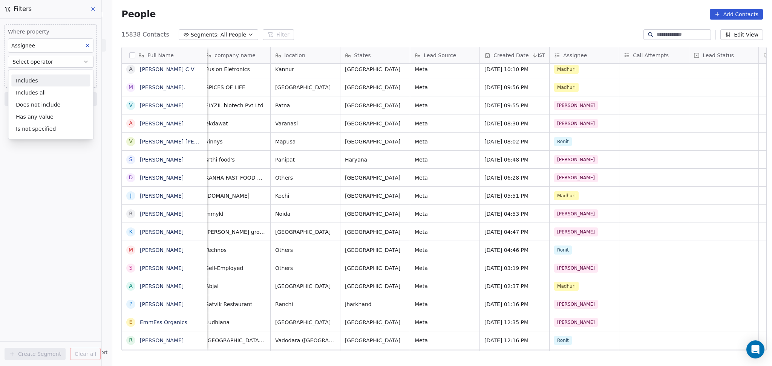
click at [55, 75] on div "Includes" at bounding box center [50, 81] width 79 height 12
click at [56, 66] on button "Includes" at bounding box center [51, 62] width 86 height 12
click at [58, 67] on button "Includes" at bounding box center [51, 62] width 86 height 12
click at [55, 75] on body "On2Cook India Pvt. Ltd. Contacts People Marketing Workflows Campaigns Sales Pip…" at bounding box center [386, 183] width 772 height 366
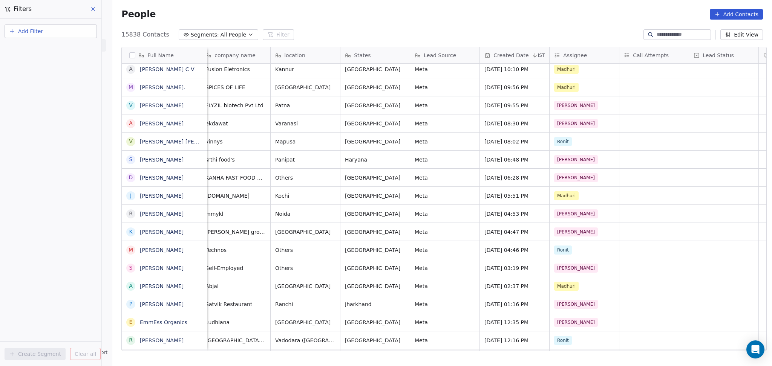
drag, startPoint x: 58, startPoint y: 12, endPoint x: 55, endPoint y: 28, distance: 16.2
click at [53, 19] on div "Filters Add Filter Create Segment Clear all" at bounding box center [50, 183] width 101 height 366
click at [55, 34] on button "Add Filter" at bounding box center [51, 32] width 92 height 14
click at [51, 52] on span "Contact properties" at bounding box center [36, 49] width 49 height 8
type input "***"
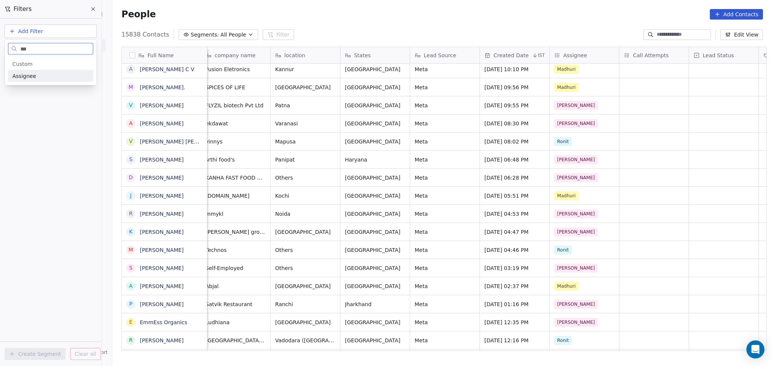
click at [43, 78] on div "Assignee" at bounding box center [50, 76] width 77 height 8
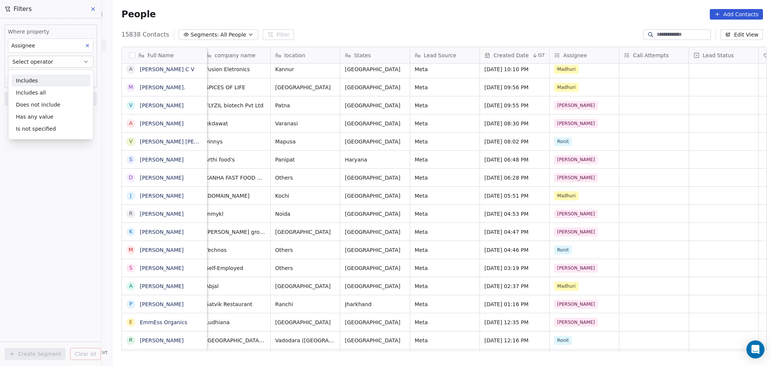
click at [43, 77] on div "Includes" at bounding box center [50, 81] width 79 height 12
click at [43, 74] on body "On2Cook India Pvt. Ltd. Contacts People Marketing Workflows Campaigns Sales Pip…" at bounding box center [386, 183] width 772 height 366
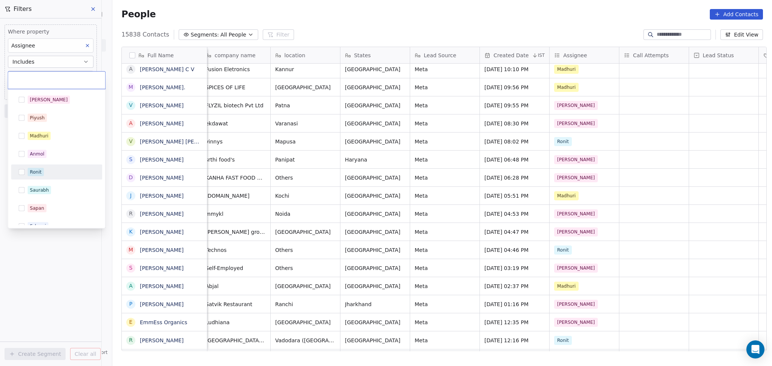
click at [40, 173] on div "Ronit" at bounding box center [36, 172] width 12 height 7
click at [40, 254] on html "On2Cook India Pvt. Ltd. Contacts People Marketing Workflows Campaigns Sales Pip…" at bounding box center [386, 183] width 772 height 366
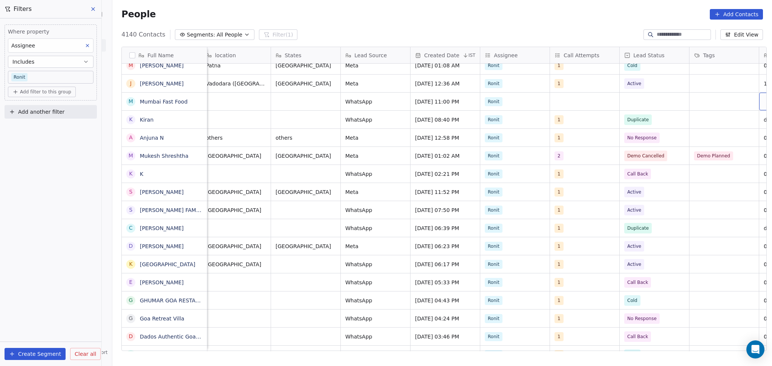
scroll to position [0, 425]
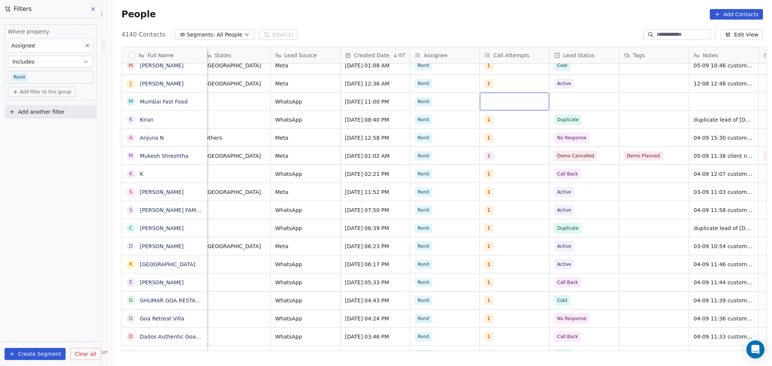
click at [486, 105] on div "grid" at bounding box center [514, 102] width 69 height 18
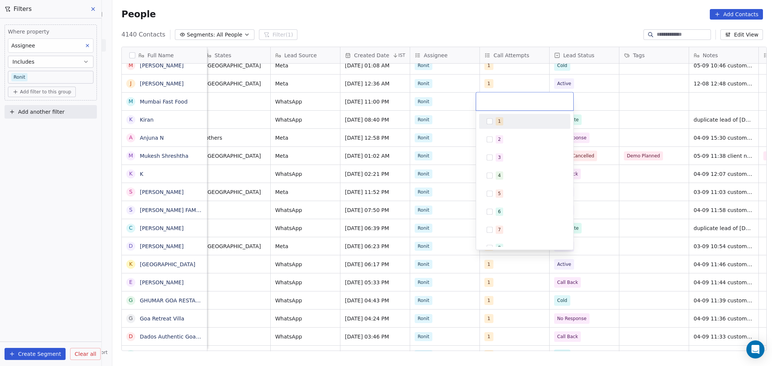
click at [485, 124] on div "1" at bounding box center [524, 121] width 85 height 12
click at [596, 118] on html "On2Cook India Pvt. Ltd. Contacts People Marketing Workflows Campaigns Sales Pip…" at bounding box center [386, 183] width 772 height 366
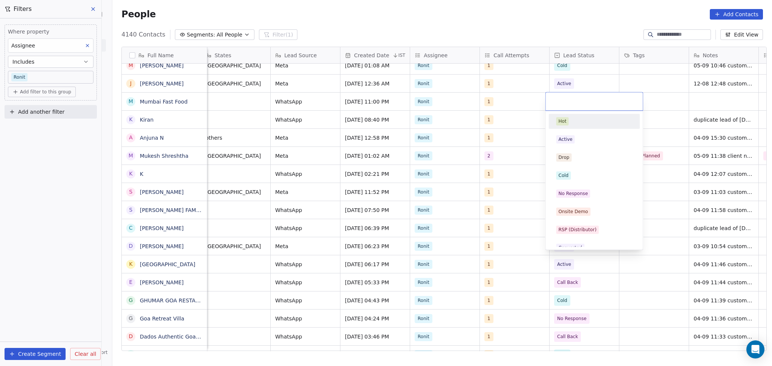
click at [574, 100] on input "text" at bounding box center [594, 101] width 88 height 8
click at [580, 196] on div "No Response" at bounding box center [572, 193] width 29 height 7
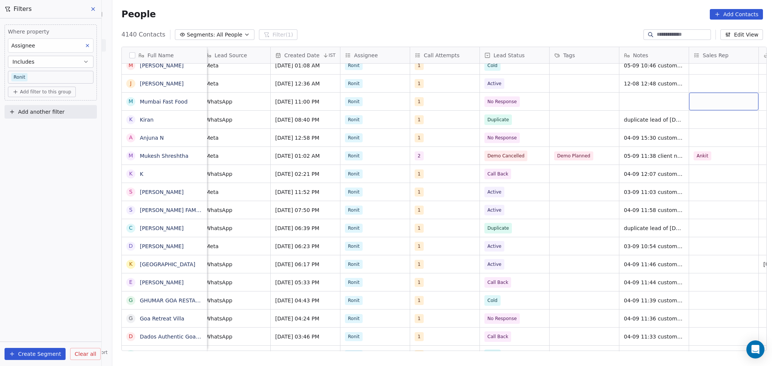
scroll to position [0, 564]
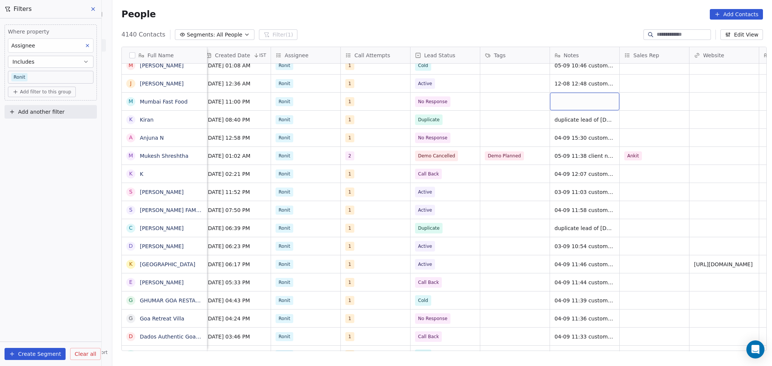
click at [581, 100] on div "grid" at bounding box center [584, 102] width 69 height 18
type textarea "**********"
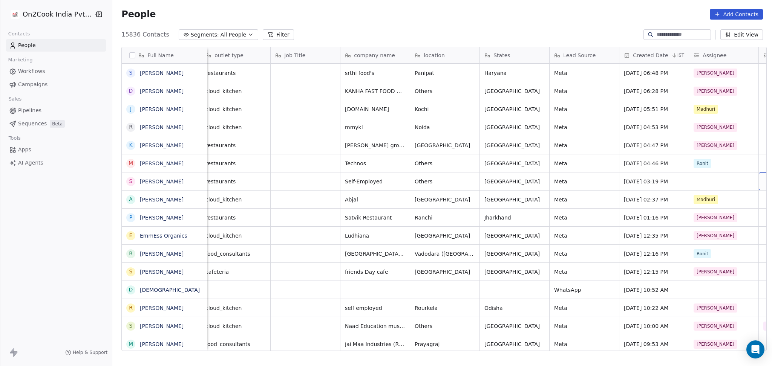
scroll to position [0, 215]
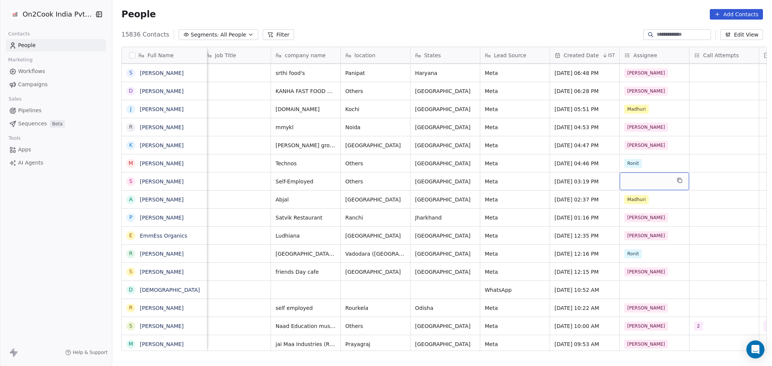
click at [632, 181] on div "grid" at bounding box center [654, 182] width 69 height 18
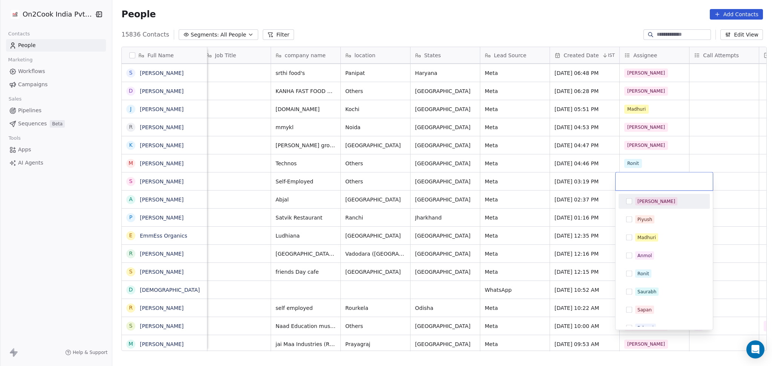
click at [636, 202] on span "[PERSON_NAME]" at bounding box center [656, 202] width 42 height 8
click at [713, 139] on html "On2Cook India Pvt. Ltd. Contacts People Marketing Workflows Campaigns Sales Pip…" at bounding box center [386, 183] width 772 height 366
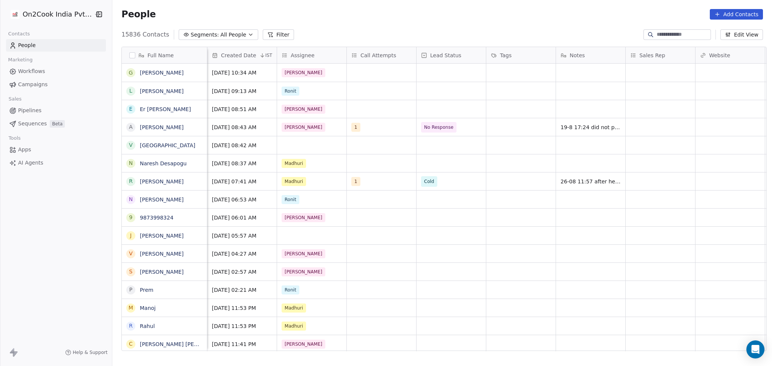
scroll to position [0, 488]
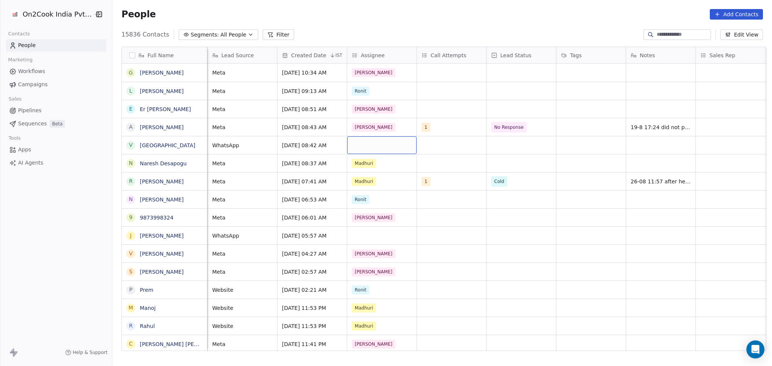
click at [375, 139] on div "grid" at bounding box center [381, 145] width 69 height 18
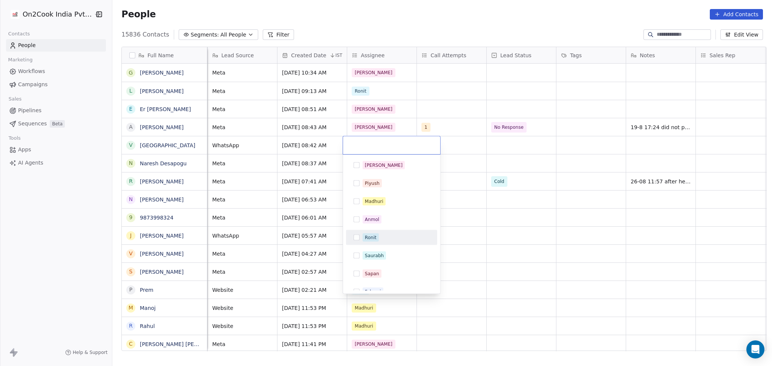
click at [373, 234] on span "Ronit" at bounding box center [371, 238] width 16 height 8
click at [530, 216] on html "On2Cook India Pvt. Ltd. Contacts People Marketing Workflows Campaigns Sales Pip…" at bounding box center [386, 183] width 772 height 366
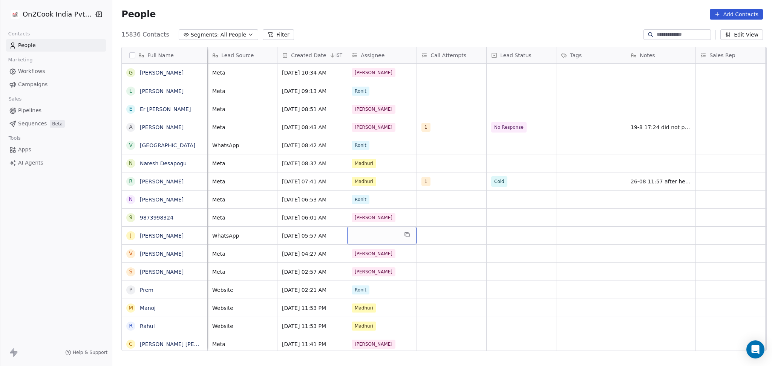
click at [362, 232] on div "grid" at bounding box center [381, 236] width 69 height 18
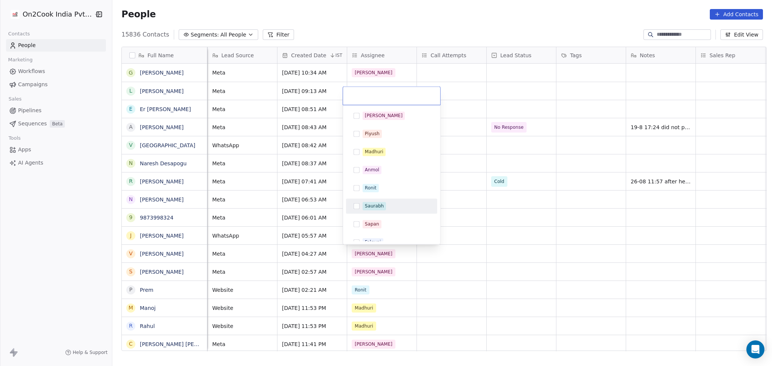
click at [370, 189] on div "Ronit" at bounding box center [371, 188] width 12 height 7
click at [471, 218] on html "On2Cook India Pvt. Ltd. Contacts People Marketing Workflows Campaigns Sales Pip…" at bounding box center [386, 183] width 772 height 366
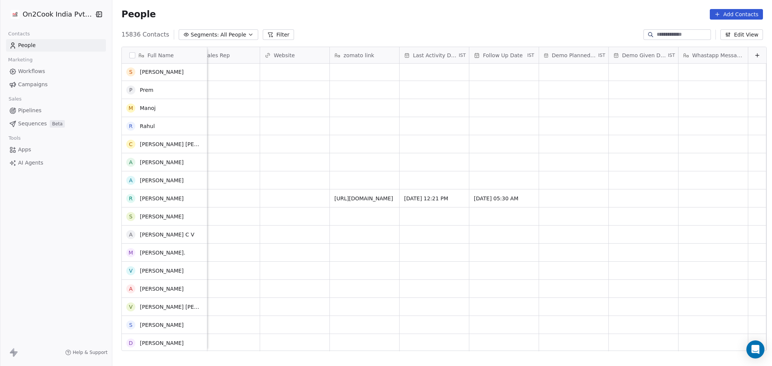
scroll to position [0, 0]
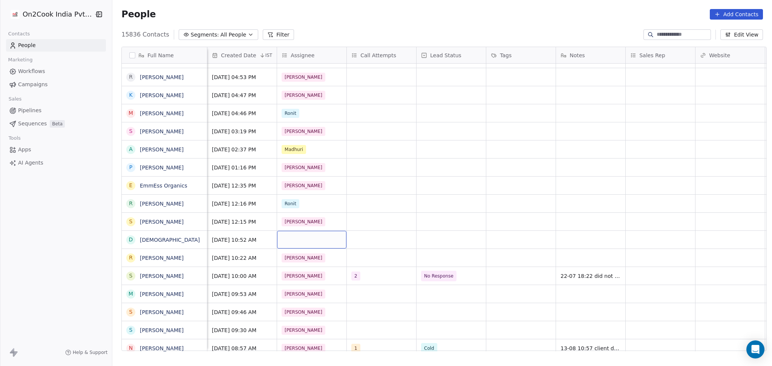
click at [331, 236] on div "grid" at bounding box center [311, 240] width 69 height 18
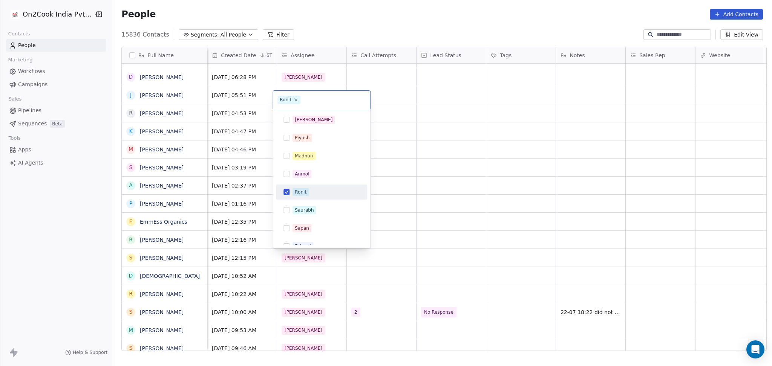
click at [450, 187] on html "On2Cook India Pvt. Ltd. Contacts People Marketing Workflows Campaigns Sales Pip…" at bounding box center [386, 183] width 772 height 366
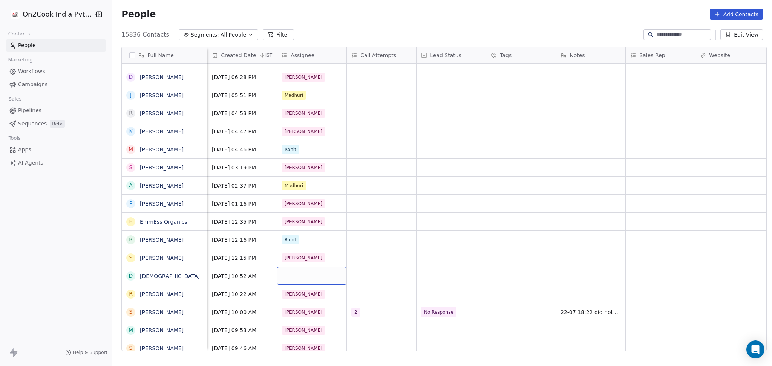
click at [314, 272] on div "grid" at bounding box center [311, 276] width 69 height 18
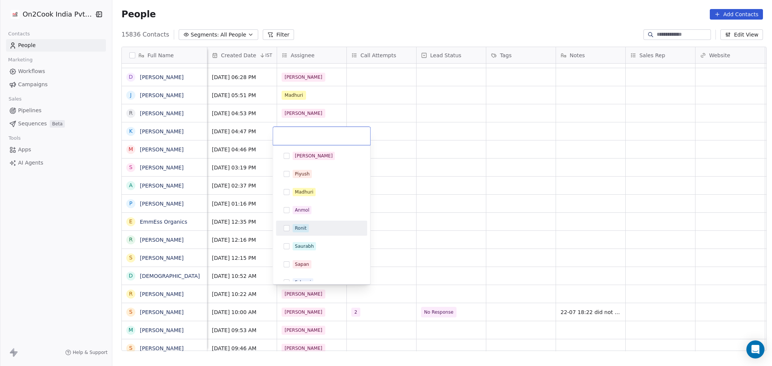
click at [302, 232] on span "Ronit" at bounding box center [301, 228] width 16 height 8
click at [442, 218] on html "On2Cook India Pvt. Ltd. Contacts People Marketing Workflows Campaigns Sales Pip…" at bounding box center [386, 183] width 772 height 366
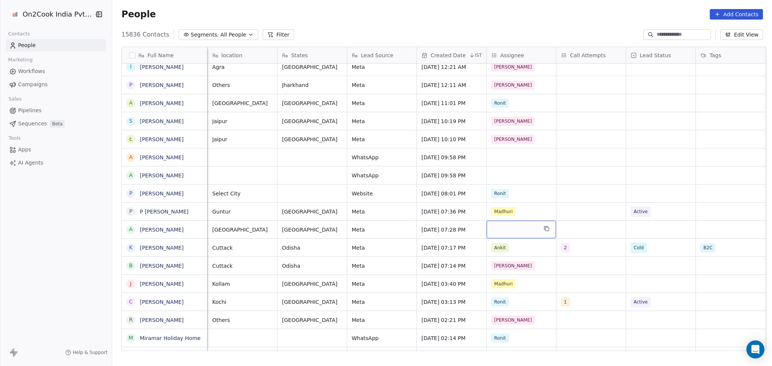
click at [531, 229] on div "grid" at bounding box center [521, 230] width 69 height 18
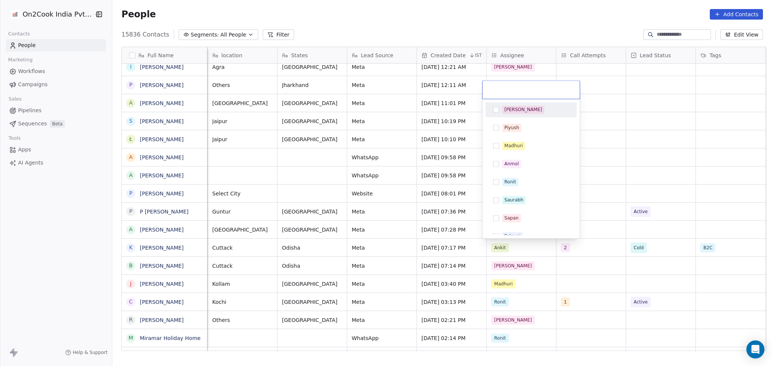
click at [521, 107] on div "[PERSON_NAME]" at bounding box center [535, 110] width 67 height 8
click at [647, 117] on html "On2Cook India Pvt. Ltd. Contacts People Marketing Workflows Campaigns Sales Pip…" at bounding box center [386, 183] width 772 height 366
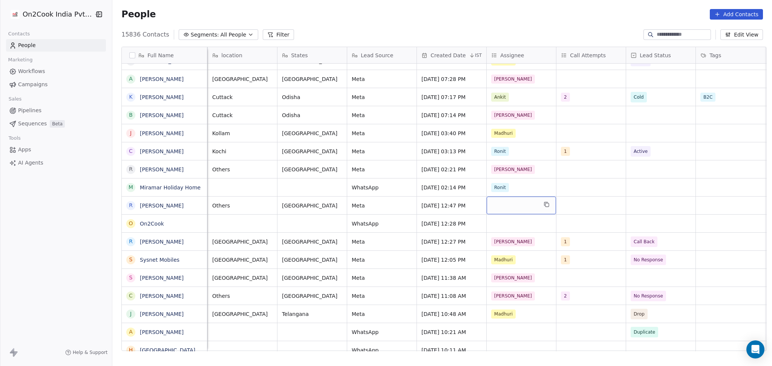
click at [509, 204] on div "grid" at bounding box center [521, 206] width 69 height 18
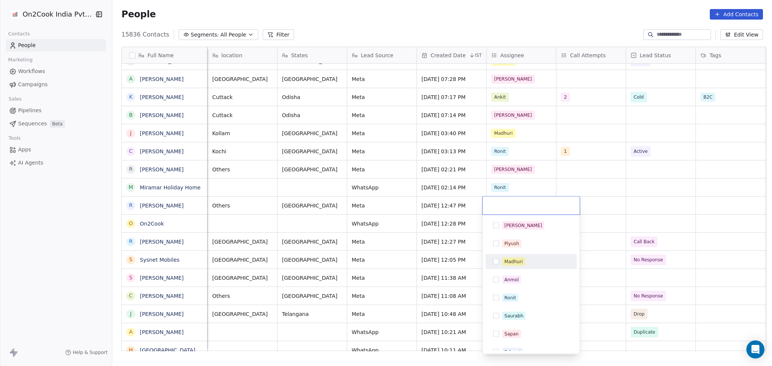
click at [510, 259] on div "Madhuri" at bounding box center [513, 262] width 18 height 7
click at [647, 218] on html "On2Cook India Pvt. Ltd. Contacts People Marketing Workflows Campaigns Sales Pip…" at bounding box center [386, 183] width 772 height 366
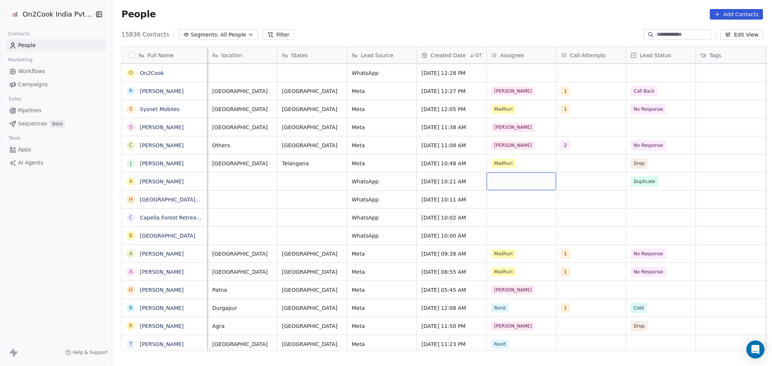
click at [515, 179] on div "grid" at bounding box center [521, 182] width 69 height 18
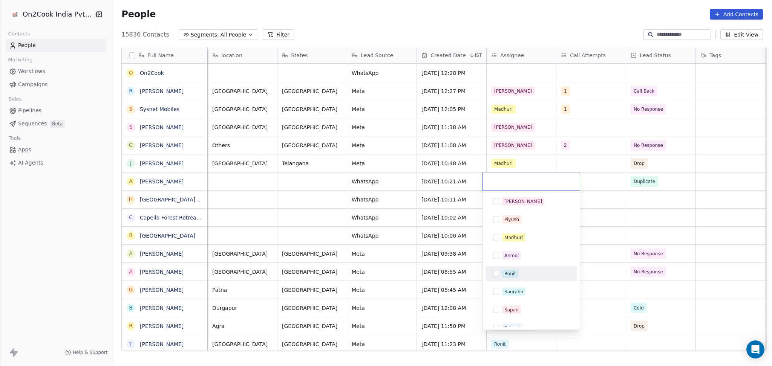
click at [522, 277] on div "Ronit" at bounding box center [535, 274] width 67 height 8
click at [649, 219] on html "On2Cook India Pvt. Ltd. Contacts People Marketing Workflows Campaigns Sales Pip…" at bounding box center [386, 183] width 772 height 366
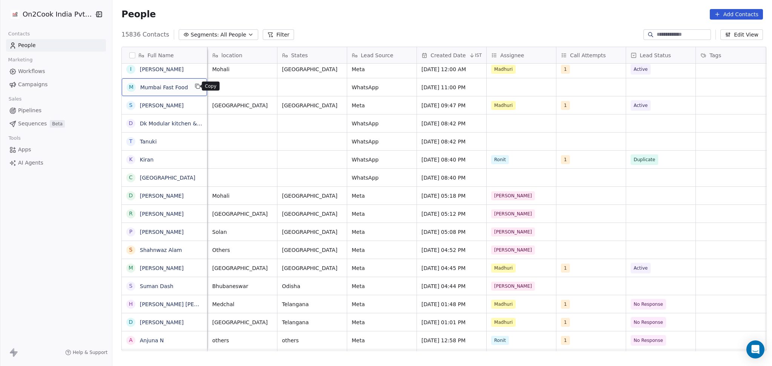
click at [195, 87] on icon "grid" at bounding box center [198, 86] width 6 height 6
click at [517, 84] on div "grid" at bounding box center [521, 87] width 69 height 18
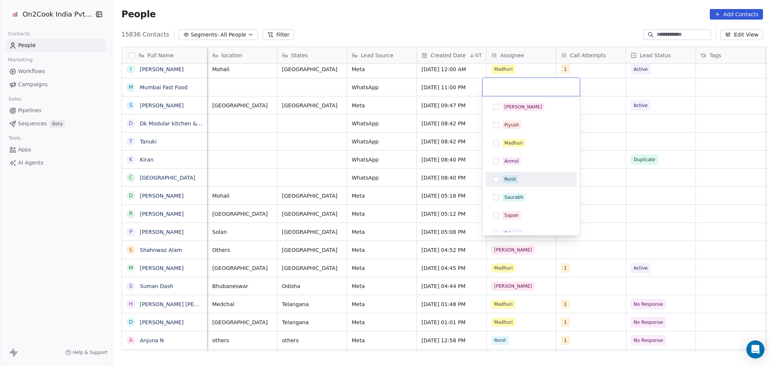
click at [508, 175] on span "Ronit" at bounding box center [510, 179] width 16 height 8
click at [593, 183] on html "On2Cook India Pvt. Ltd. Contacts People Marketing Workflows Campaigns Sales Pip…" at bounding box center [386, 183] width 772 height 366
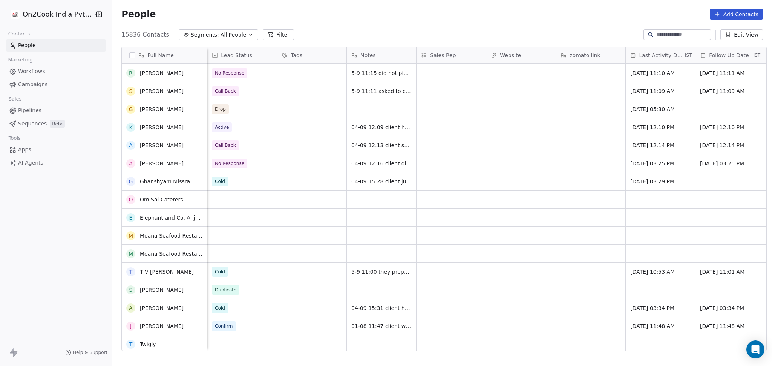
scroll to position [2915, 0]
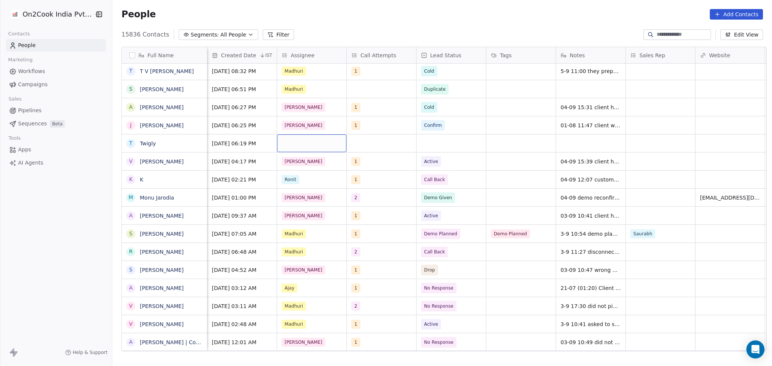
click at [297, 142] on div "grid" at bounding box center [311, 144] width 69 height 18
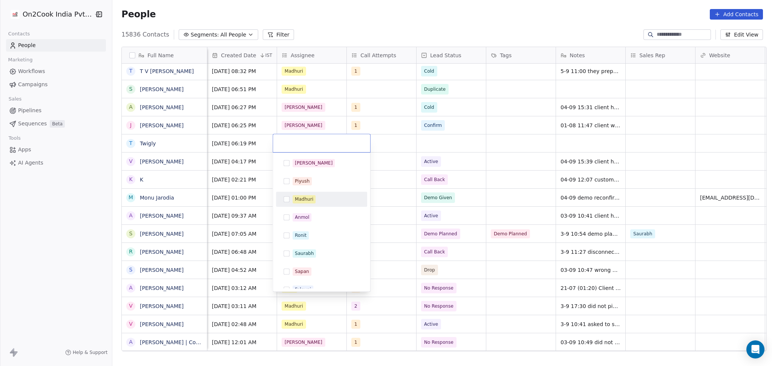
click at [292, 202] on div "Madhuri" at bounding box center [321, 199] width 85 height 12
click at [461, 175] on html "On2Cook India Pvt. Ltd. Contacts People Marketing Workflows Campaigns Sales Pip…" at bounding box center [386, 183] width 772 height 366
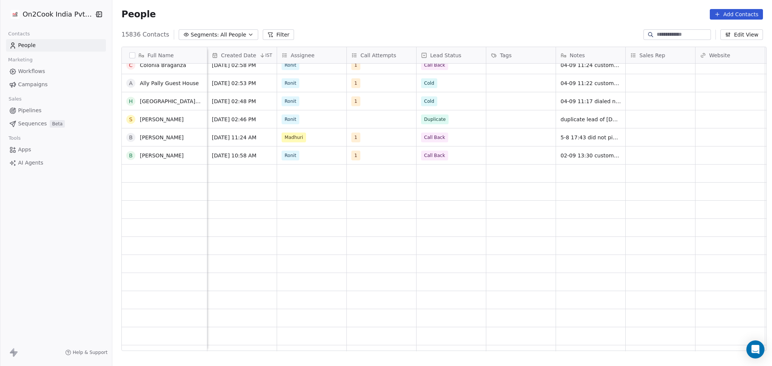
scroll to position [3367, 0]
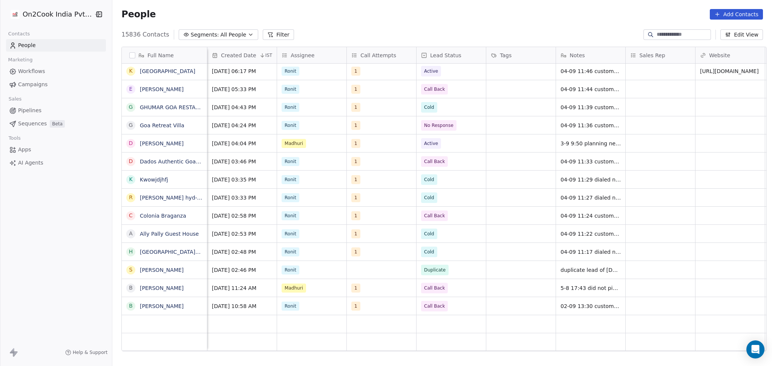
click at [666, 31] on div at bounding box center [676, 34] width 67 height 11
paste input "**********"
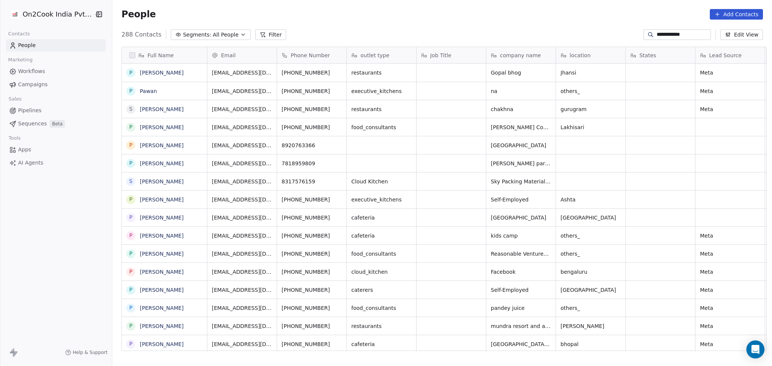
scroll to position [315, 656]
type input "**********"
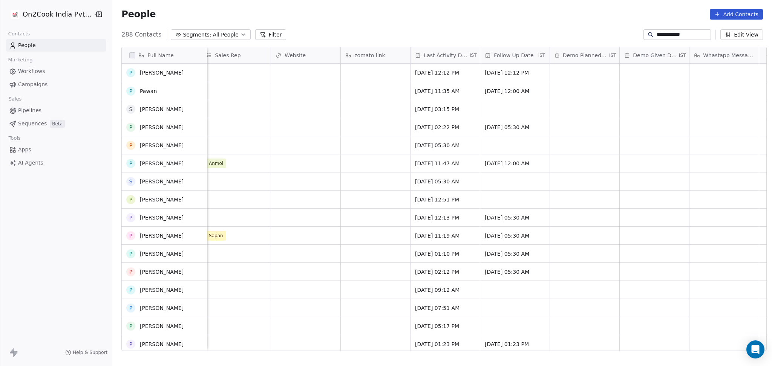
scroll to position [201, 0]
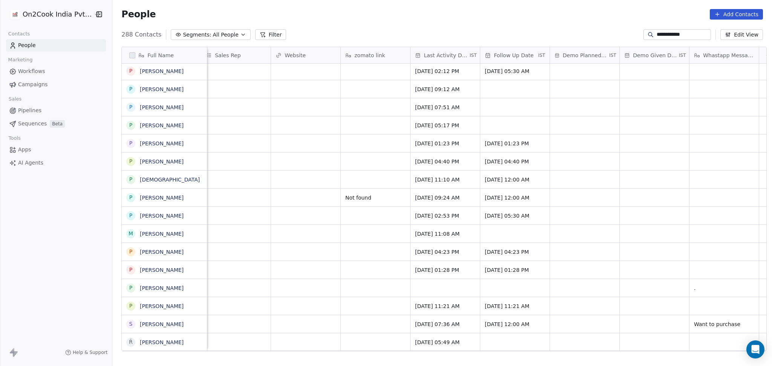
click at [661, 32] on input "**********" at bounding box center [683, 35] width 53 height 8
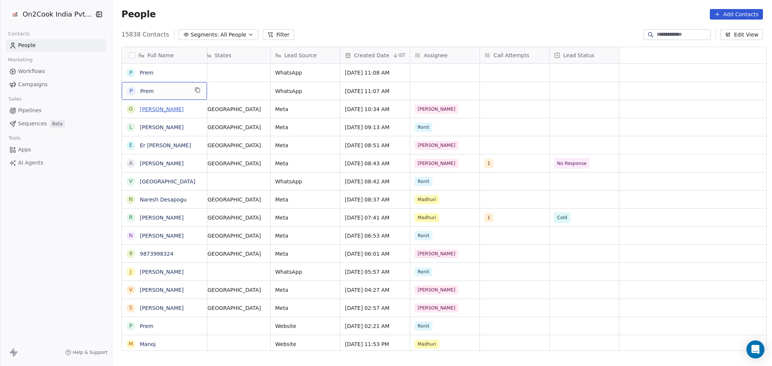
scroll to position [0, 0]
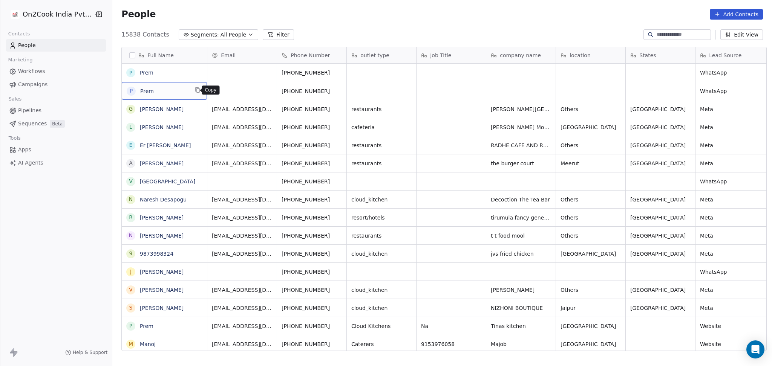
click at [198, 93] on button "grid" at bounding box center [197, 90] width 9 height 9
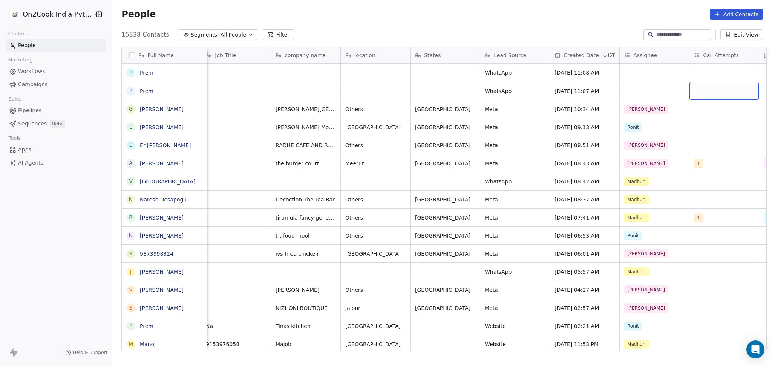
scroll to position [0, 285]
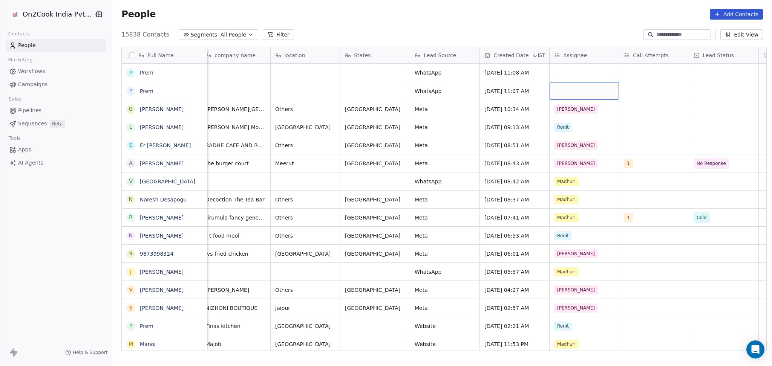
click at [571, 88] on div "grid" at bounding box center [584, 91] width 69 height 18
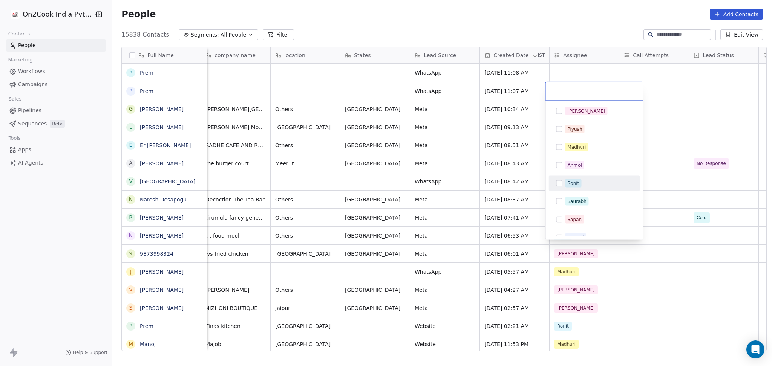
click at [573, 177] on div "[PERSON_NAME] [PERSON_NAME] [PERSON_NAME] [PERSON_NAME] Saurabh [PERSON_NAME] […" at bounding box center [593, 220] width 91 height 232
click at [570, 181] on div "Ronit" at bounding box center [573, 183] width 12 height 7
click at [577, 82] on div "Ronit" at bounding box center [593, 91] width 97 height 18
click at [573, 70] on html "On2Cook India Pvt. Ltd. Contacts People Marketing Workflows Campaigns Sales Pip…" at bounding box center [386, 183] width 772 height 366
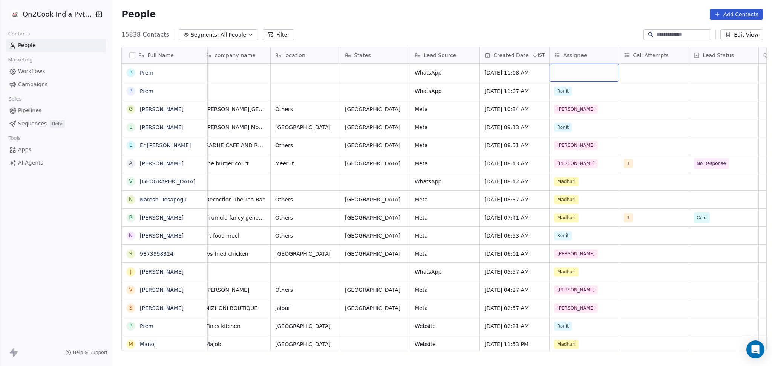
click at [573, 70] on div "grid" at bounding box center [584, 73] width 69 height 18
click at [552, 61] on div "Assignee" at bounding box center [584, 55] width 69 height 16
click at [557, 74] on div "Edit property" at bounding box center [572, 71] width 53 height 12
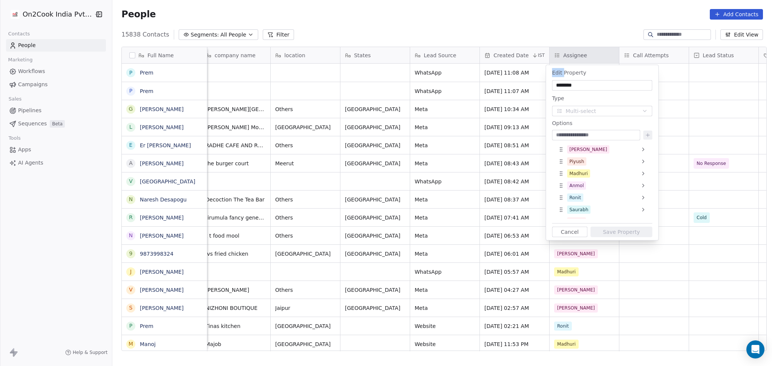
click at [558, 232] on button "Cancel" at bounding box center [569, 232] width 35 height 11
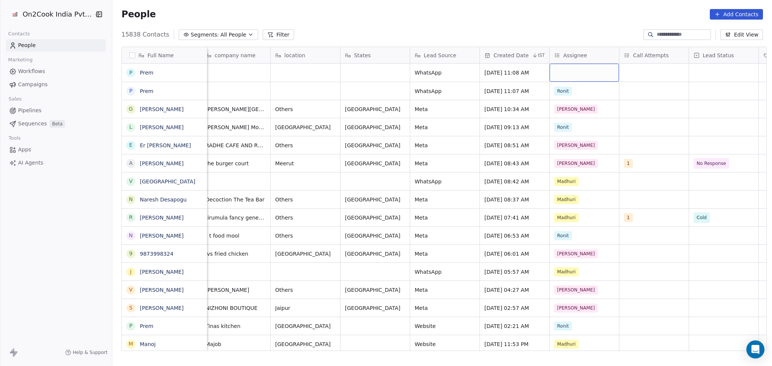
click at [575, 76] on div "grid" at bounding box center [584, 73] width 69 height 18
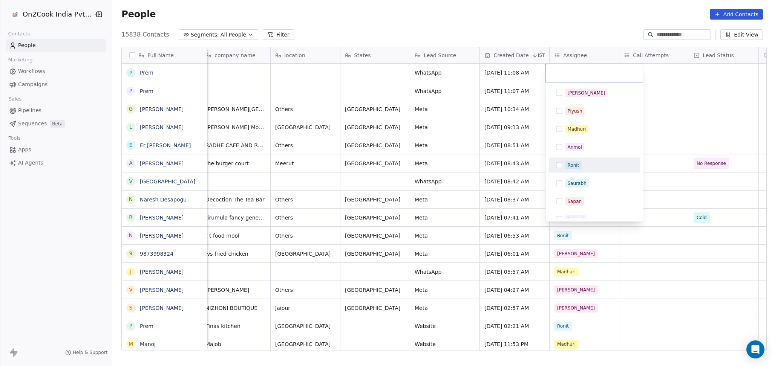
click at [582, 166] on div "Ronit" at bounding box center [598, 165] width 67 height 8
click at [667, 100] on html "On2Cook India Pvt. Ltd. Contacts People Marketing Workflows Campaigns Sales Pip…" at bounding box center [386, 183] width 772 height 366
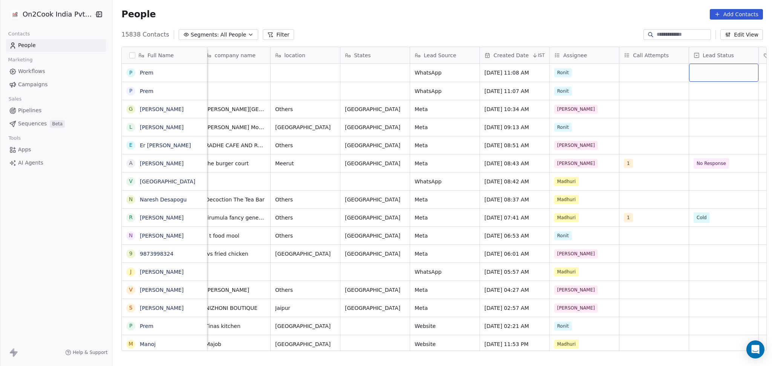
scroll to position [0, 355]
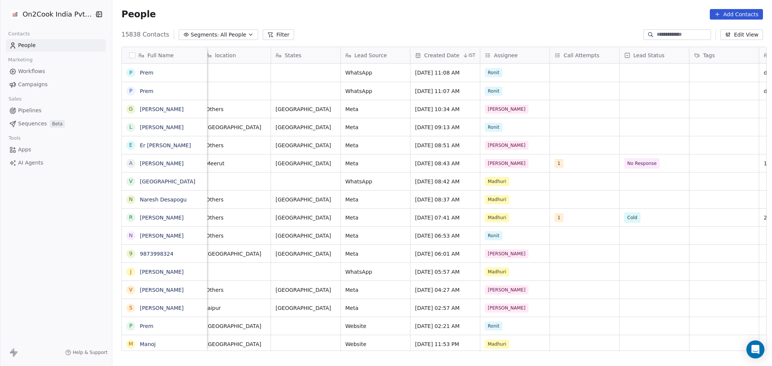
click at [267, 35] on button "Filter" at bounding box center [278, 34] width 31 height 11
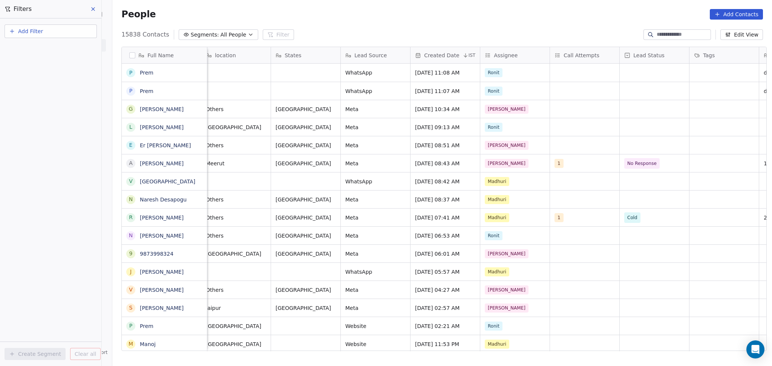
click at [81, 35] on button "Add Filter" at bounding box center [51, 32] width 92 height 14
click at [46, 49] on span "Contact properties" at bounding box center [36, 49] width 49 height 8
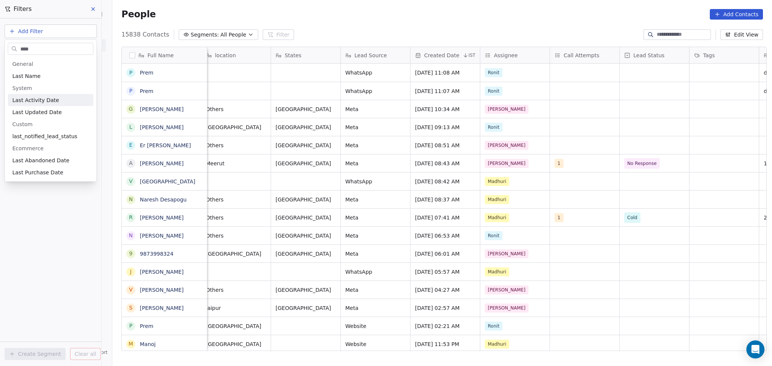
type input "****"
click at [21, 97] on div "Last Activity Date" at bounding box center [51, 100] width 86 height 12
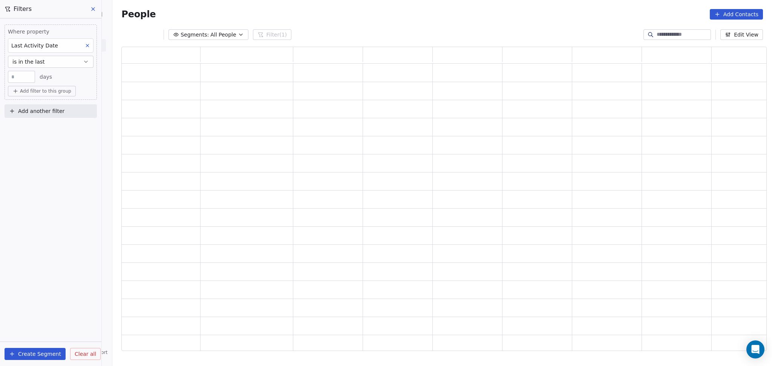
scroll to position [297, 637]
click at [62, 65] on button "is in the last" at bounding box center [51, 62] width 86 height 12
click at [35, 150] on div "is on" at bounding box center [50, 147] width 79 height 12
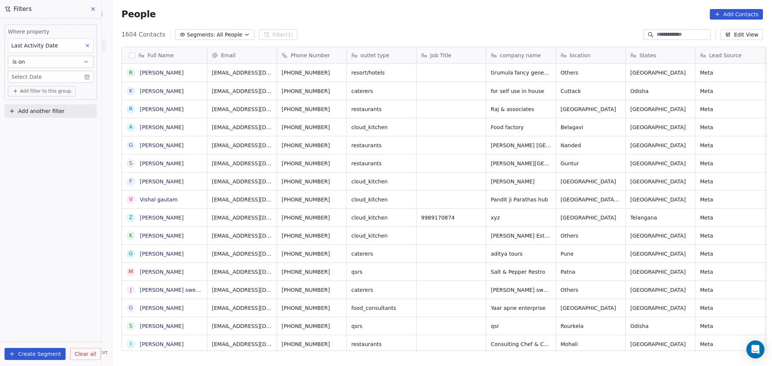
scroll to position [315, 656]
click at [52, 73] on body "On2Cook India Pvt. Ltd. Contacts People Marketing Workflows Campaigns Sales Pip…" at bounding box center [386, 183] width 772 height 366
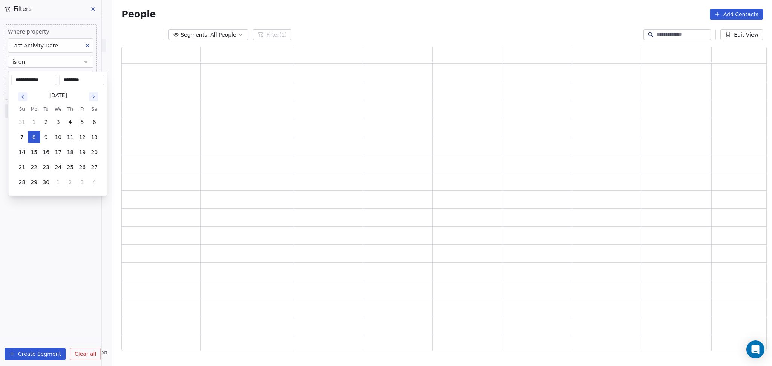
click at [85, 44] on html "**********" at bounding box center [386, 183] width 772 height 366
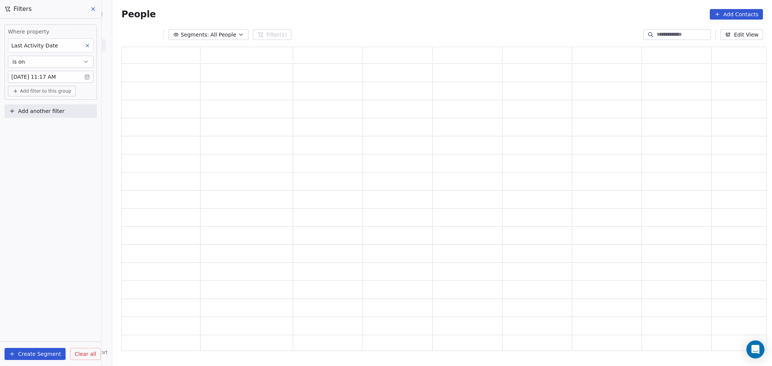
click at [85, 47] on icon at bounding box center [87, 45] width 5 height 5
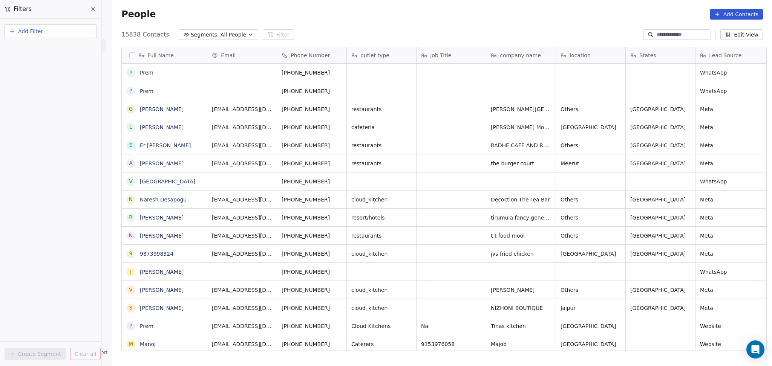
scroll to position [315, 656]
click at [35, 34] on span "Add Filter" at bounding box center [30, 32] width 25 height 8
click at [31, 50] on span "Contact properties" at bounding box center [36, 49] width 49 height 8
type input "***"
click at [25, 78] on span "Assignee" at bounding box center [24, 76] width 24 height 8
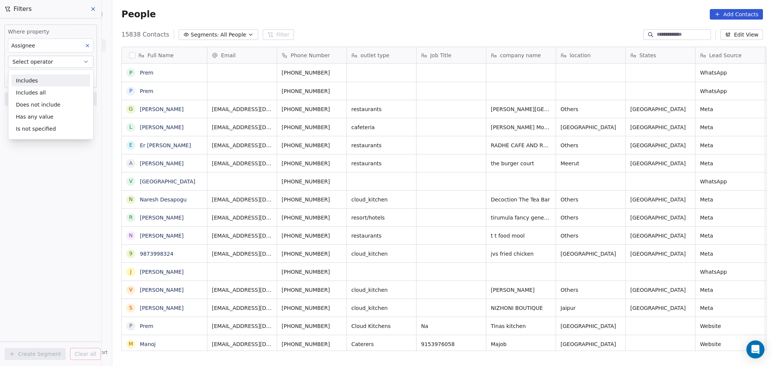
click at [40, 61] on span "Select operator" at bounding box center [32, 62] width 41 height 8
click at [40, 62] on span "Select operator" at bounding box center [32, 62] width 41 height 8
click at [32, 76] on div "Includes" at bounding box center [50, 81] width 79 height 12
click at [38, 71] on body "On2Cook India Pvt. Ltd. Contacts People Marketing Workflows Campaigns Sales Pip…" at bounding box center [386, 183] width 772 height 366
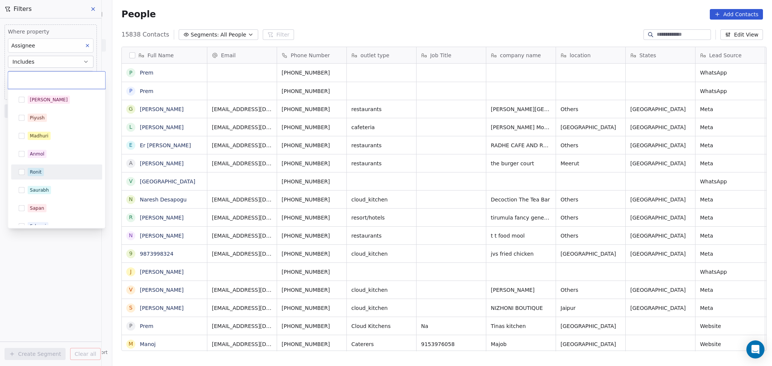
click at [35, 170] on div "Ronit" at bounding box center [36, 172] width 12 height 7
click at [37, 241] on html "On2Cook India Pvt. Ltd. Contacts People Marketing Workflows Campaigns Sales Pip…" at bounding box center [386, 183] width 772 height 366
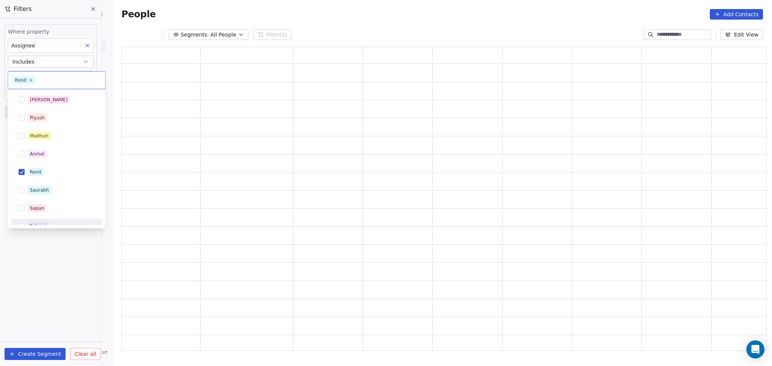
scroll to position [297, 637]
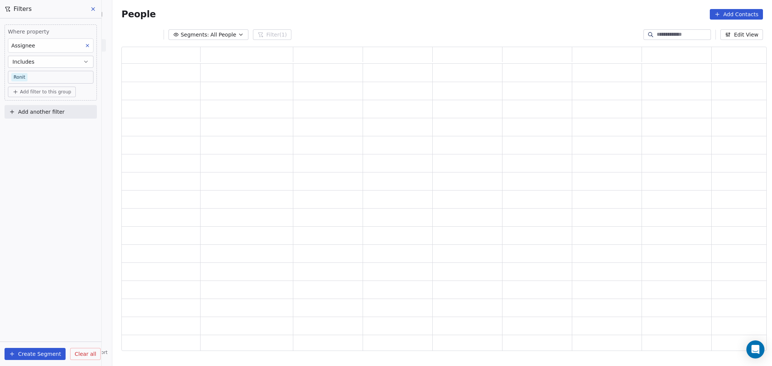
click at [39, 96] on button "Add filter to this group" at bounding box center [42, 92] width 68 height 11
click at [33, 116] on span "Contact activity" at bounding box center [37, 120] width 42 height 8
click at [77, 88] on html "On2Cook India Pvt. Ltd. Contacts People Marketing Workflows Campaigns Sales Pip…" at bounding box center [386, 183] width 772 height 366
click at [50, 116] on button "Add another filter" at bounding box center [51, 112] width 92 height 14
click at [47, 127] on span "Contact properties" at bounding box center [36, 130] width 49 height 8
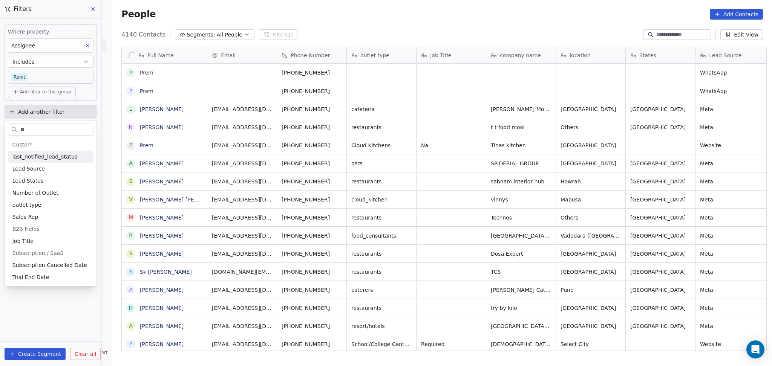
scroll to position [315, 656]
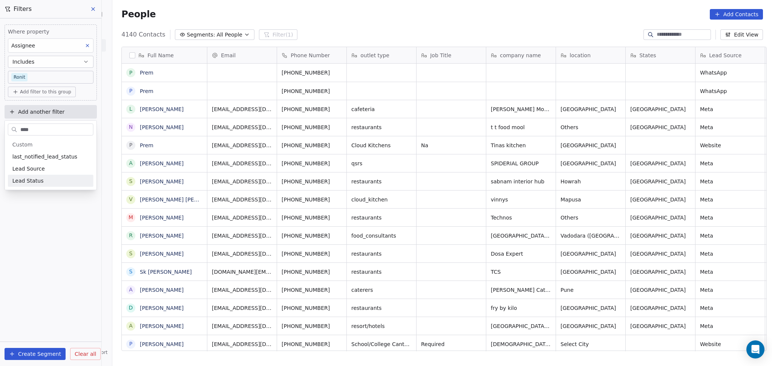
type input "****"
click at [22, 184] on span "Lead Status" at bounding box center [27, 181] width 31 height 8
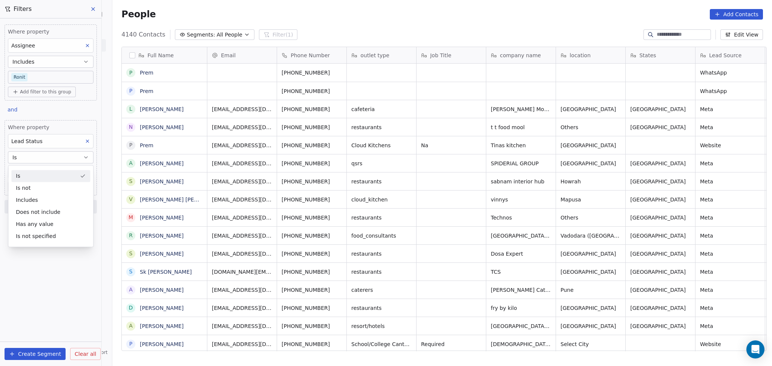
click at [29, 176] on div "Is" at bounding box center [50, 176] width 79 height 12
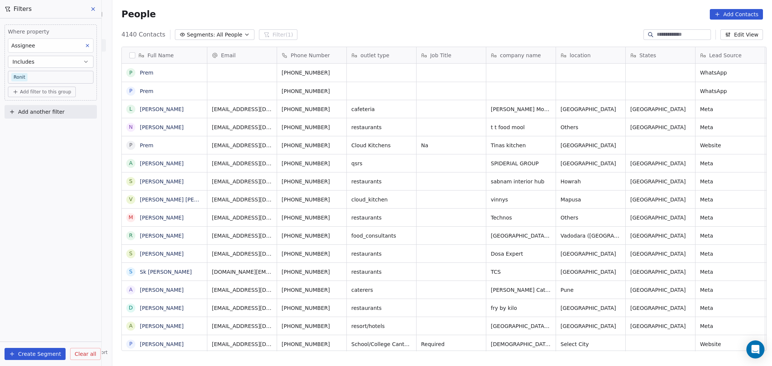
click at [43, 113] on span "Add another filter" at bounding box center [41, 112] width 46 height 8
click at [37, 132] on span "Contact properties" at bounding box center [36, 130] width 49 height 8
type input "****"
click at [44, 182] on div "Lead Status" at bounding box center [50, 181] width 77 height 8
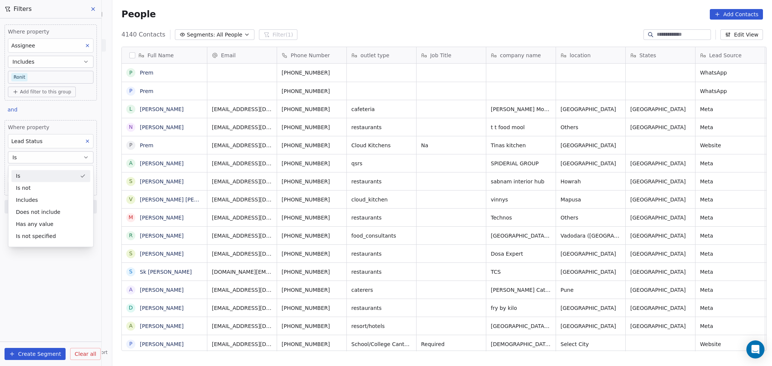
click at [47, 157] on button "Is" at bounding box center [51, 158] width 86 height 12
click at [44, 166] on div "Where property Lead Status Is Select Lead Status" at bounding box center [51, 151] width 86 height 55
click at [43, 170] on body "On2Cook India Pvt. Ltd. Contacts People Marketing Workflows Campaigns Sales Pip…" at bounding box center [386, 183] width 772 height 366
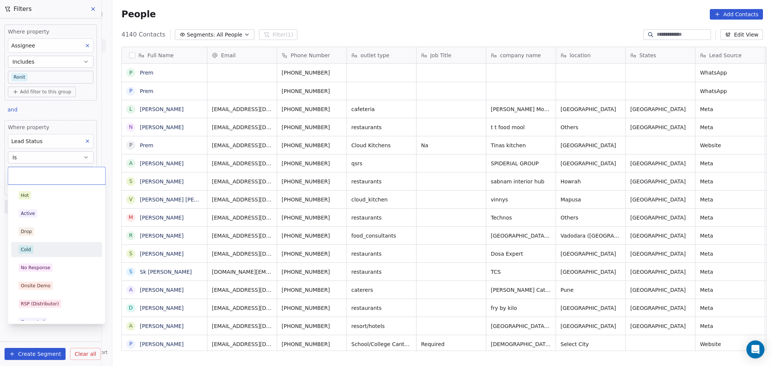
click at [53, 259] on div "Hot Active Drop Cold No Response Onsite Demo RSP (Distributor) Converted Duplic…" at bounding box center [56, 358] width 91 height 341
click at [51, 264] on div "No Response" at bounding box center [56, 268] width 76 height 8
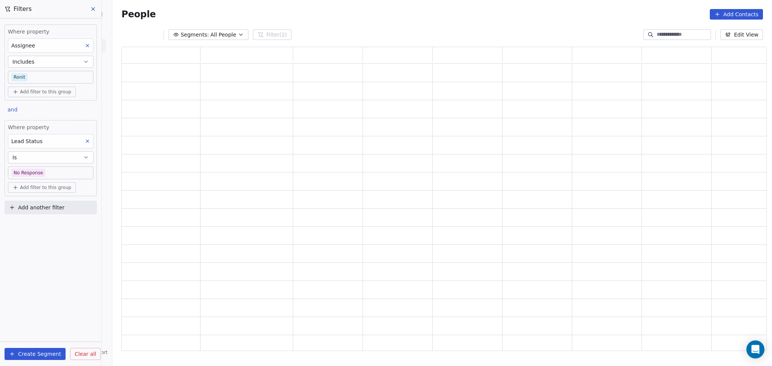
scroll to position [297, 637]
click at [75, 235] on div "Where property Assignee Includes Ronit Add filter to this group and Where prope…" at bounding box center [50, 192] width 101 height 348
click at [388, 9] on div "People Add Contacts" at bounding box center [442, 14] width 642 height 11
click at [57, 176] on body "On2Cook India Pvt. Ltd. Contacts People Marketing Workflows Campaigns Sales Pip…" at bounding box center [386, 183] width 772 height 366
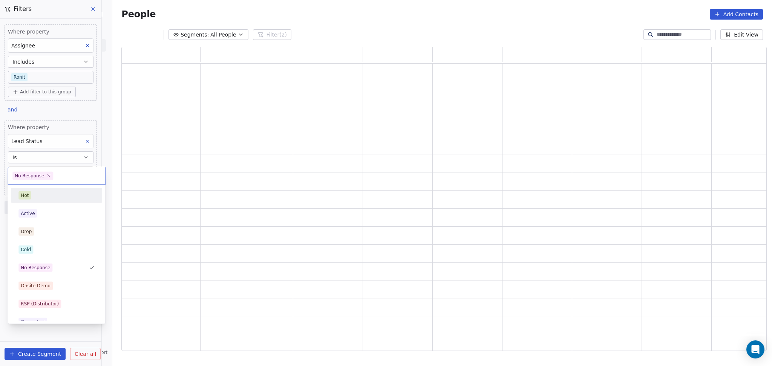
drag, startPoint x: 90, startPoint y: 139, endPoint x: 83, endPoint y: 144, distance: 8.9
click at [90, 139] on html "On2Cook India Pvt. Ltd. Contacts People Marketing Workflows Campaigns Sales Pip…" at bounding box center [386, 183] width 772 height 366
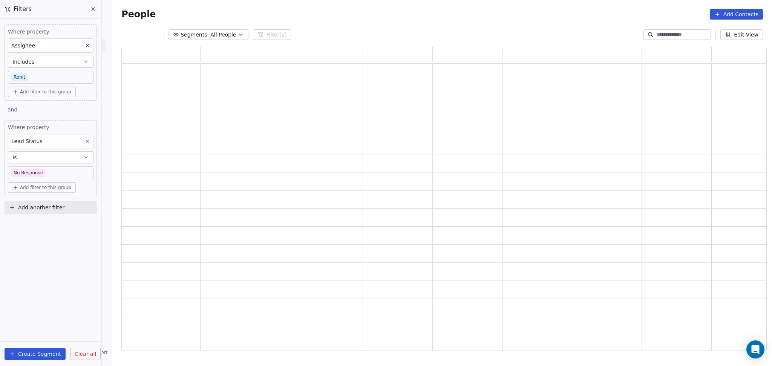
click at [82, 145] on div "Lead Status" at bounding box center [51, 141] width 86 height 14
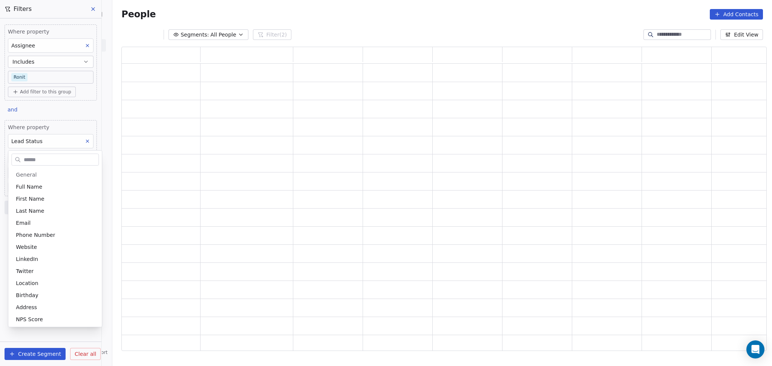
scroll to position [401, 0]
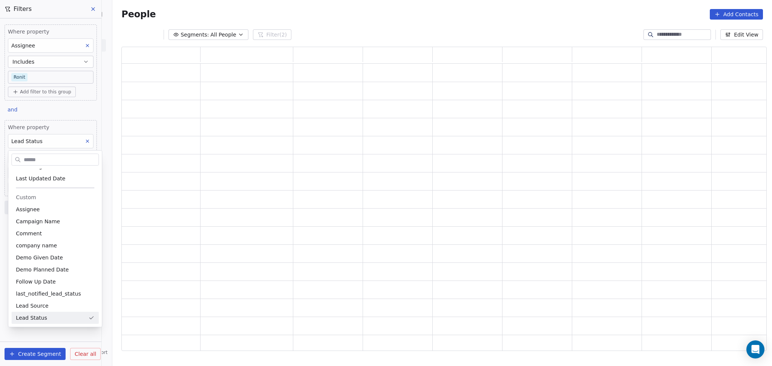
click at [85, 143] on html "On2Cook India Pvt. Ltd. Contacts People Marketing Workflows Campaigns Sales Pip…" at bounding box center [386, 183] width 772 height 366
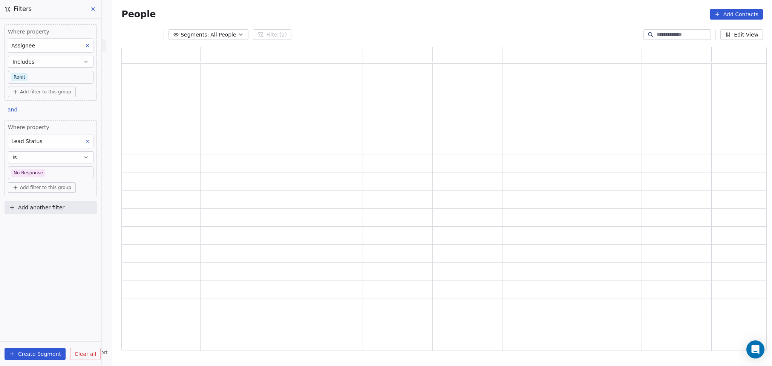
click at [89, 142] on icon at bounding box center [87, 141] width 5 height 5
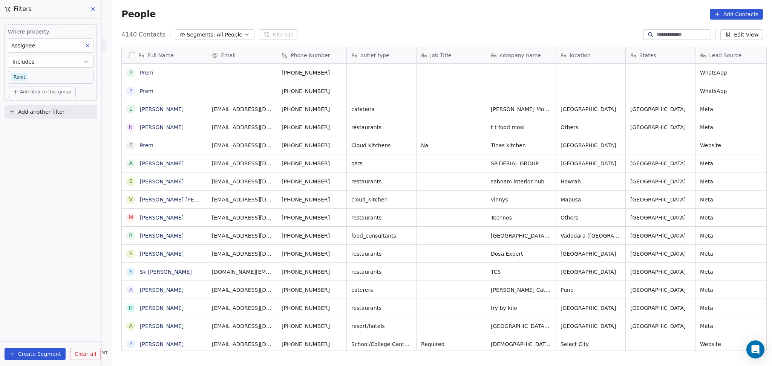
scroll to position [315, 656]
click at [56, 116] on button "Add another filter" at bounding box center [51, 112] width 92 height 14
click at [49, 132] on span "Contact properties" at bounding box center [36, 130] width 49 height 8
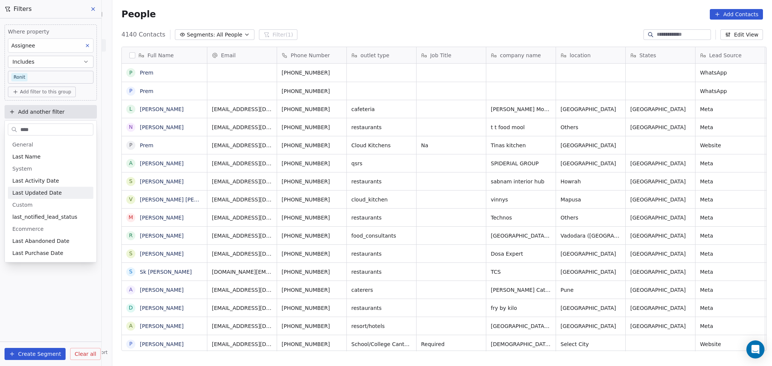
type input "****"
click at [32, 183] on span "Last Activity Date" at bounding box center [35, 181] width 47 height 8
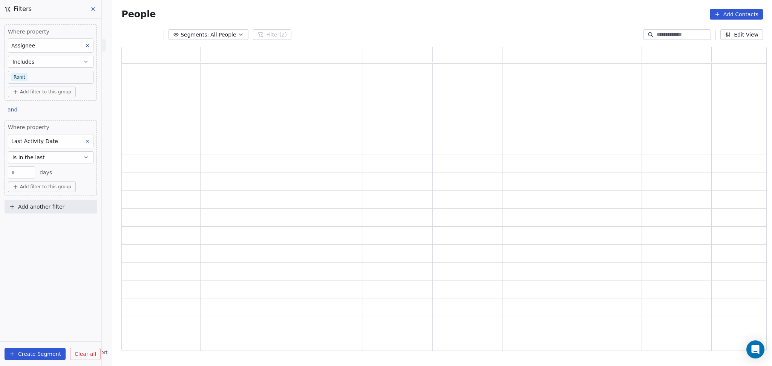
scroll to position [297, 637]
click at [34, 158] on span "is in the last" at bounding box center [28, 158] width 32 height 8
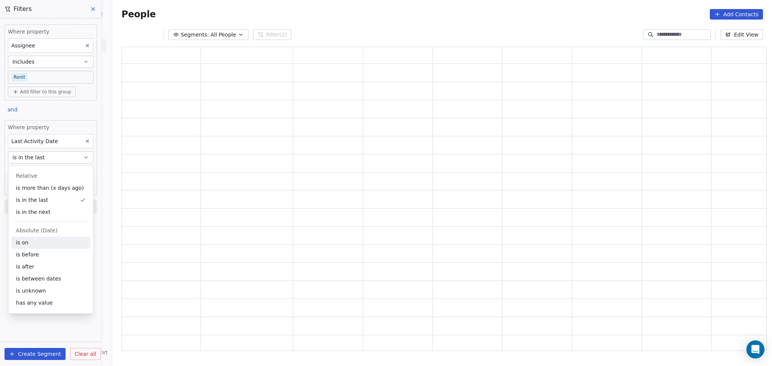
click at [37, 247] on div "is on" at bounding box center [50, 243] width 79 height 12
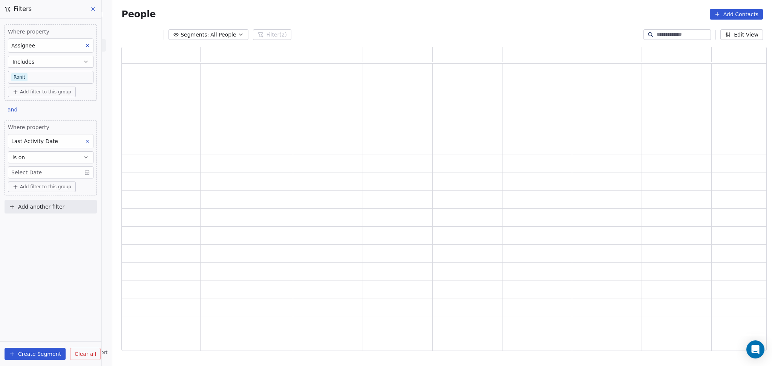
click at [40, 174] on body "On2Cook India Pvt. Ltd. Contacts People Marketing Workflows Campaigns Sales Pip…" at bounding box center [386, 183] width 772 height 366
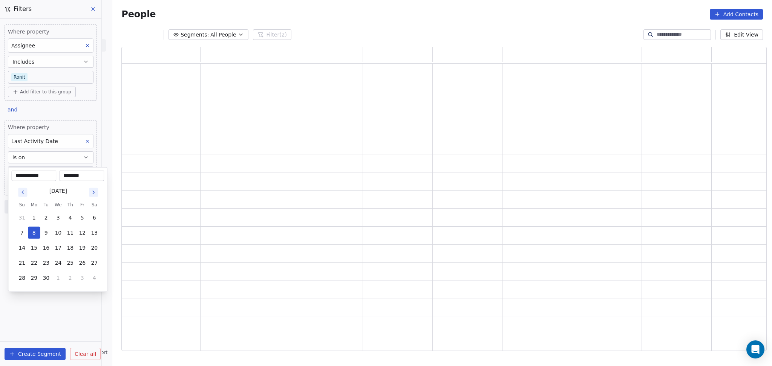
click at [37, 231] on button "8" at bounding box center [34, 233] width 12 height 12
click at [38, 308] on html "**********" at bounding box center [386, 183] width 772 height 366
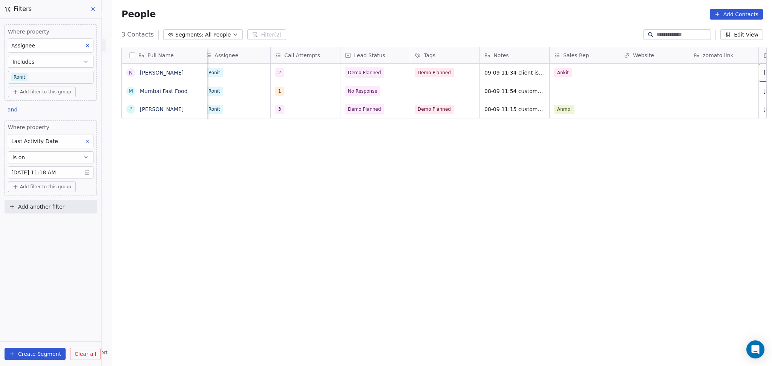
scroll to position [0, 703]
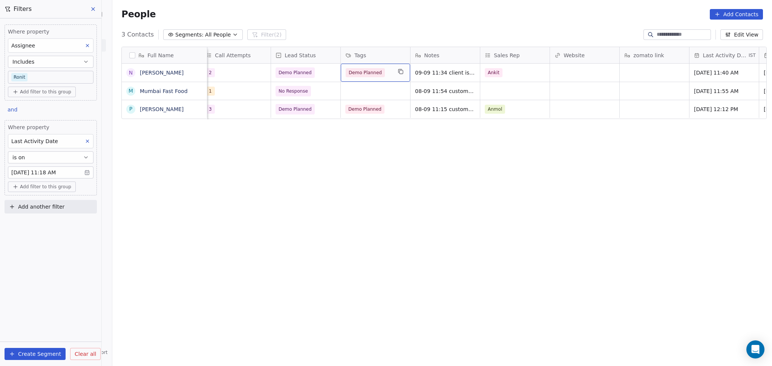
click at [368, 79] on div "Demo Planned" at bounding box center [375, 73] width 69 height 18
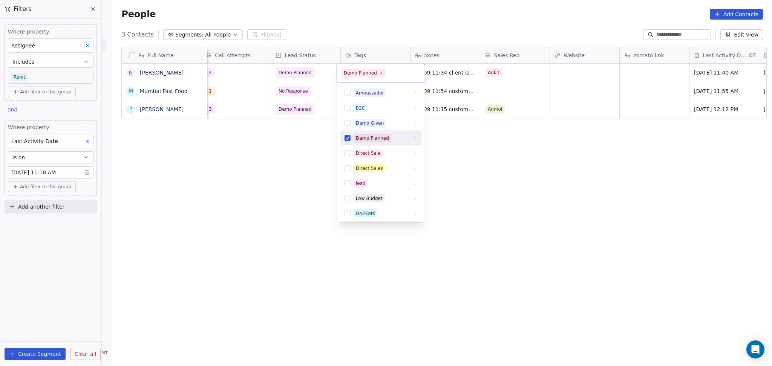
click at [360, 141] on div "Demo Planned" at bounding box center [372, 138] width 33 height 7
click at [305, 155] on html "On2Cook India Pvt. Ltd. Contacts People Marketing Workflows Campaigns Sales Pip…" at bounding box center [386, 183] width 772 height 366
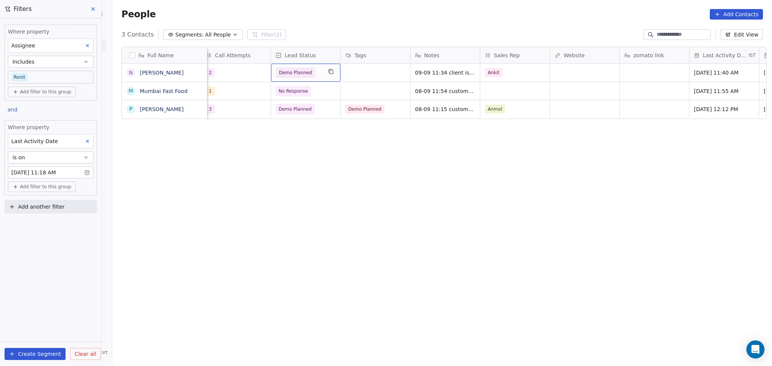
click at [294, 74] on span "Demo Planned" at bounding box center [295, 73] width 33 height 8
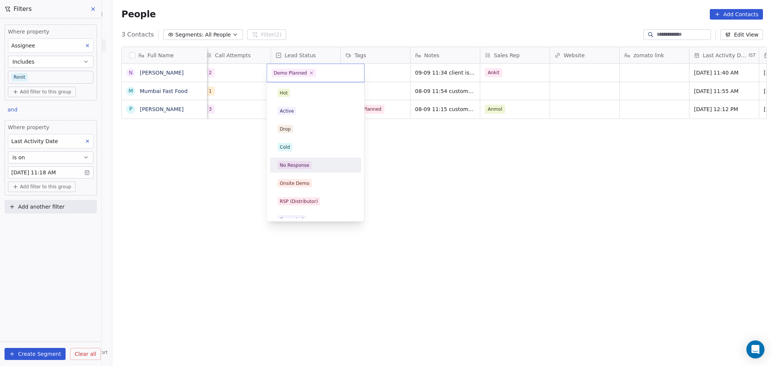
scroll to position [63, 0]
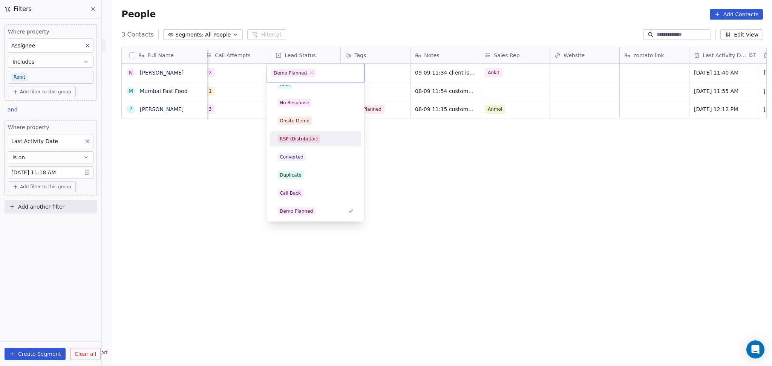
click at [310, 138] on div "RSP (Distributor)" at bounding box center [299, 139] width 38 height 7
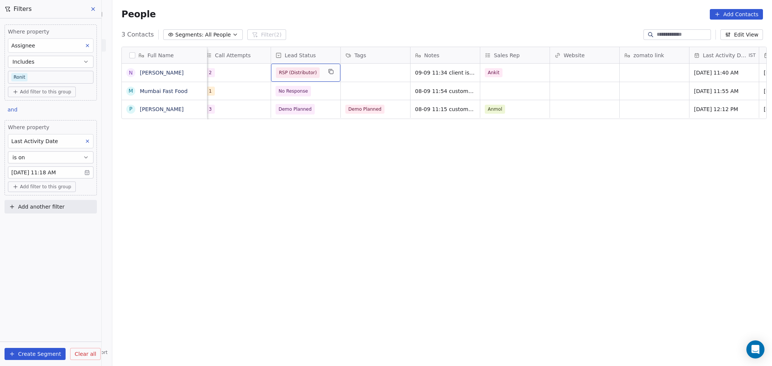
click at [308, 72] on span "RSP (Distributor)" at bounding box center [298, 73] width 38 height 8
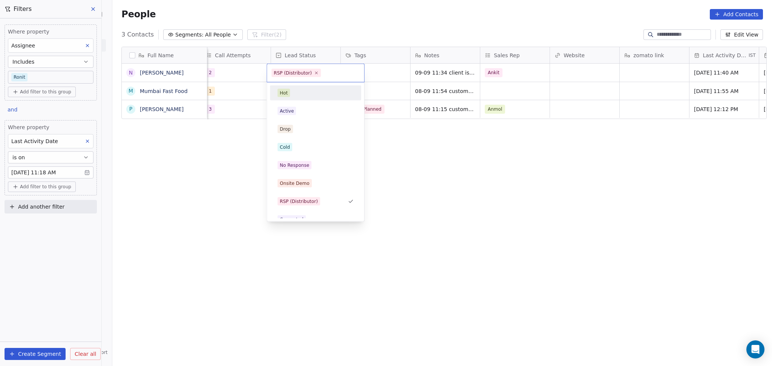
click at [312, 75] on span "RSP (Distributor)" at bounding box center [295, 73] width 49 height 8
click at [316, 74] on span "RSP (Distributor)" at bounding box center [295, 73] width 49 height 8
click at [315, 74] on icon at bounding box center [316, 72] width 5 height 5
click at [432, 71] on html "On2Cook India Pvt. Ltd. Contacts People Marketing Workflows Campaigns Sales Pip…" at bounding box center [386, 183] width 772 height 366
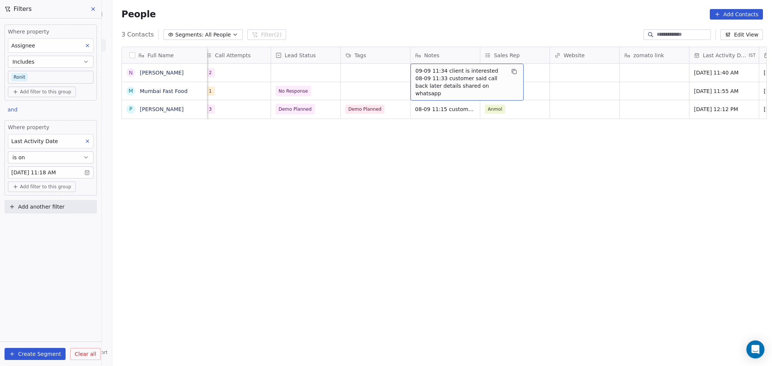
click at [483, 80] on span "09-09 11:34 client is interested 08-09 11:33 customer said call back later deta…" at bounding box center [460, 82] width 90 height 30
click at [582, 95] on html "On2Cook India Pvt. Ltd. Contacts People Marketing Workflows Campaigns Sales Pip…" at bounding box center [386, 183] width 772 height 366
click at [519, 76] on div "Ankit" at bounding box center [508, 72] width 46 height 9
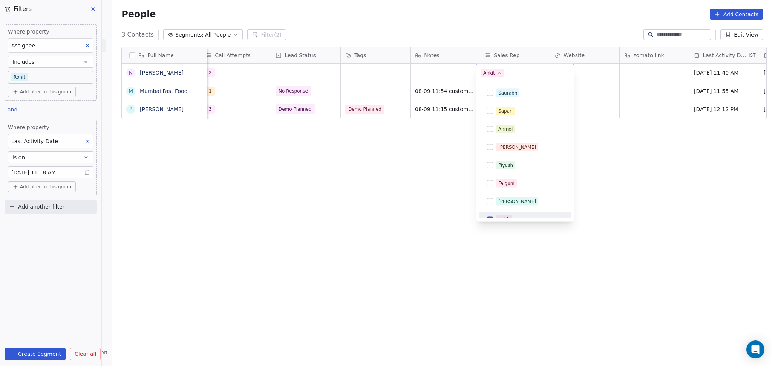
scroll to position [8, 0]
click at [504, 75] on div "Ankit" at bounding box center [524, 73] width 97 height 18
click at [499, 75] on icon at bounding box center [499, 72] width 5 height 5
click at [616, 81] on html "On2Cook India Pvt. Ltd. Contacts People Marketing Workflows Campaigns Sales Pip…" at bounding box center [386, 183] width 772 height 366
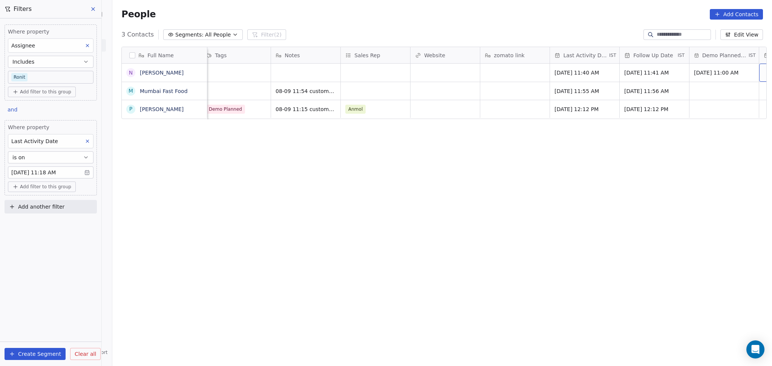
scroll to position [0, 913]
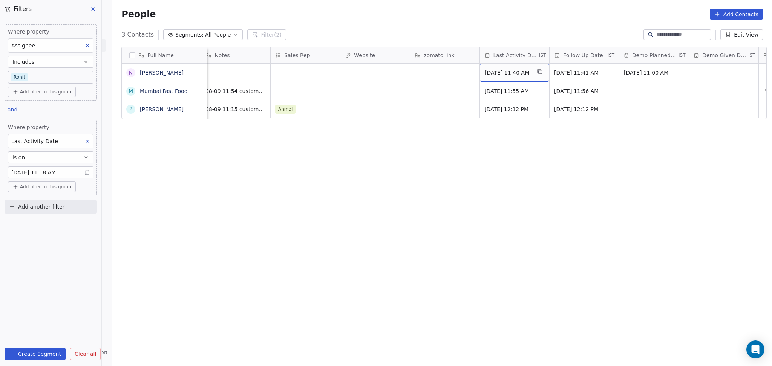
click at [492, 72] on span "Sep 08, 2025 11:40 AM" at bounding box center [508, 73] width 46 height 8
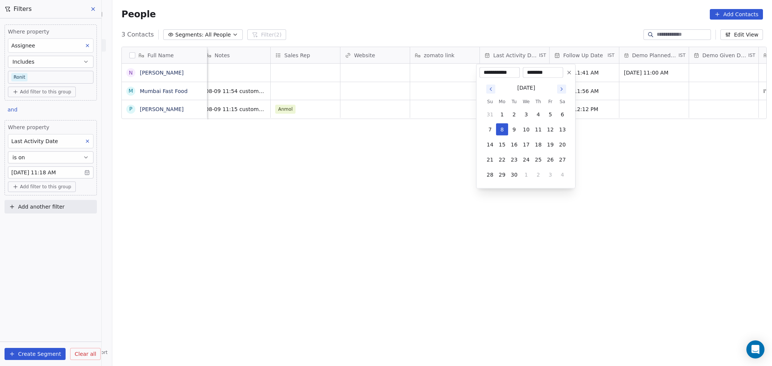
click at [568, 71] on icon at bounding box center [569, 73] width 6 height 6
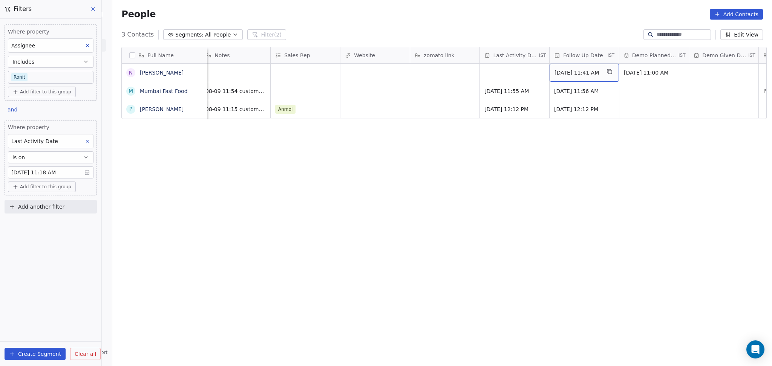
click at [590, 74] on span "11/09/2025 11:41 AM" at bounding box center [577, 73] width 46 height 8
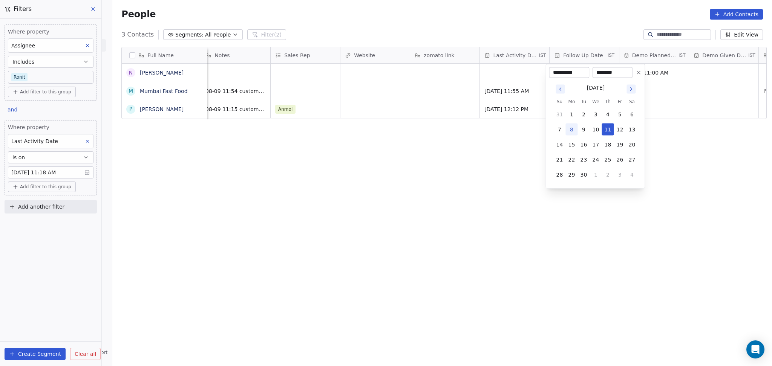
click at [637, 72] on icon at bounding box center [639, 73] width 6 height 6
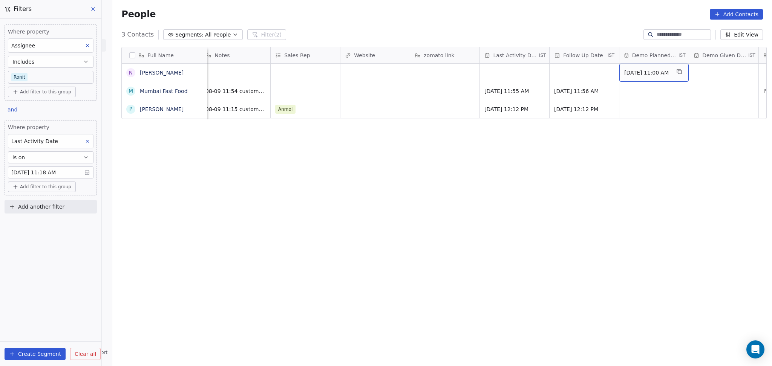
click at [653, 70] on span "Sep 11, 2025 11:00 AM" at bounding box center [647, 73] width 46 height 8
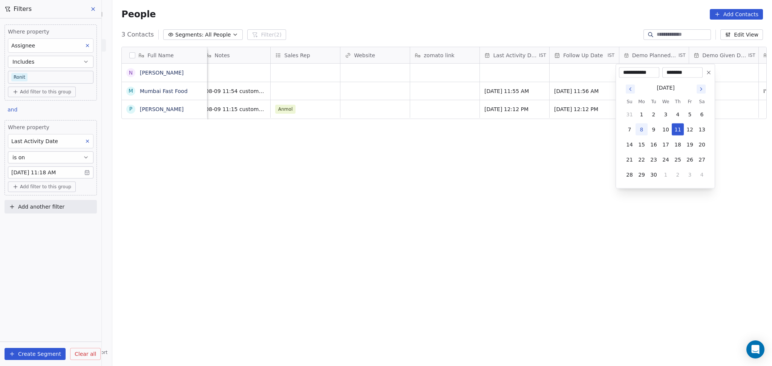
click at [707, 74] on icon at bounding box center [709, 73] width 6 height 6
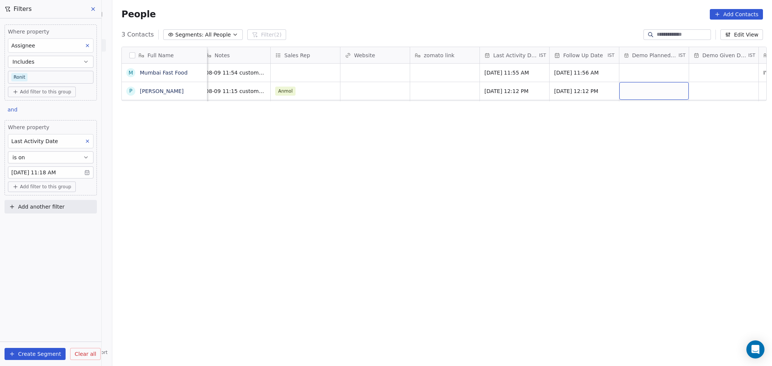
click at [637, 85] on div "grid" at bounding box center [653, 91] width 69 height 18
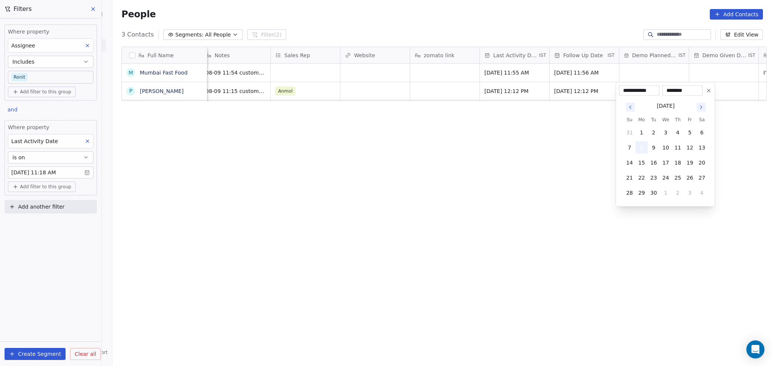
click at [639, 149] on button "8" at bounding box center [642, 148] width 12 height 12
click at [551, 139] on html "On2Cook India Pvt. Ltd. Contacts People Marketing Workflows Campaigns Sales Pip…" at bounding box center [386, 183] width 772 height 366
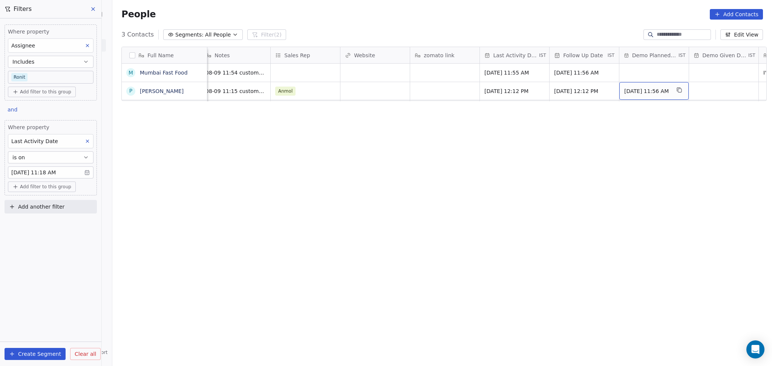
click at [643, 96] on div "Sep 08, 2025 11:56 AM" at bounding box center [653, 91] width 69 height 18
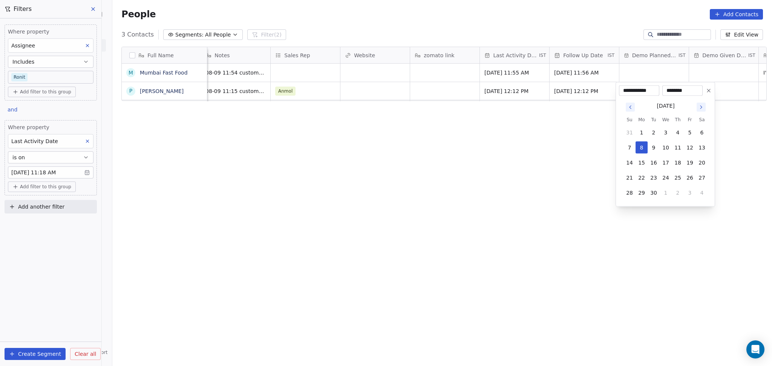
click at [679, 90] on input "********" at bounding box center [682, 91] width 37 height 8
click at [679, 89] on input "********" at bounding box center [682, 91] width 37 height 8
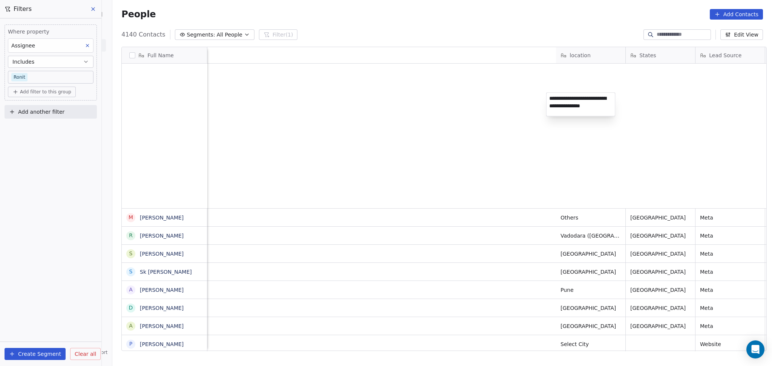
scroll to position [315, 656]
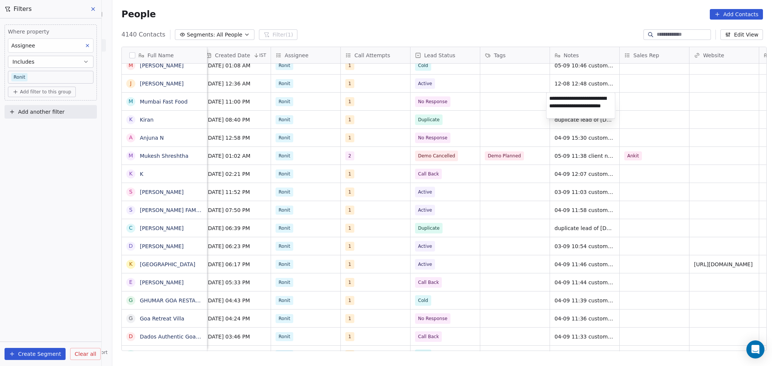
type textarea "**********"
click at [494, 104] on html "On2Cook India Pvt. Ltd. Contacts People Marketing Workflows Campaigns Sales Pip…" at bounding box center [386, 183] width 772 height 366
click at [604, 107] on span "08-09 11:54 customer didnt pickup the call details shared" at bounding box center [600, 103] width 90 height 15
type textarea "**********"
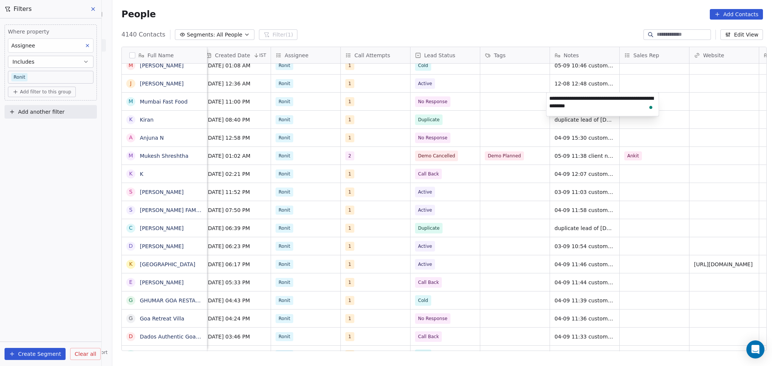
click at [456, 119] on html "On2Cook India Pvt. Ltd. Contacts People Marketing Workflows Campaigns Sales Pip…" at bounding box center [386, 183] width 772 height 366
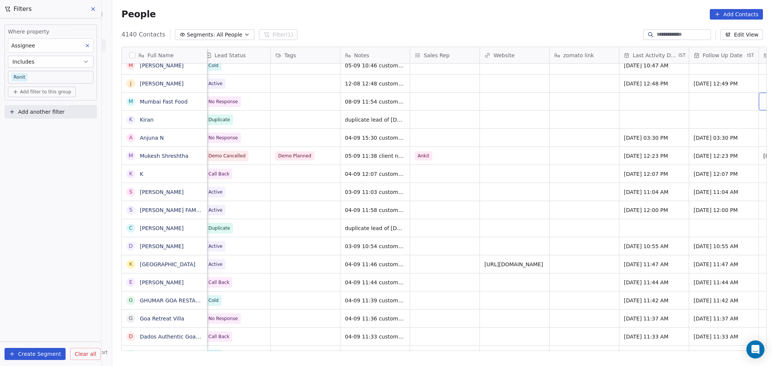
scroll to position [0, 843]
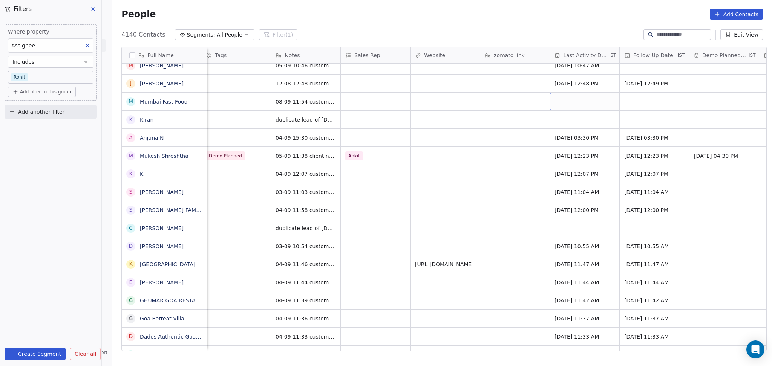
click at [550, 97] on div "grid" at bounding box center [584, 102] width 69 height 18
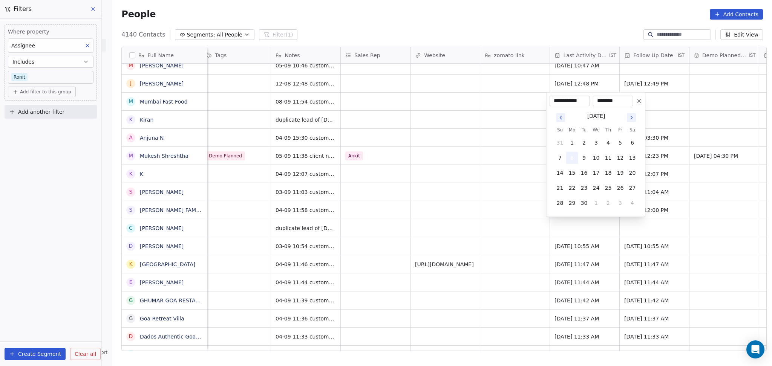
click at [572, 159] on button "8" at bounding box center [572, 158] width 12 height 12
click at [525, 151] on html "On2Cook India Pvt. Ltd. Contacts People Marketing Workflows Campaigns Sales Pip…" at bounding box center [386, 183] width 772 height 366
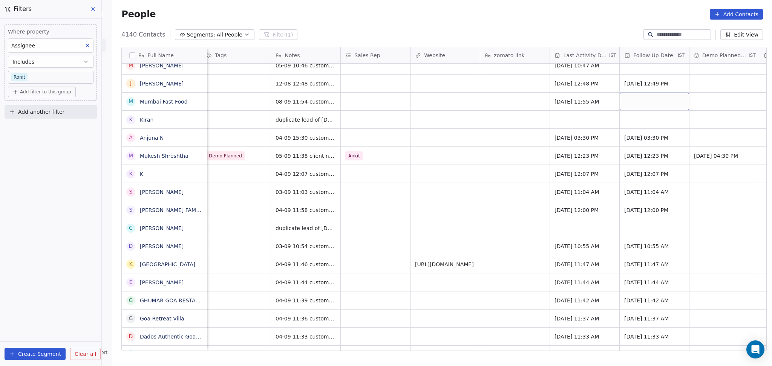
click at [622, 98] on div "grid" at bounding box center [654, 102] width 69 height 18
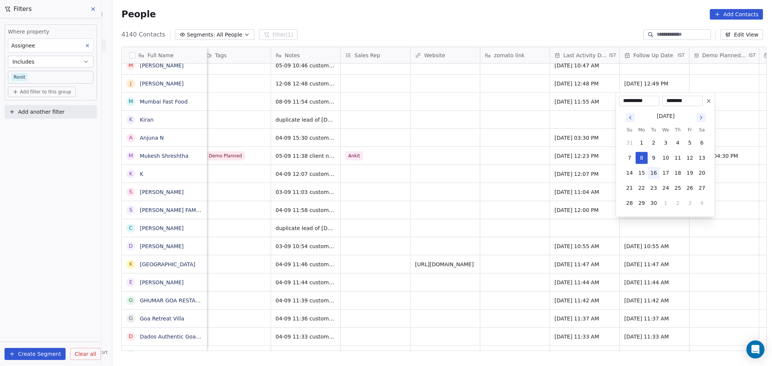
click at [653, 173] on button "16" at bounding box center [654, 173] width 12 height 12
type input "**********"
click at [495, 106] on html "On2Cook India Pvt. Ltd. Contacts People Marketing Workflows Campaigns Sales Pip…" at bounding box center [386, 183] width 772 height 366
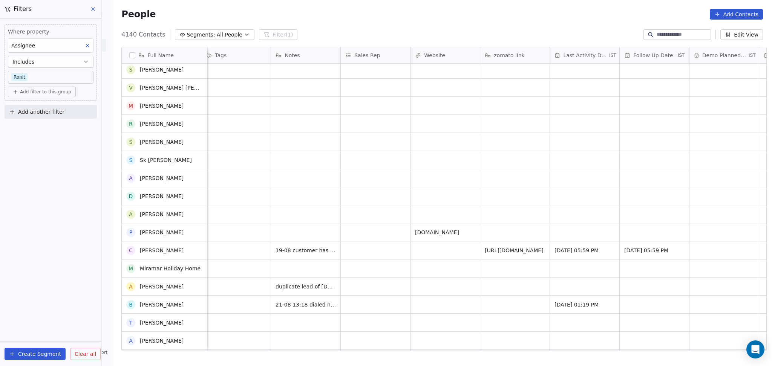
scroll to position [0, 0]
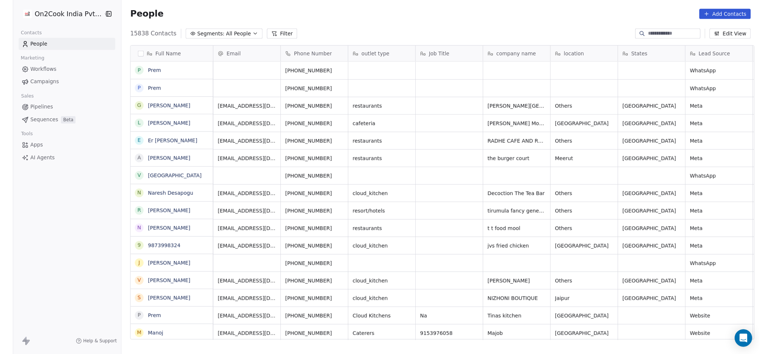
scroll to position [8, 8]
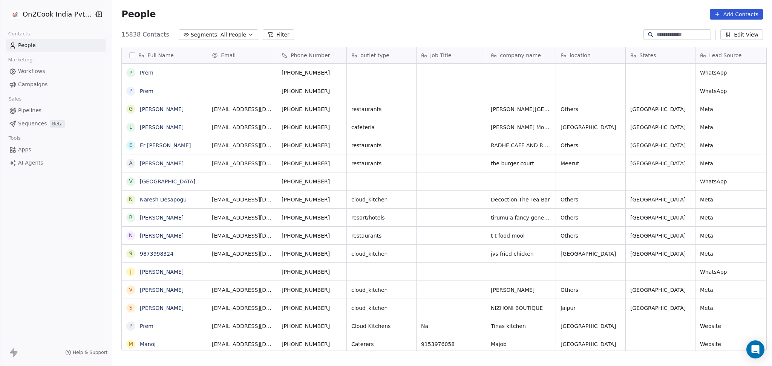
click at [419, 11] on div "People Add Contacts" at bounding box center [442, 14] width 642 height 11
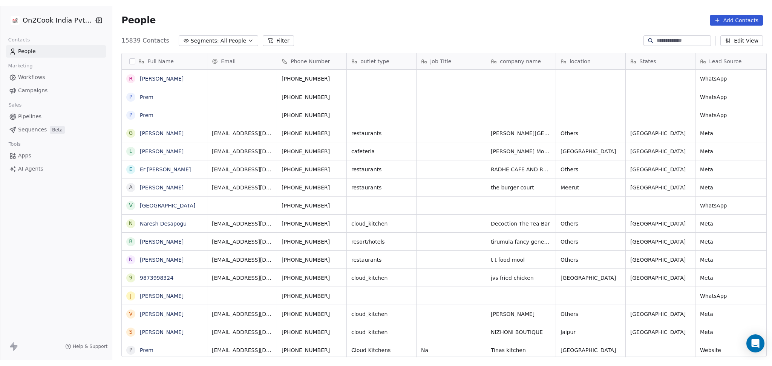
scroll to position [315, 656]
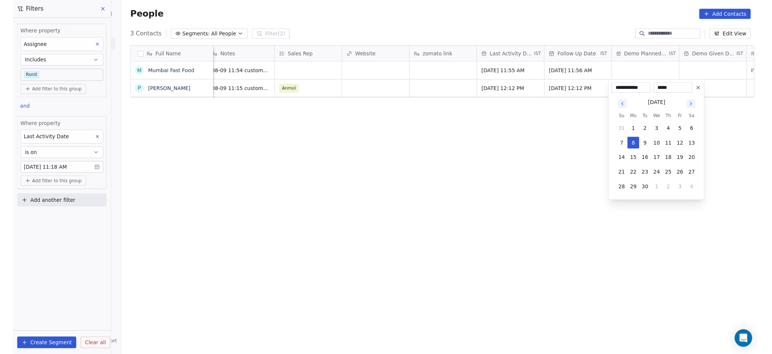
scroll to position [315, 656]
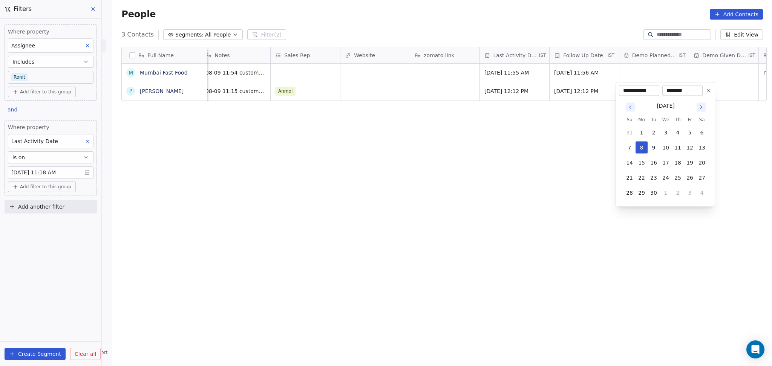
click at [686, 88] on input "********" at bounding box center [682, 91] width 37 height 8
type input "********"
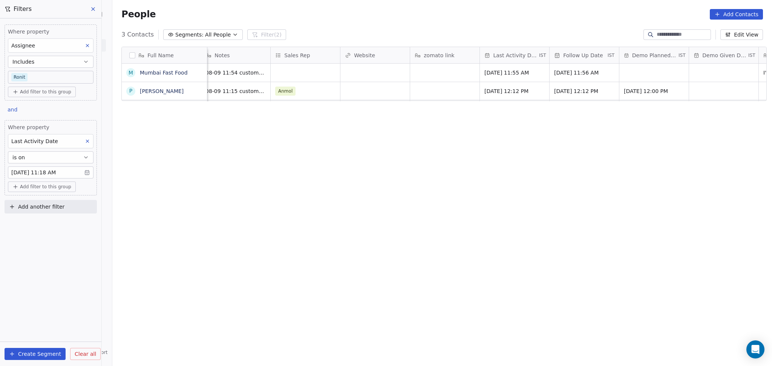
click at [456, 151] on html "On2Cook India Pvt. Ltd. Contacts People Marketing Workflows Campaigns Sales Pip…" at bounding box center [386, 183] width 772 height 366
